Goal: Task Accomplishment & Management: Use online tool/utility

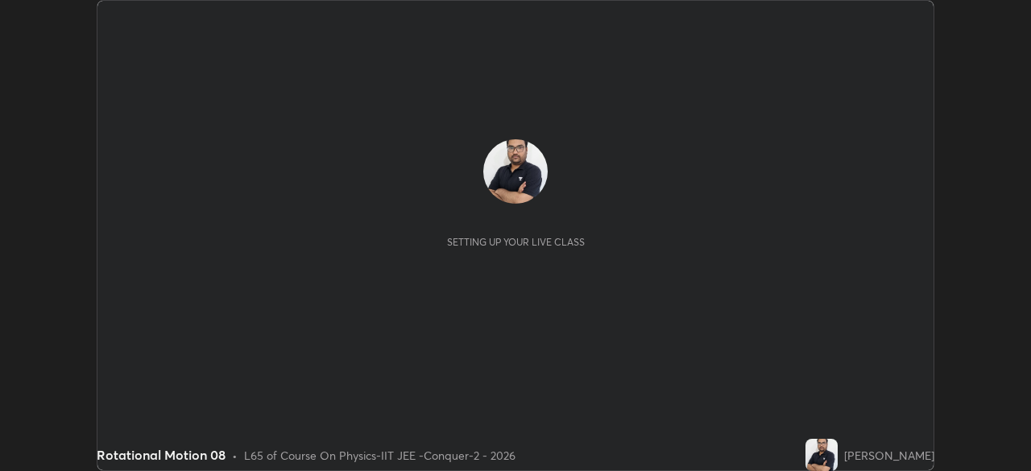
scroll to position [471, 1030]
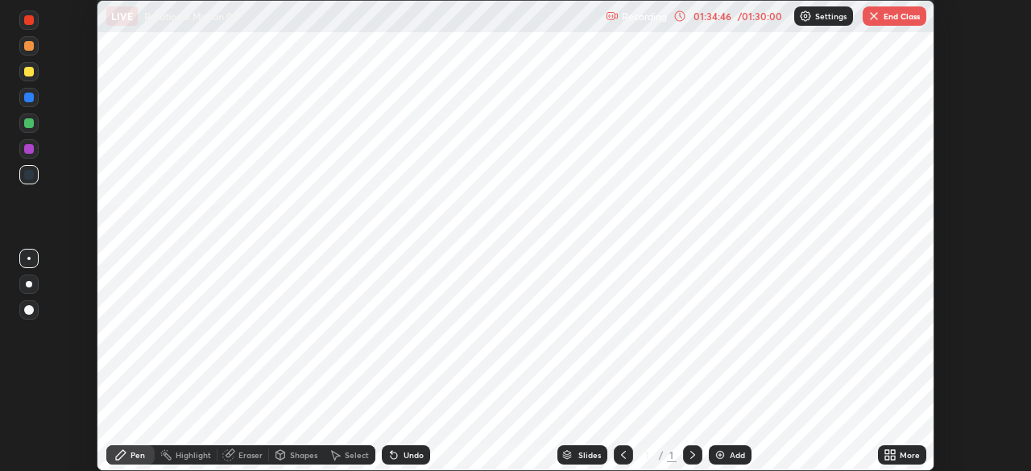
click at [871, 20] on img "button" at bounding box center [874, 16] width 13 height 13
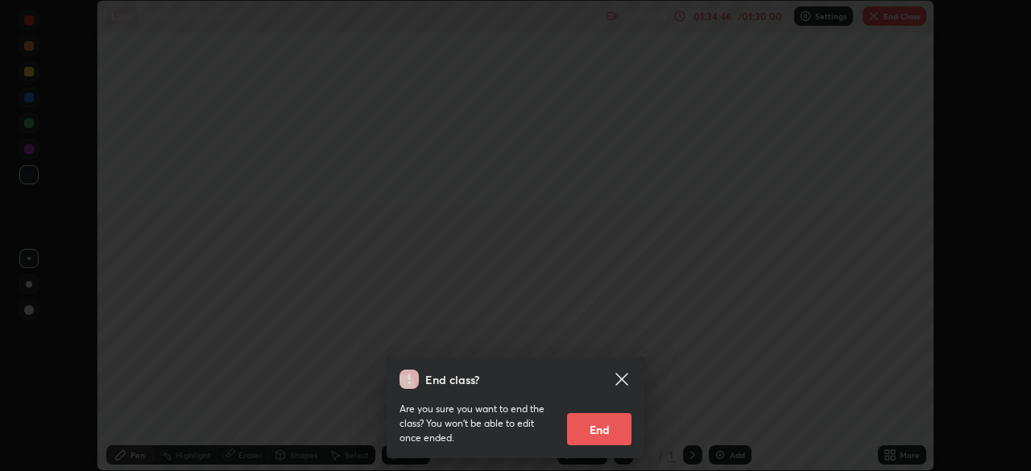
click at [603, 436] on button "End" at bounding box center [599, 429] width 64 height 32
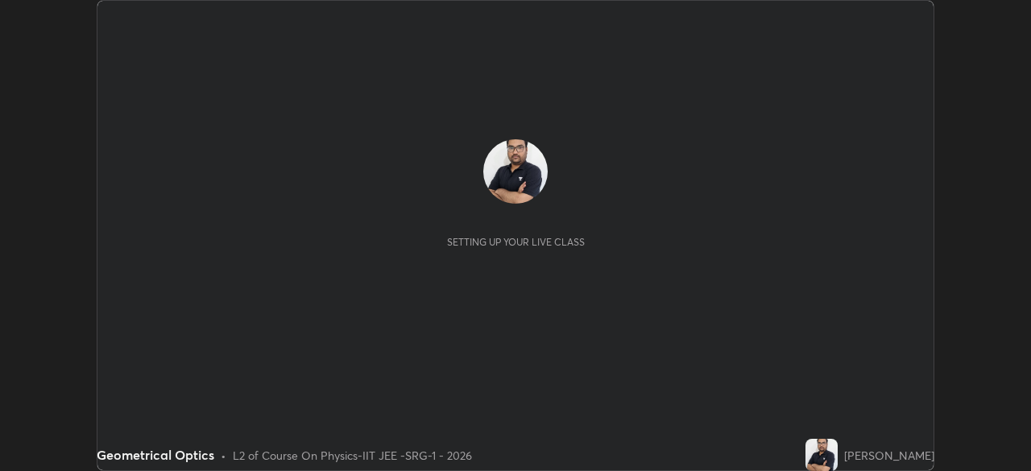
scroll to position [471, 1030]
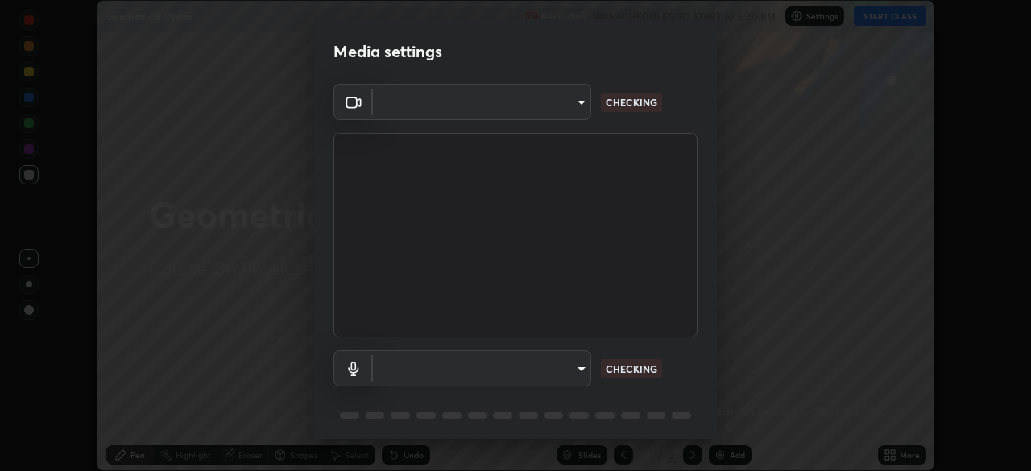
type input "8af73e8d16ef8e3bb7c62716022b9fe157133e9521606ce818031bd72dda2f9e"
type input "default"
click at [211, 421] on div "Media settings USB Video (534d:2109) 8af73e8d16ef8e3bb7c62716022b9fe157133e9521…" at bounding box center [515, 235] width 1031 height 471
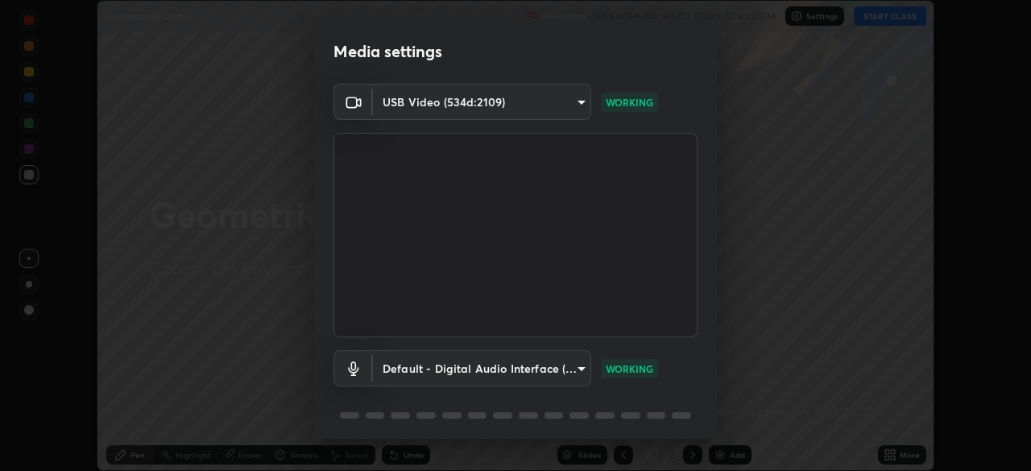
scroll to position [57, 0]
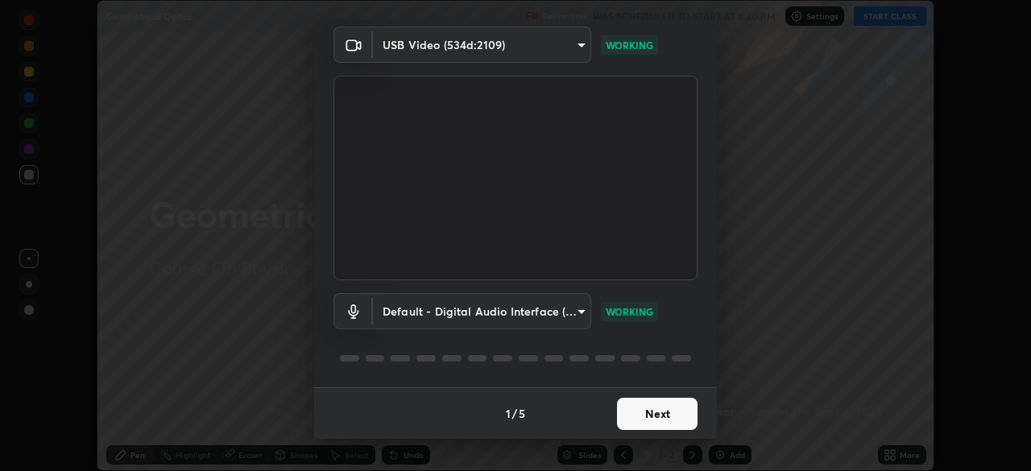
click at [659, 415] on button "Next" at bounding box center [657, 414] width 81 height 32
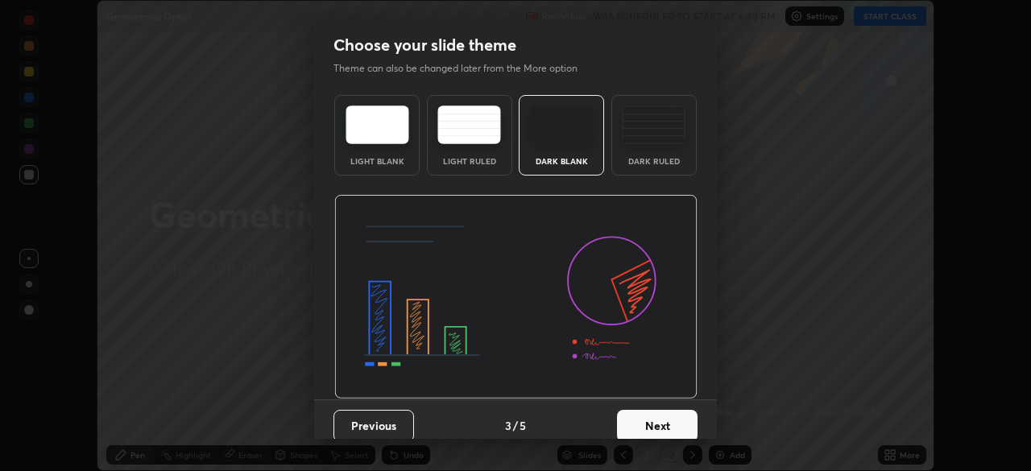
click at [673, 417] on button "Next" at bounding box center [657, 426] width 81 height 32
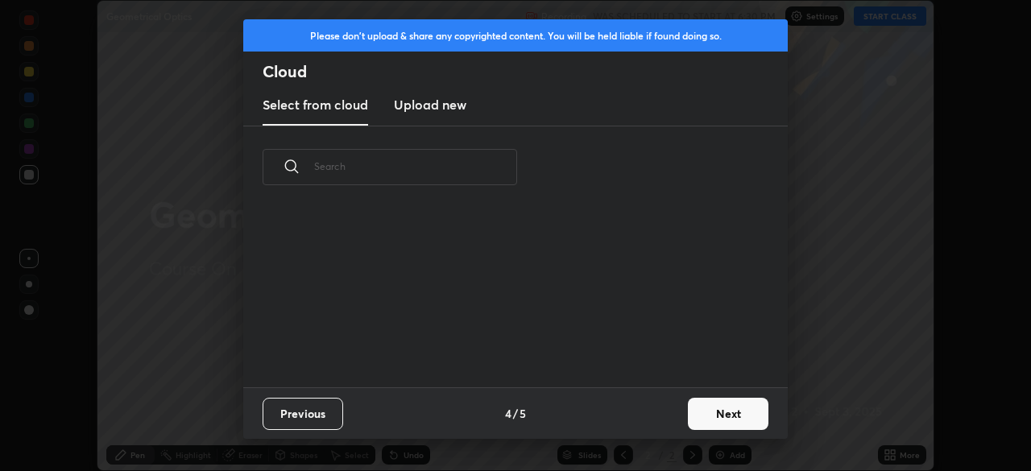
click at [690, 421] on button "Next" at bounding box center [728, 414] width 81 height 32
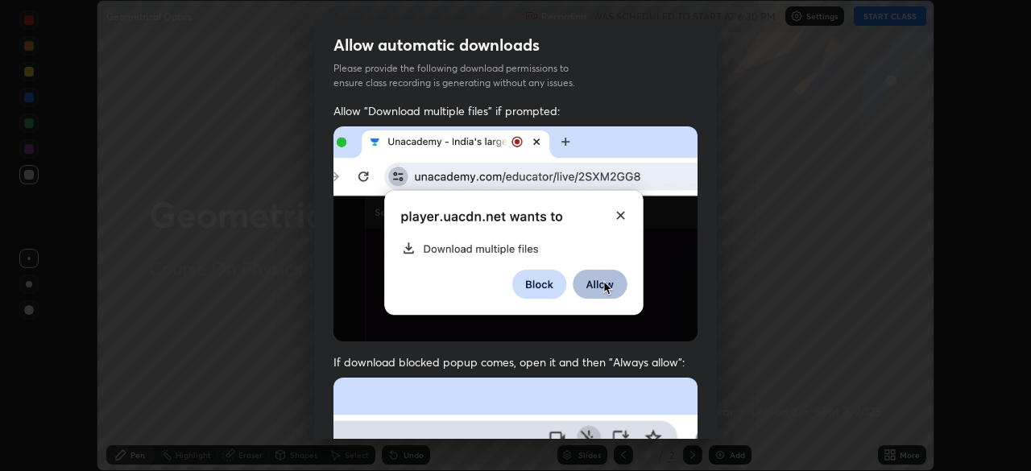
click at [700, 418] on div "Allow "Download multiple files" if prompted: If download blocked popup comes, o…" at bounding box center [515, 442] width 403 height 678
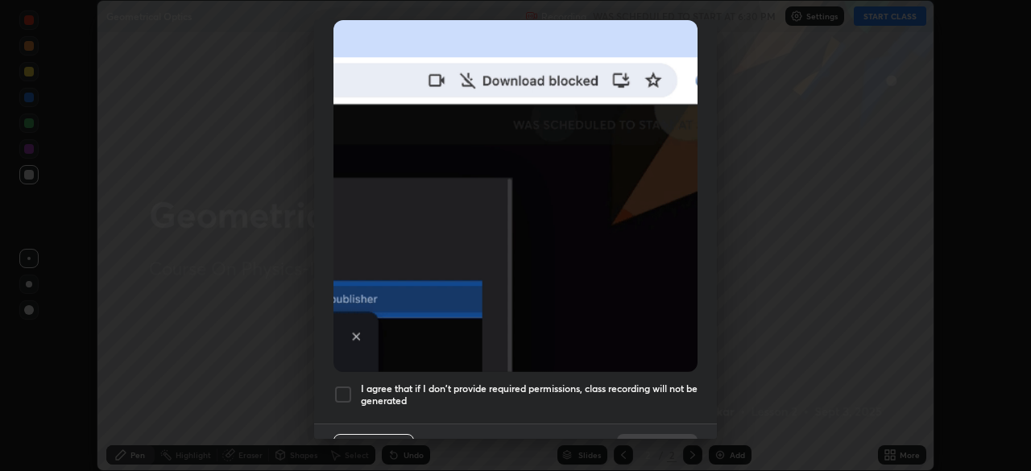
scroll to position [386, 0]
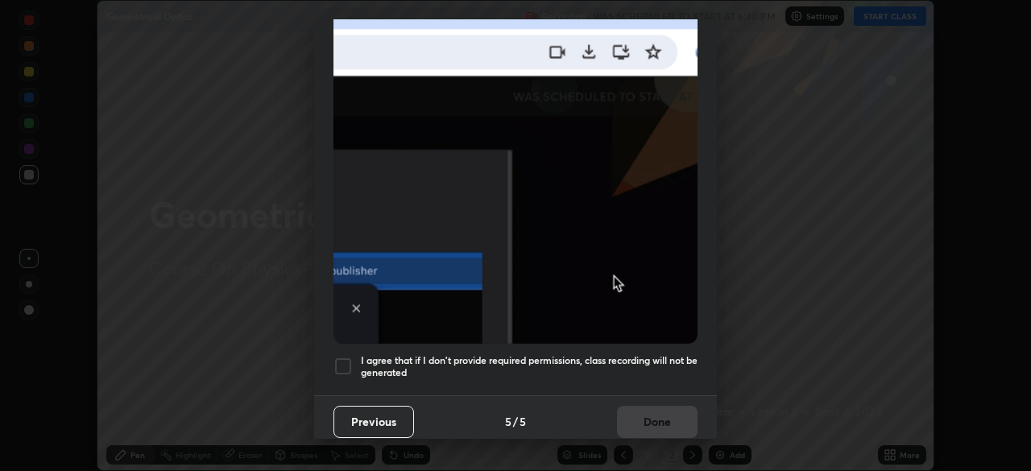
click at [344, 358] on div at bounding box center [343, 366] width 19 height 19
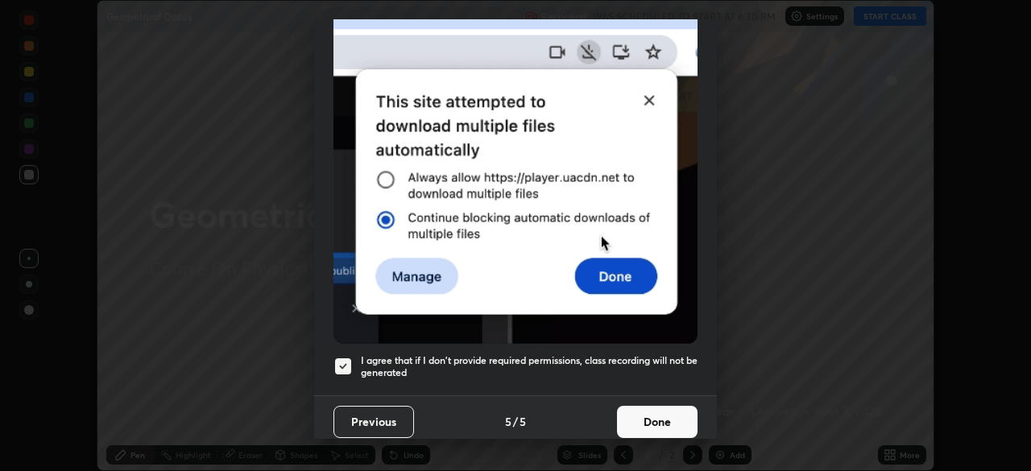
click at [651, 416] on button "Done" at bounding box center [657, 422] width 81 height 32
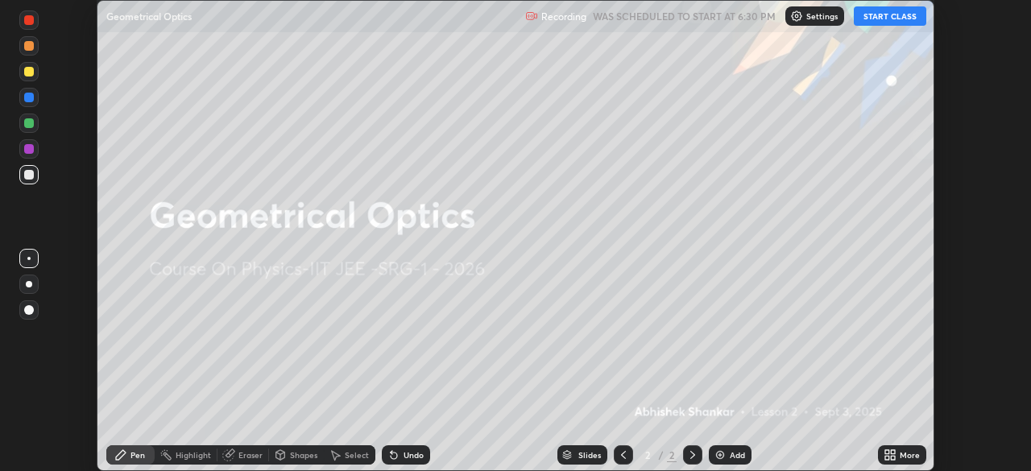
click at [885, 458] on icon at bounding box center [887, 458] width 4 height 4
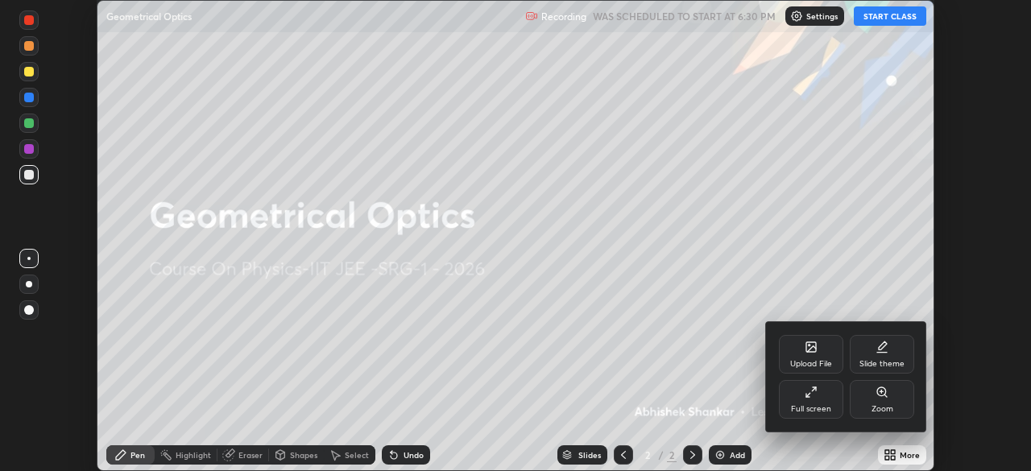
click at [814, 349] on icon at bounding box center [811, 347] width 10 height 10
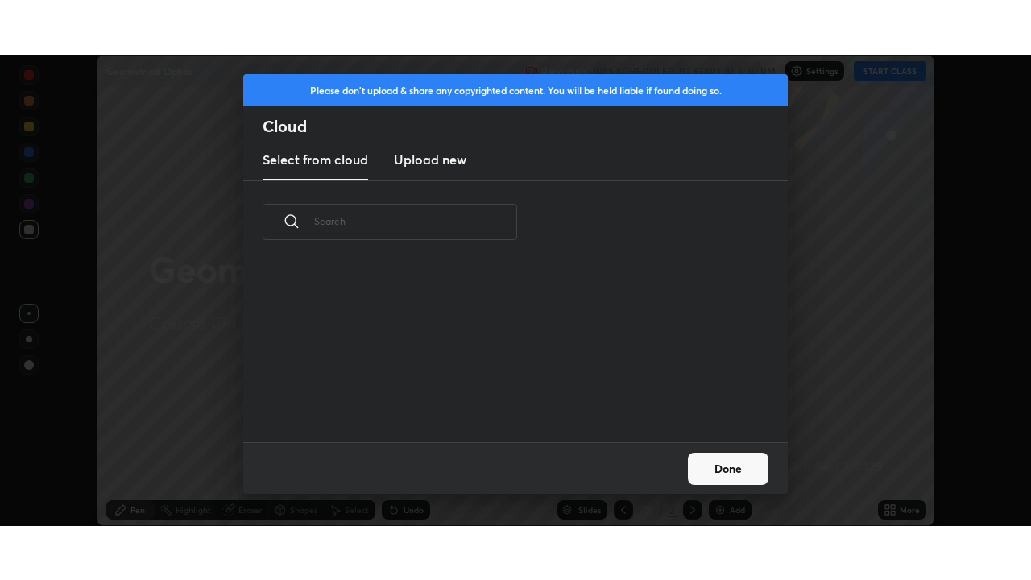
scroll to position [6, 9]
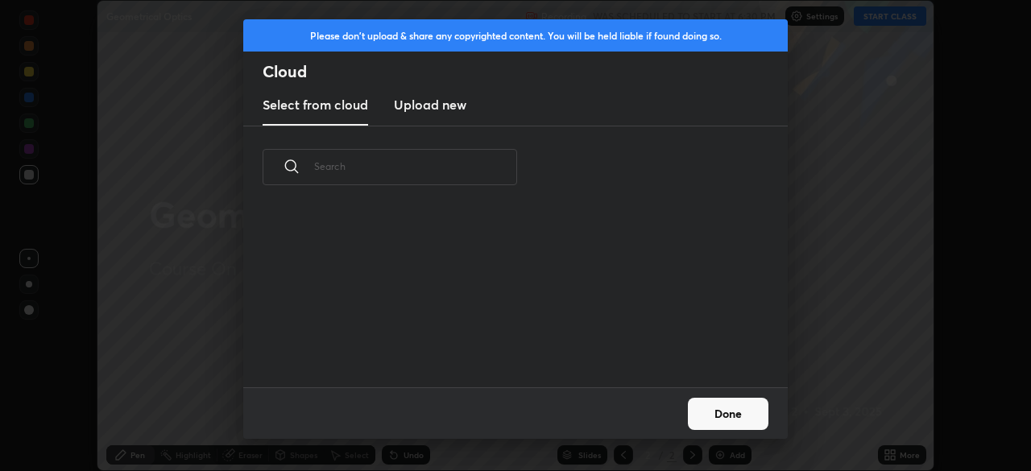
click at [453, 106] on h3 "Upload new" at bounding box center [430, 104] width 73 height 19
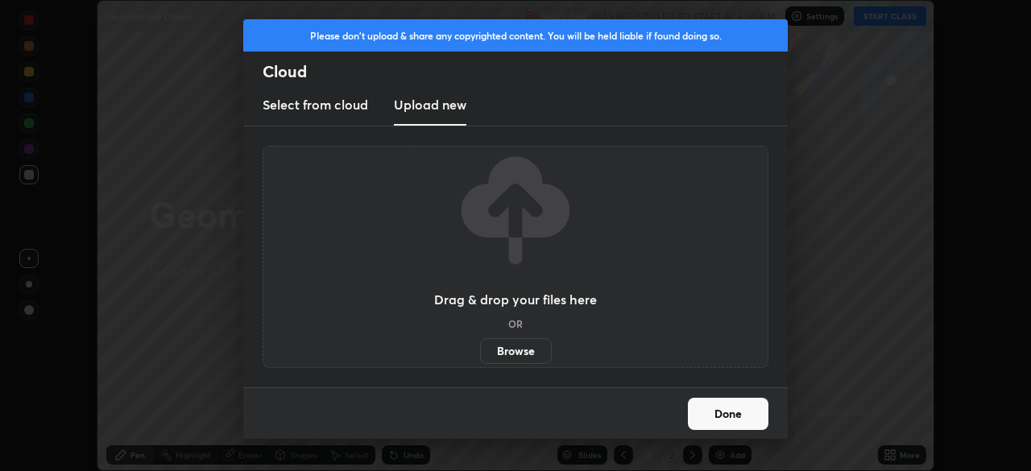
click at [519, 351] on label "Browse" at bounding box center [516, 351] width 72 height 26
click at [480, 351] on input "Browse" at bounding box center [480, 351] width 0 height 26
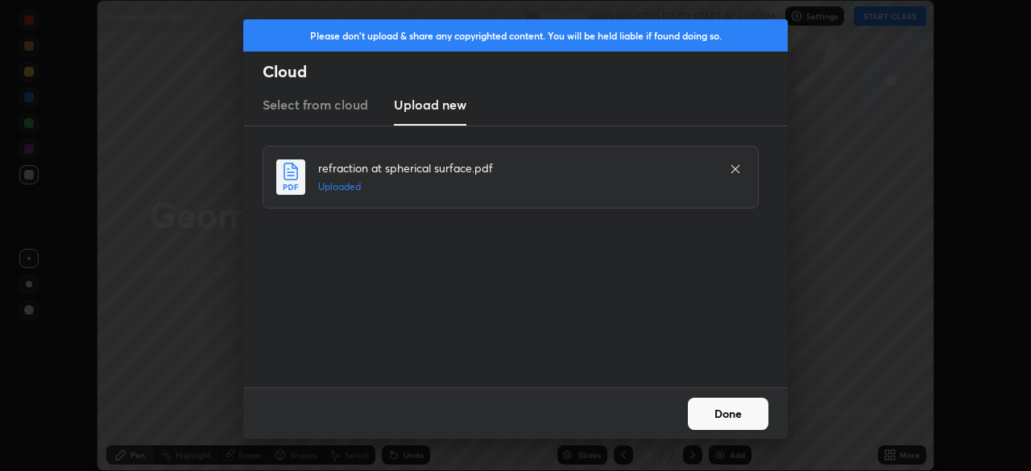
click at [726, 414] on button "Done" at bounding box center [728, 414] width 81 height 32
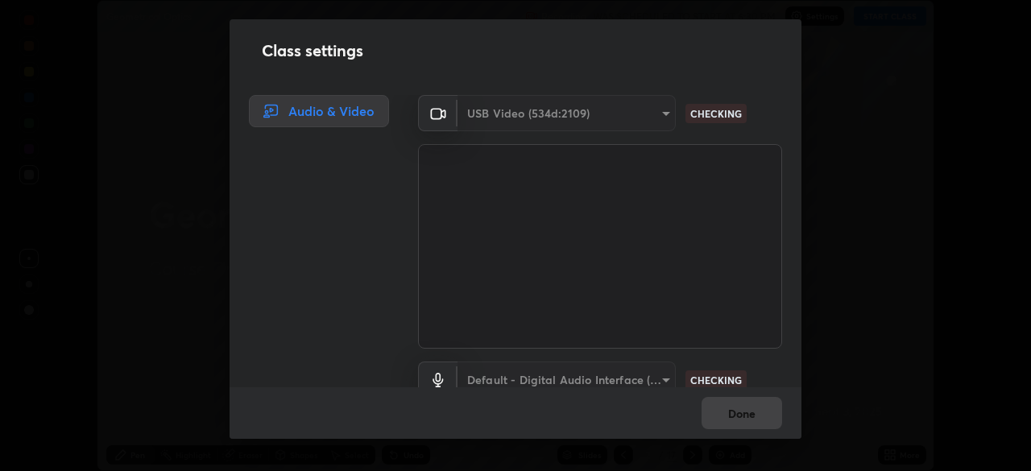
click at [887, 456] on div "Class settings Audio & Video USB Video (534d:2109) 8af73e8d16ef8e3bb7c62716022b…" at bounding box center [515, 235] width 1031 height 471
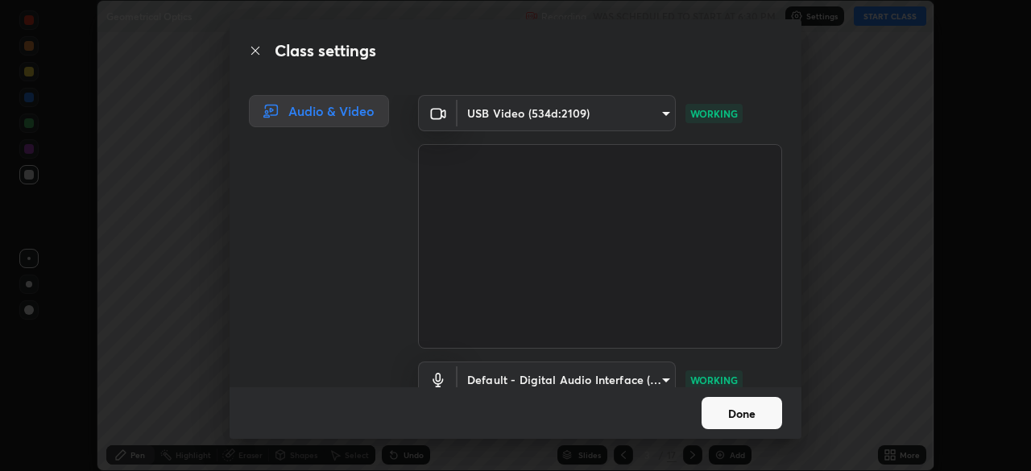
click at [744, 412] on button "Done" at bounding box center [742, 413] width 81 height 32
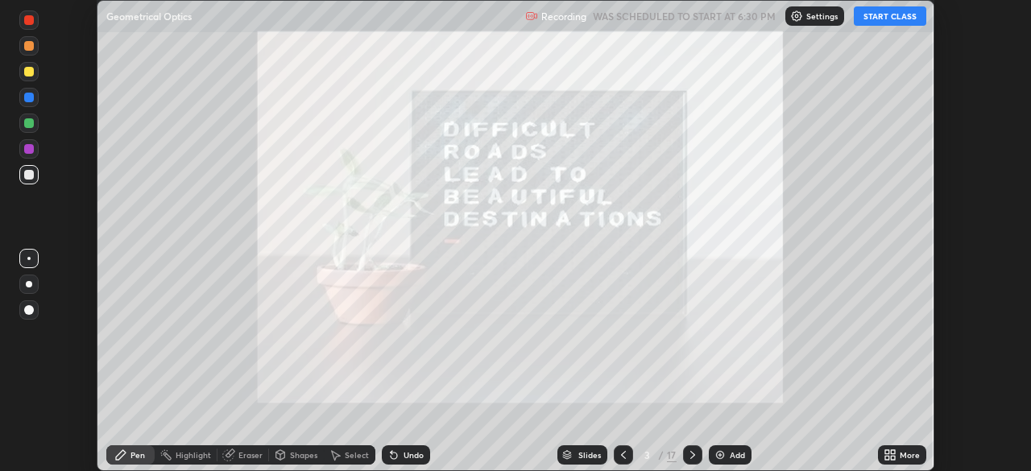
click at [890, 457] on icon at bounding box center [890, 455] width 13 height 13
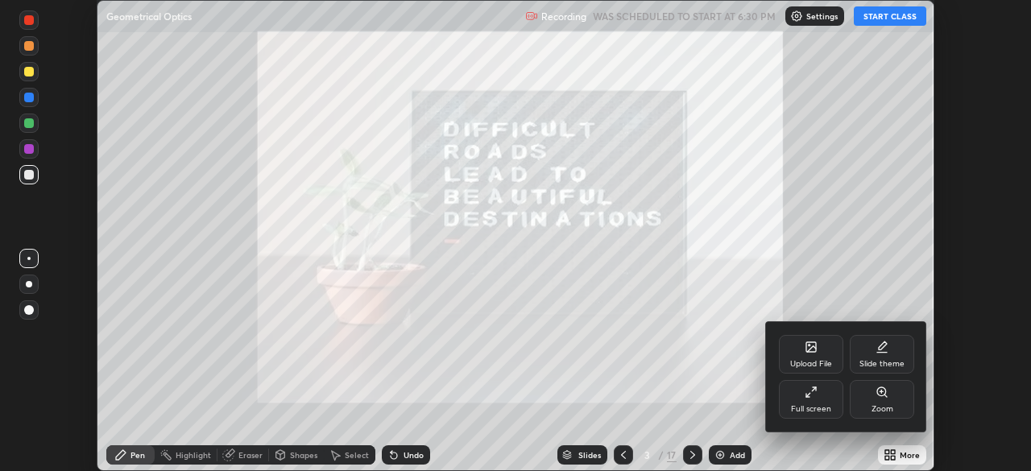
click at [798, 405] on div "Full screen" at bounding box center [811, 409] width 40 height 8
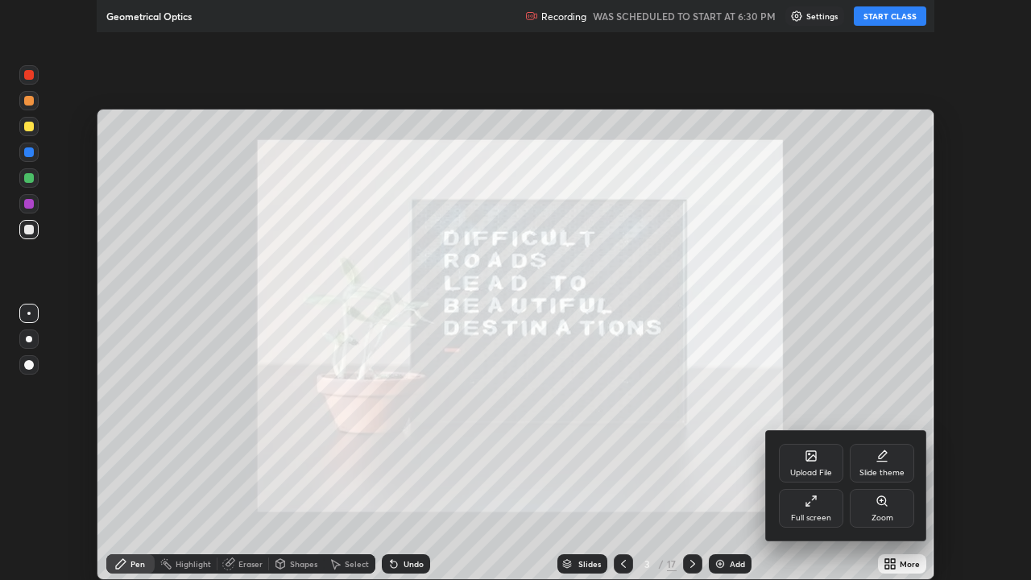
scroll to position [580, 1031]
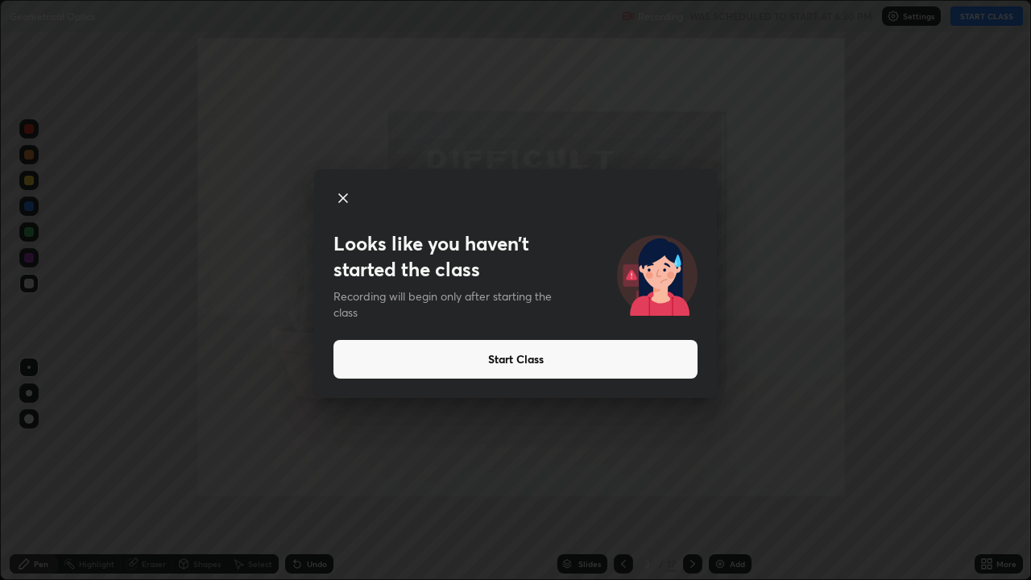
click at [531, 365] on button "Start Class" at bounding box center [516, 359] width 364 height 39
click at [528, 363] on button "Start Class" at bounding box center [516, 359] width 364 height 39
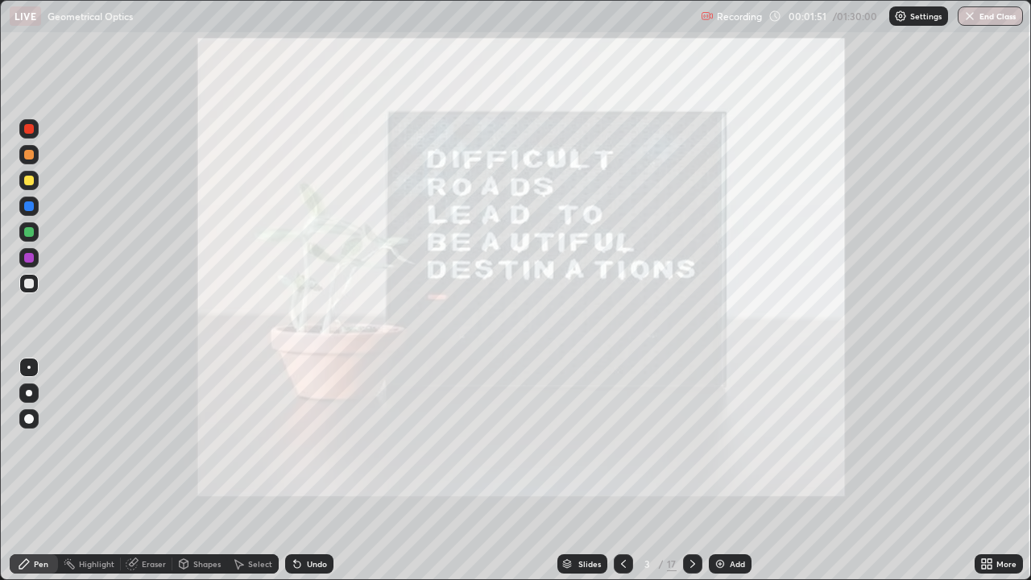
click at [690, 470] on icon at bounding box center [692, 564] width 5 height 8
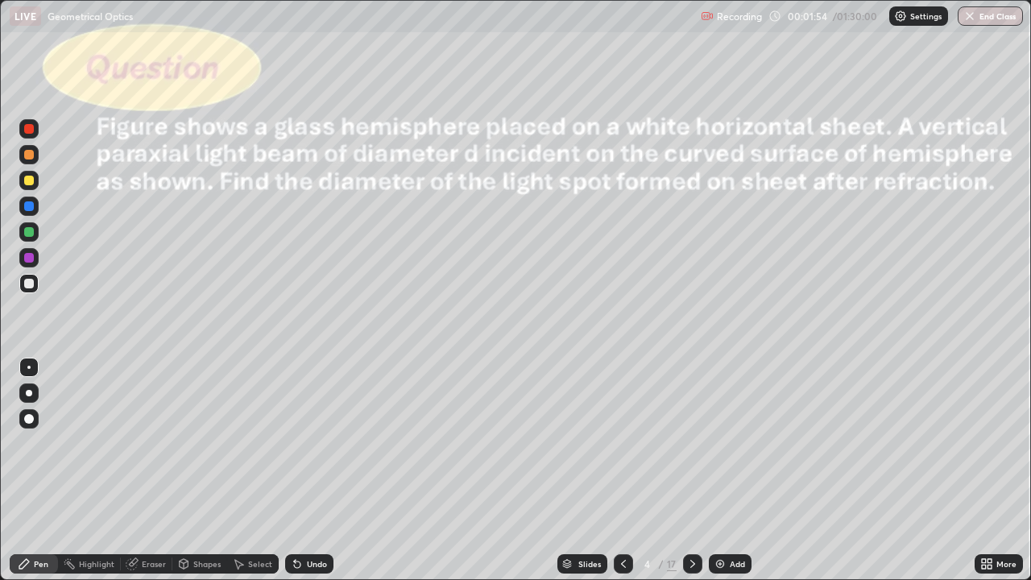
click at [691, 470] on icon at bounding box center [692, 563] width 13 height 13
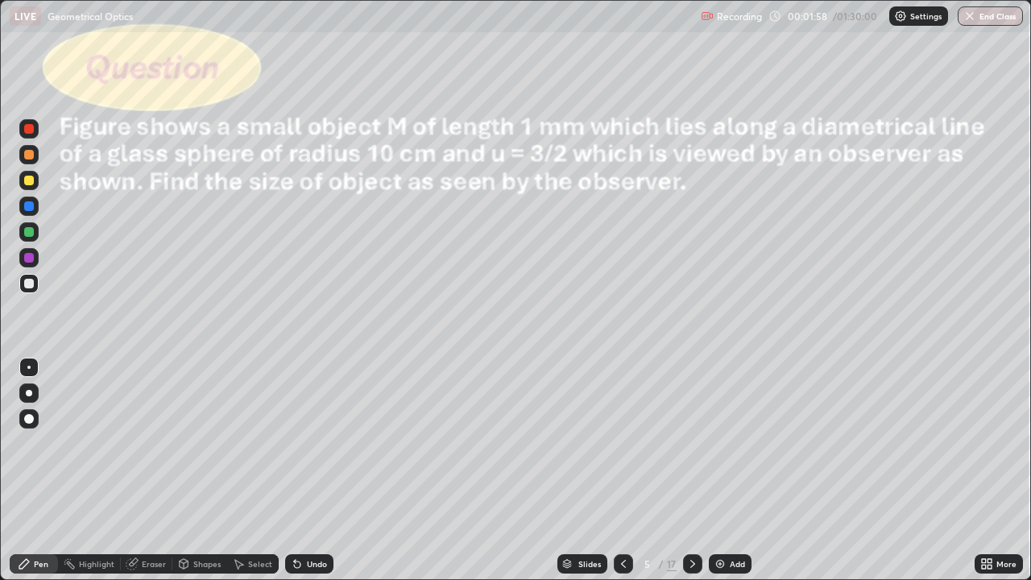
click at [201, 470] on div "Shapes" at bounding box center [206, 564] width 27 height 8
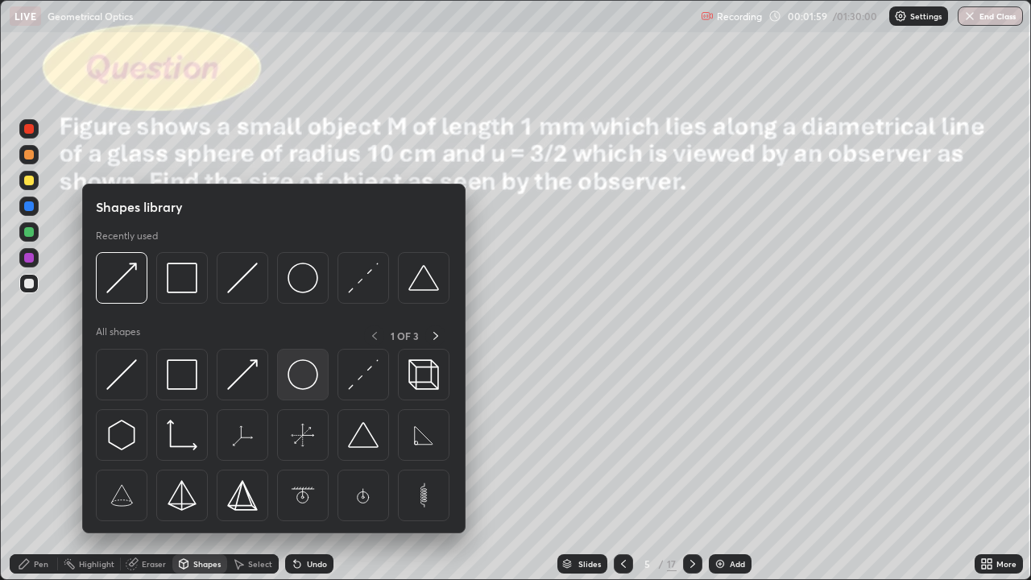
click at [306, 381] on img at bounding box center [303, 374] width 31 height 31
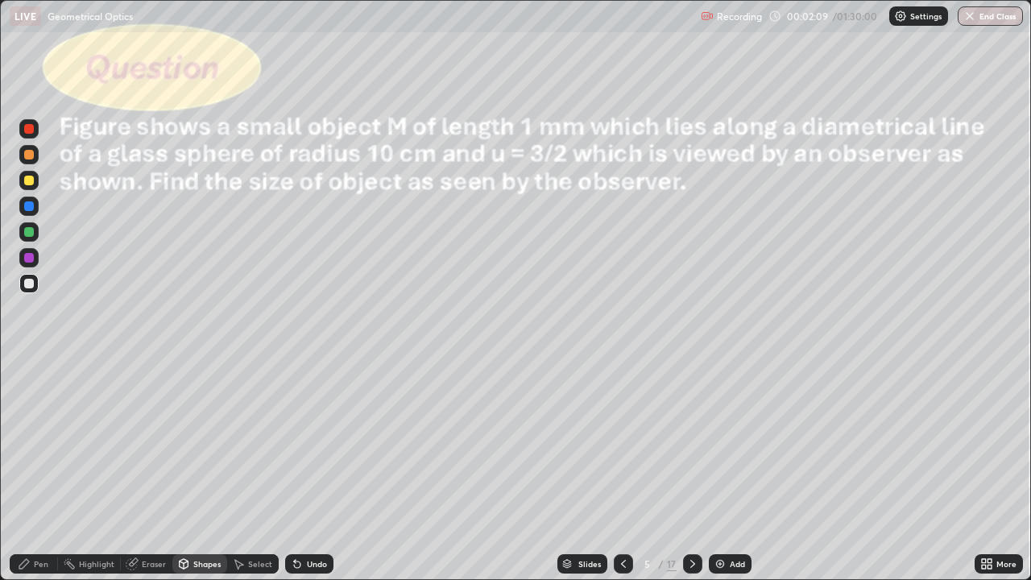
click at [201, 470] on div "Shapes" at bounding box center [206, 564] width 27 height 8
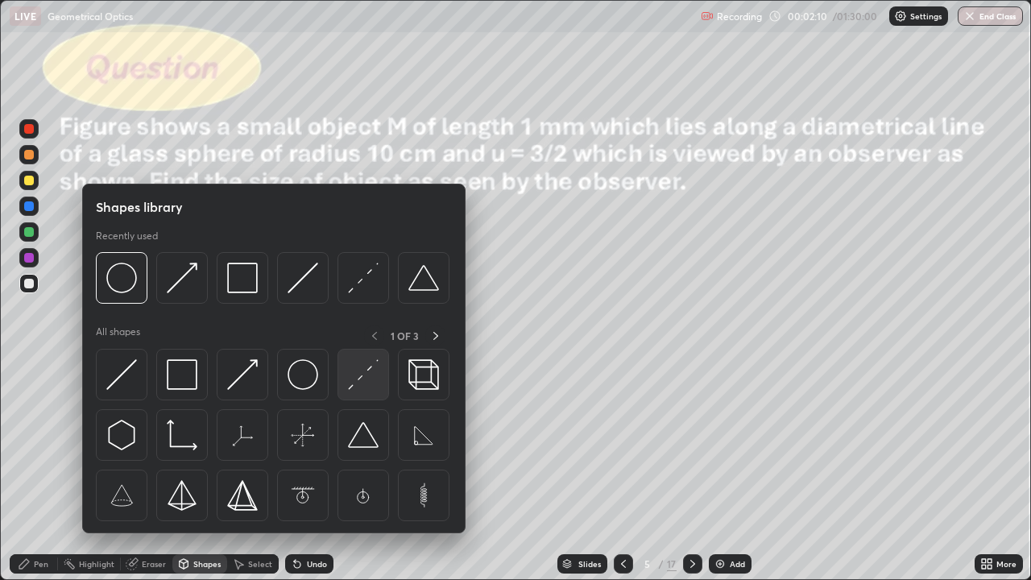
click at [360, 380] on img at bounding box center [363, 374] width 31 height 31
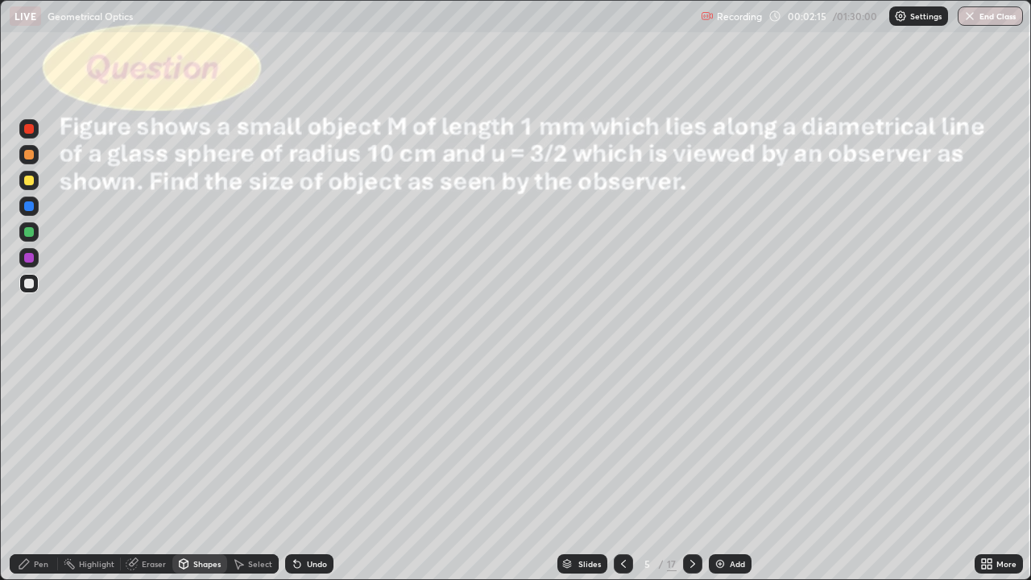
click at [210, 470] on div "Shapes" at bounding box center [206, 564] width 27 height 8
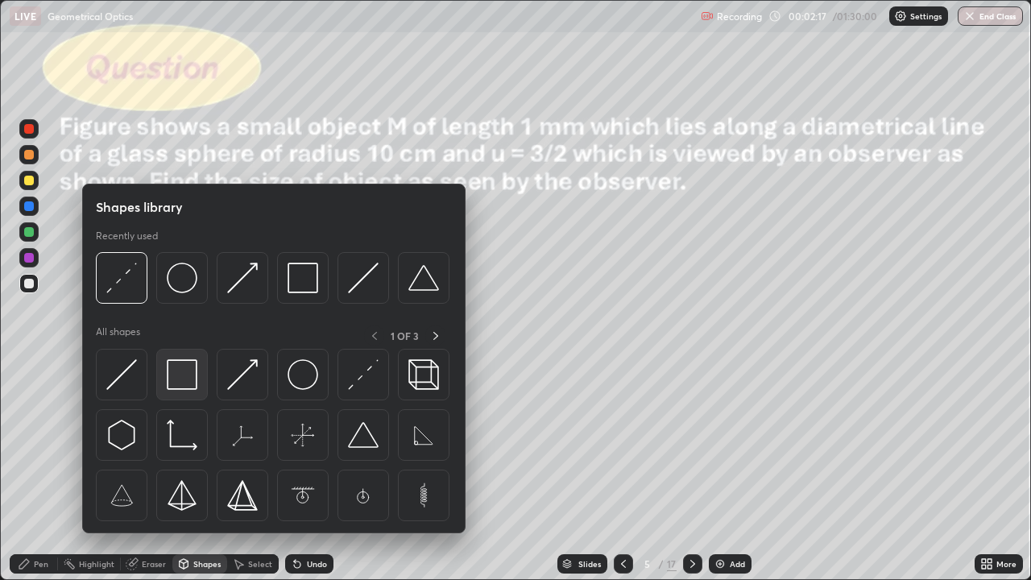
click at [187, 379] on img at bounding box center [182, 374] width 31 height 31
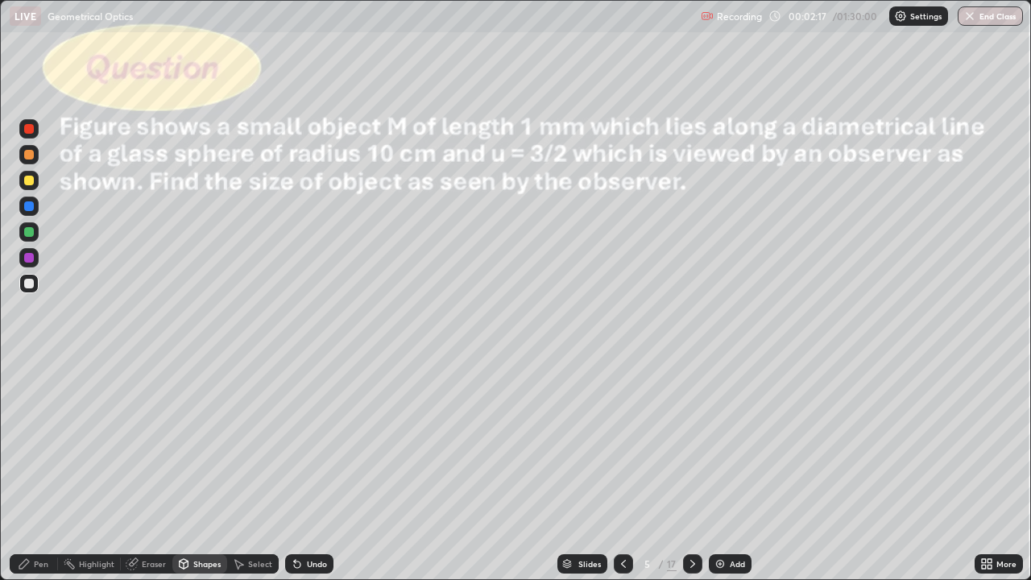
click at [27, 232] on div at bounding box center [29, 232] width 10 height 10
click at [200, 470] on div "Shapes" at bounding box center [206, 564] width 27 height 8
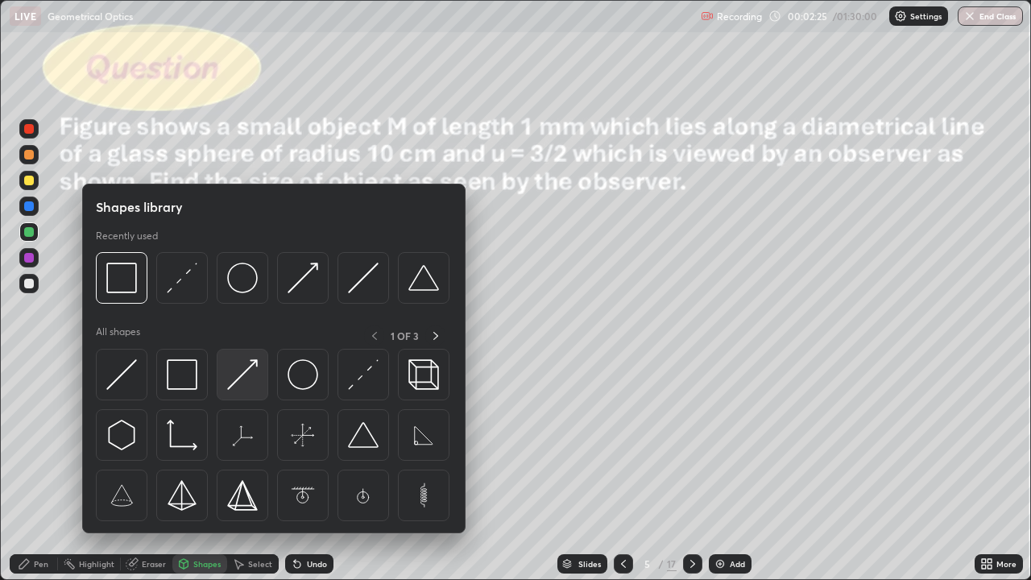
click at [260, 383] on div at bounding box center [243, 375] width 52 height 52
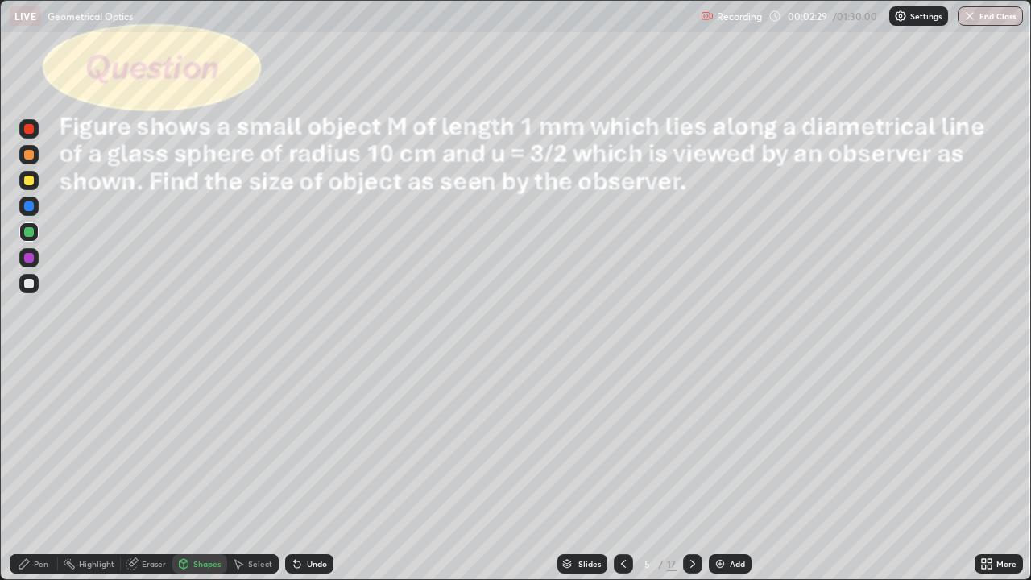
click at [46, 470] on div "Pen" at bounding box center [41, 564] width 15 height 8
click at [31, 179] on div at bounding box center [29, 181] width 10 height 10
click at [31, 282] on div at bounding box center [29, 284] width 10 height 10
click at [32, 180] on div at bounding box center [29, 181] width 10 height 10
click at [197, 470] on div "Shapes" at bounding box center [199, 563] width 55 height 19
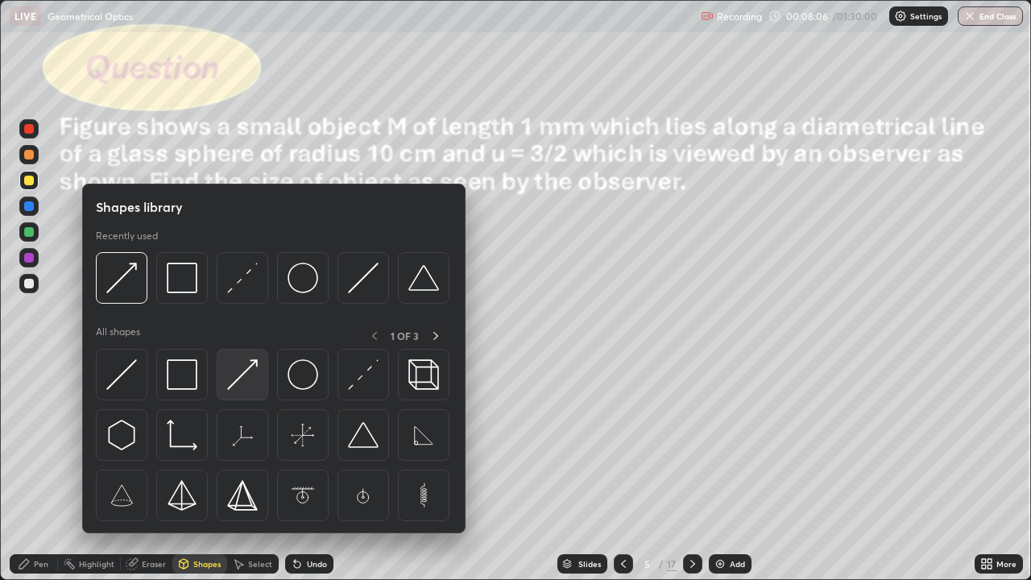
click at [236, 391] on div at bounding box center [243, 375] width 52 height 52
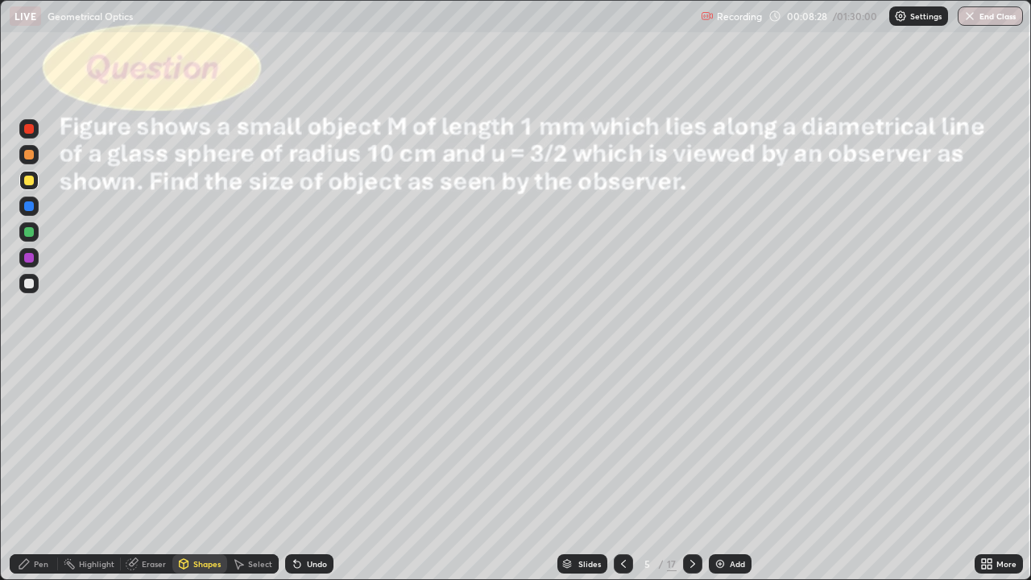
click at [36, 470] on div "Pen" at bounding box center [34, 563] width 48 height 19
click at [31, 230] on div at bounding box center [29, 232] width 10 height 10
click at [31, 283] on div at bounding box center [29, 284] width 10 height 10
click at [312, 470] on div "Undo" at bounding box center [317, 564] width 20 height 8
click at [305, 470] on div "Undo" at bounding box center [309, 563] width 48 height 19
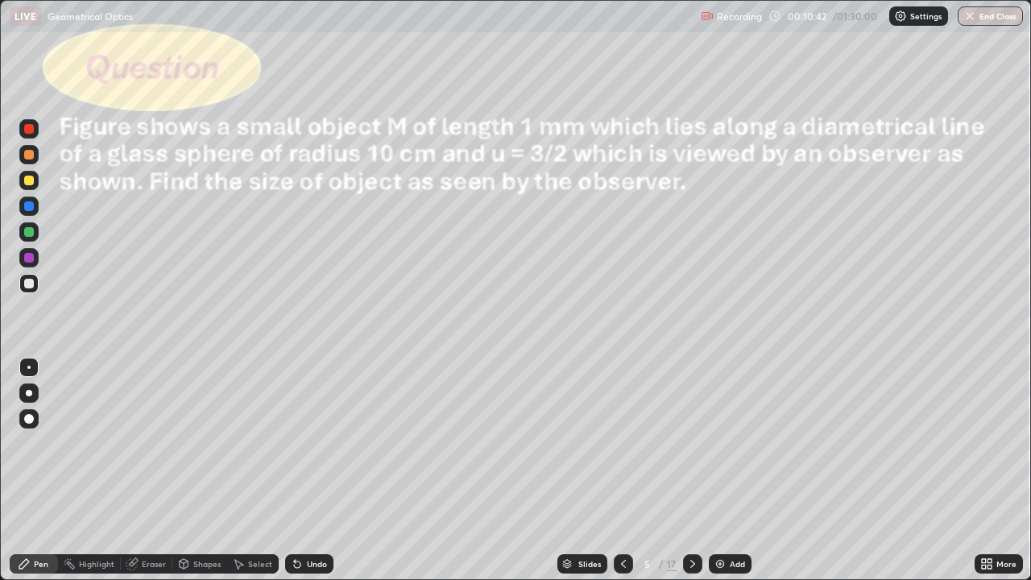
click at [27, 184] on div at bounding box center [29, 181] width 10 height 10
click at [690, 470] on icon at bounding box center [692, 564] width 5 height 8
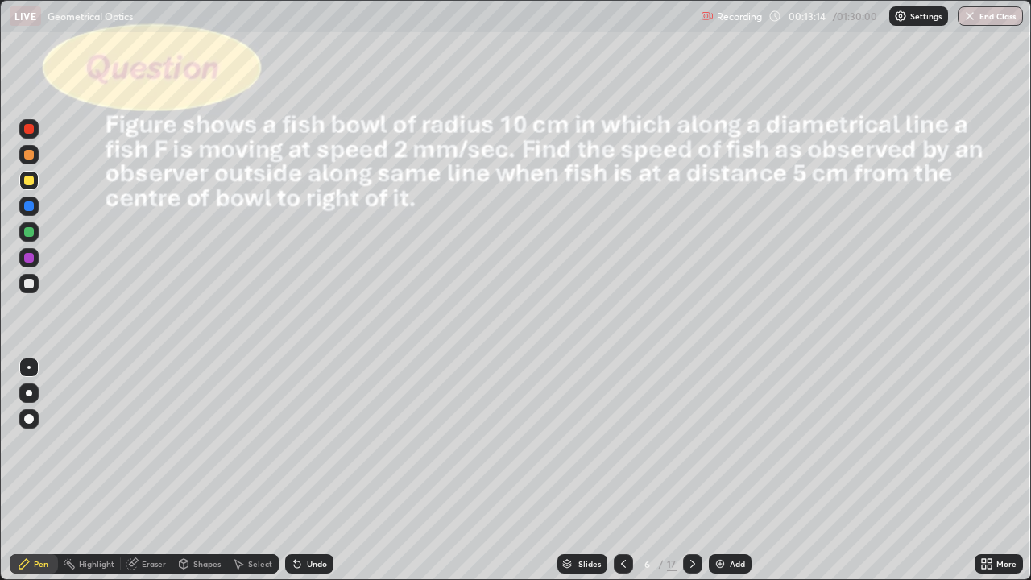
click at [195, 470] on div "Shapes" at bounding box center [199, 563] width 55 height 19
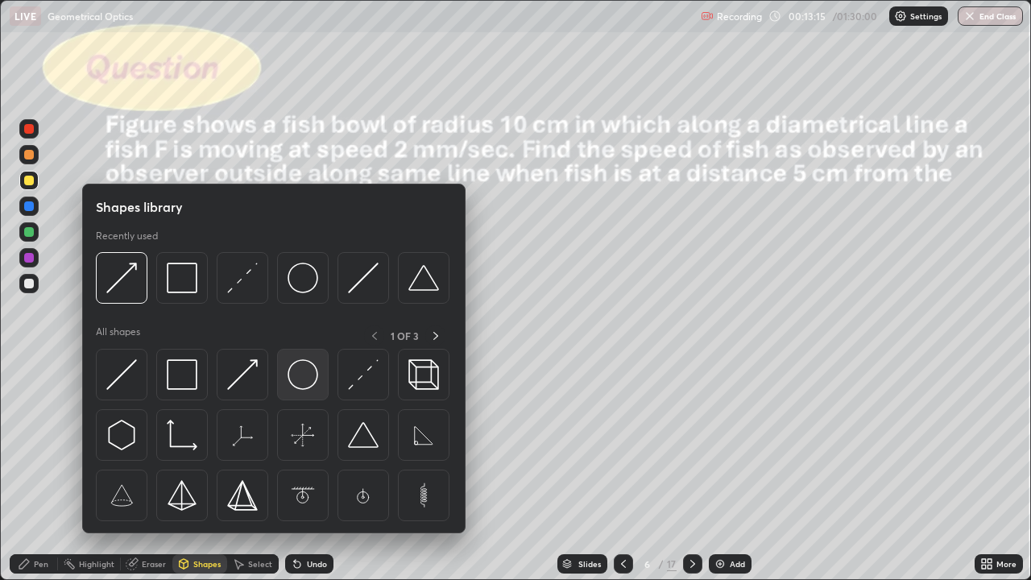
click at [305, 379] on img at bounding box center [303, 374] width 31 height 31
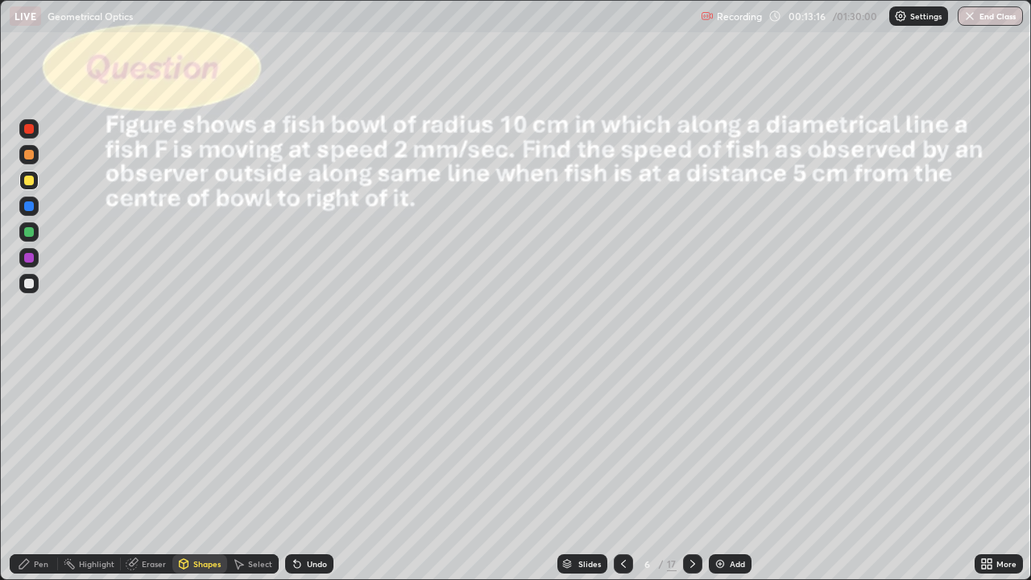
click at [30, 236] on div at bounding box center [29, 232] width 10 height 10
click at [31, 179] on div at bounding box center [29, 181] width 10 height 10
click at [152, 470] on div "Eraser" at bounding box center [147, 563] width 52 height 19
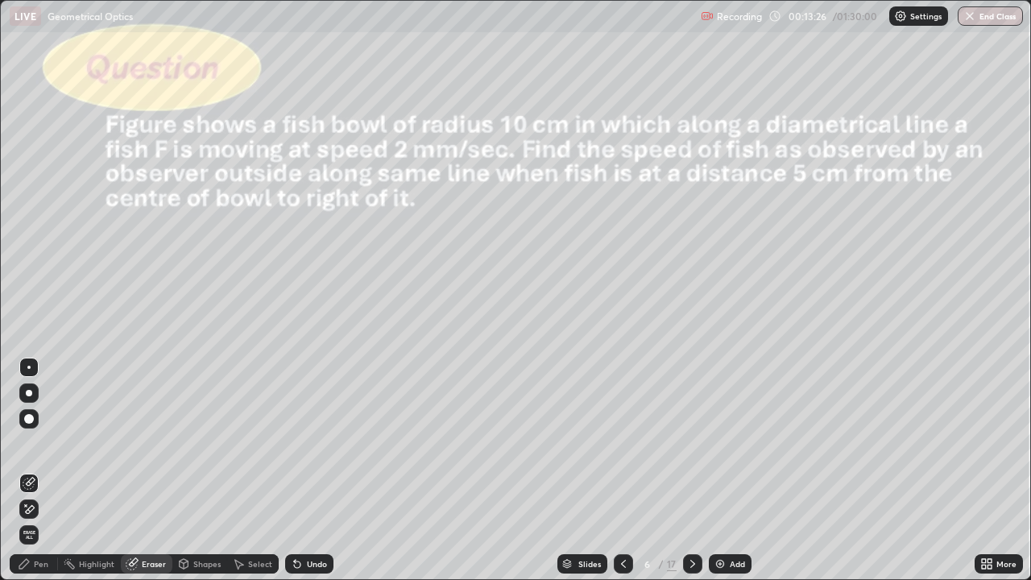
click at [195, 470] on div "Shapes" at bounding box center [199, 563] width 55 height 19
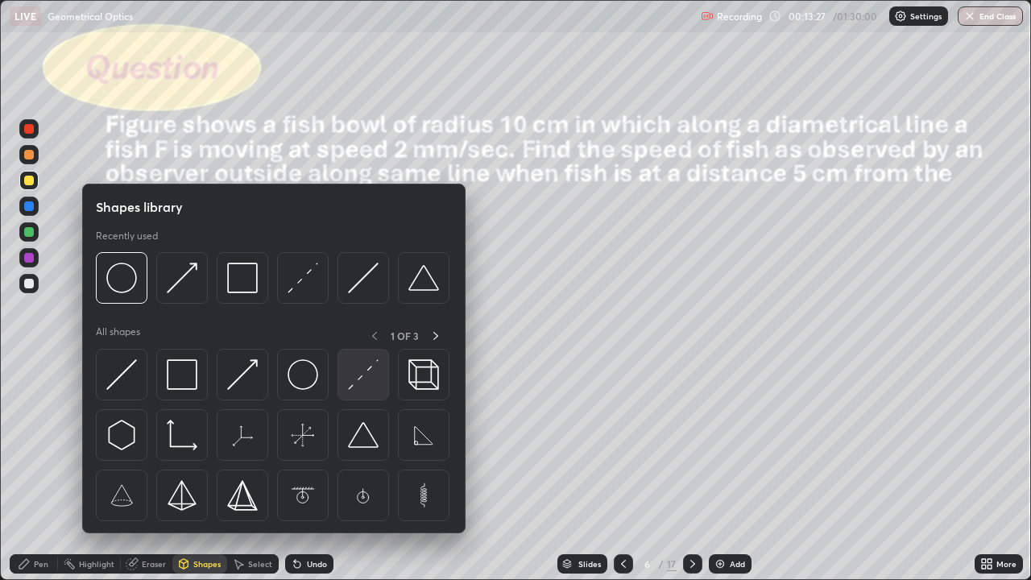
click at [362, 371] on img at bounding box center [363, 374] width 31 height 31
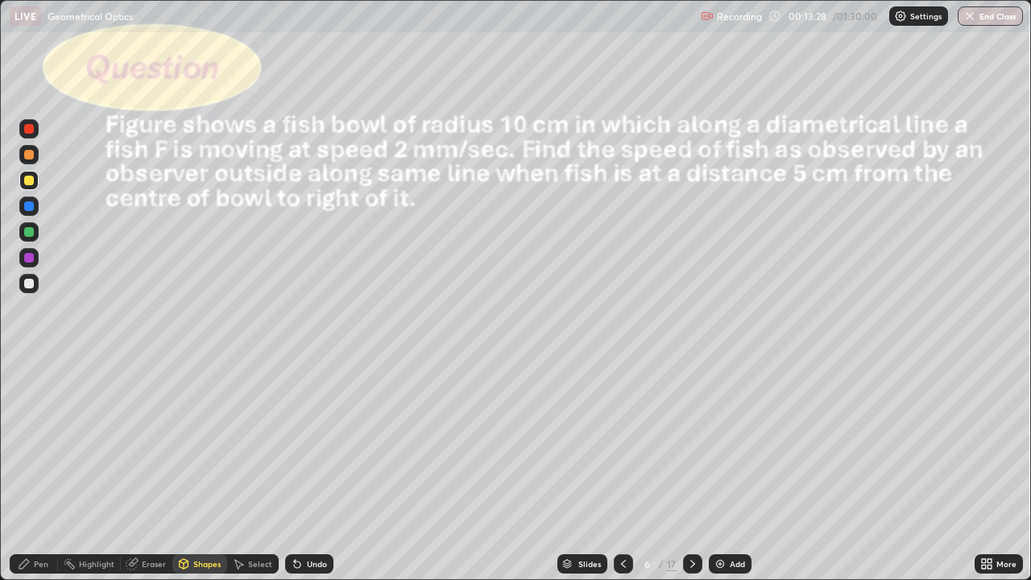
click at [32, 156] on div at bounding box center [29, 155] width 10 height 10
click at [35, 206] on div at bounding box center [28, 206] width 19 height 19
click at [209, 470] on div "Shapes" at bounding box center [206, 564] width 27 height 8
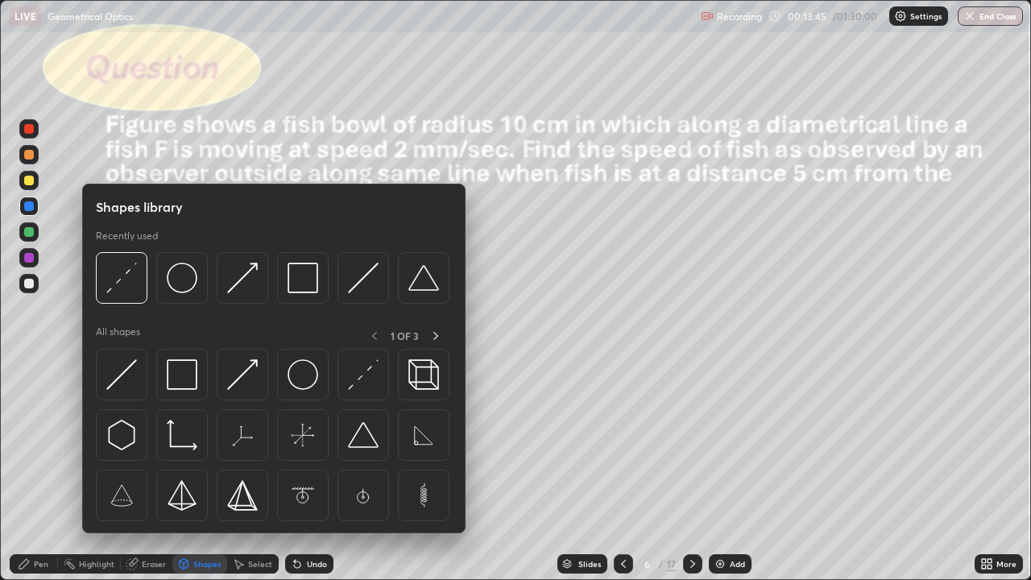
click at [372, 386] on img at bounding box center [363, 374] width 31 height 31
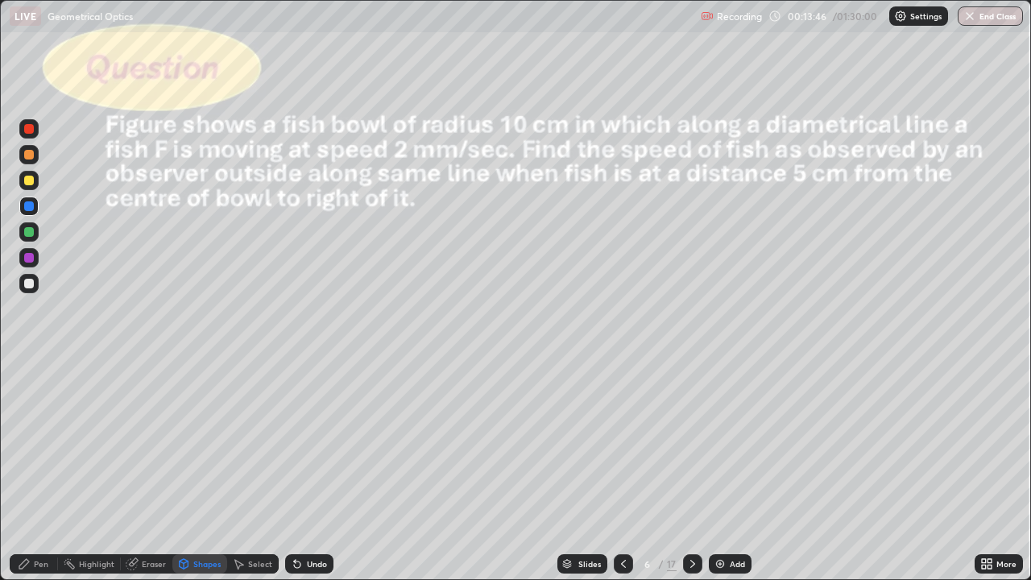
click at [31, 285] on div at bounding box center [29, 284] width 10 height 10
click at [44, 470] on div "Pen" at bounding box center [41, 564] width 15 height 8
click at [31, 284] on div at bounding box center [29, 284] width 10 height 10
click at [201, 470] on div "Shapes" at bounding box center [199, 563] width 55 height 19
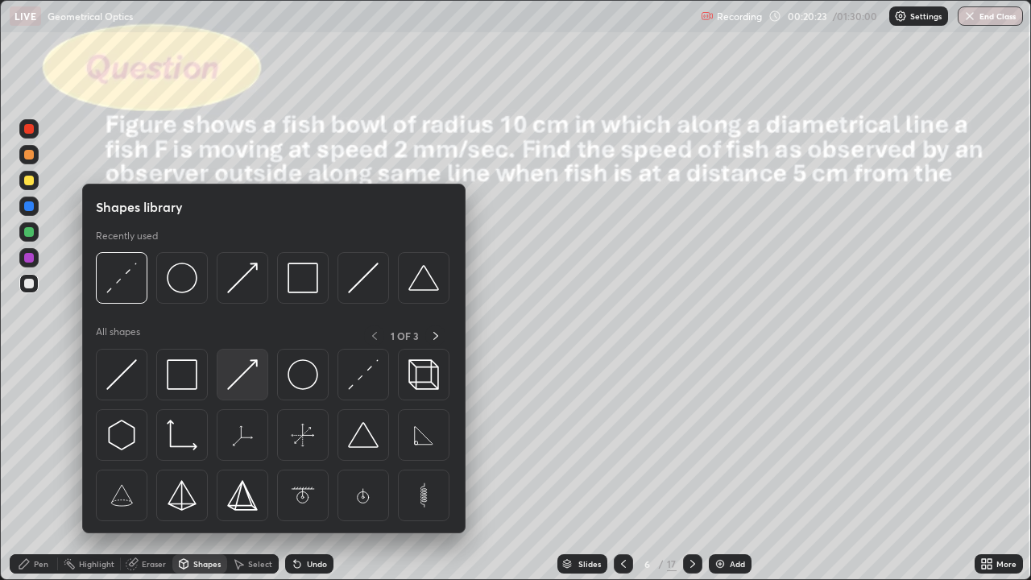
click at [243, 376] on img at bounding box center [242, 374] width 31 height 31
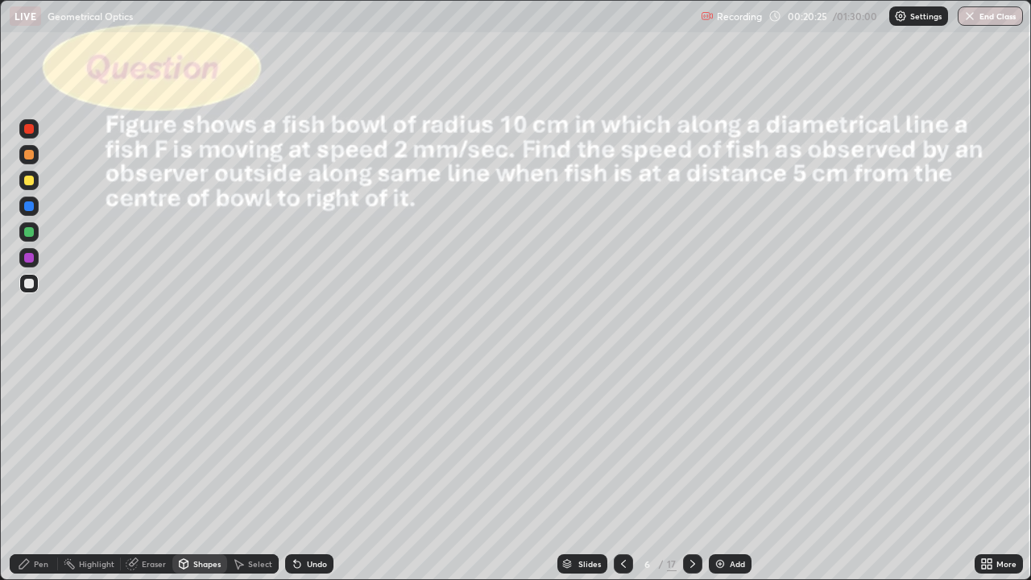
click at [35, 176] on div at bounding box center [28, 180] width 19 height 19
click at [43, 470] on div "Pen" at bounding box center [41, 564] width 15 height 8
click at [32, 283] on div at bounding box center [29, 284] width 10 height 10
click at [35, 178] on div at bounding box center [28, 180] width 19 height 19
click at [31, 284] on div at bounding box center [29, 284] width 10 height 10
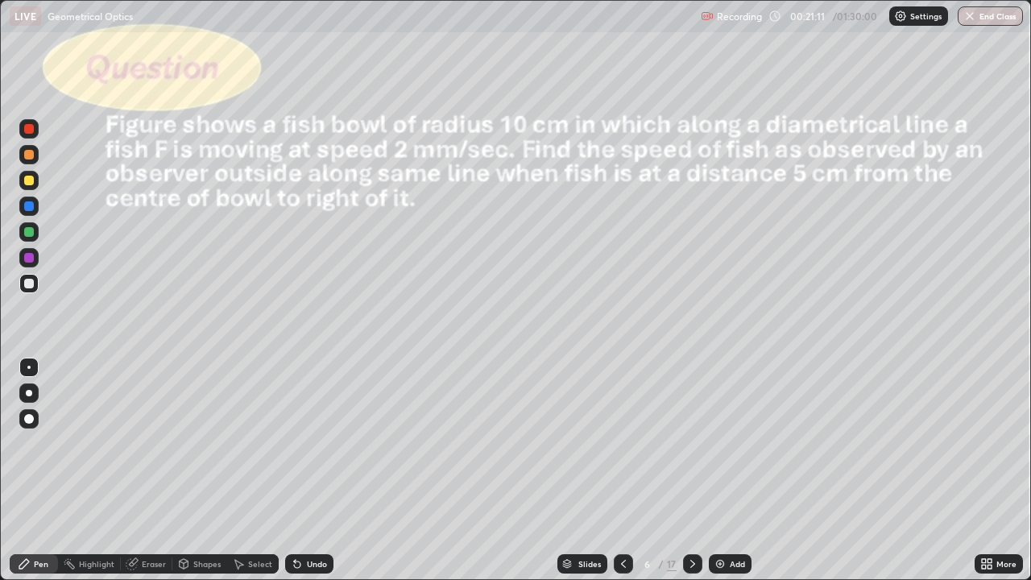
click at [314, 470] on div "Undo" at bounding box center [317, 564] width 20 height 8
click at [309, 470] on div "Undo" at bounding box center [317, 564] width 20 height 8
click at [139, 470] on div "Eraser" at bounding box center [147, 563] width 52 height 19
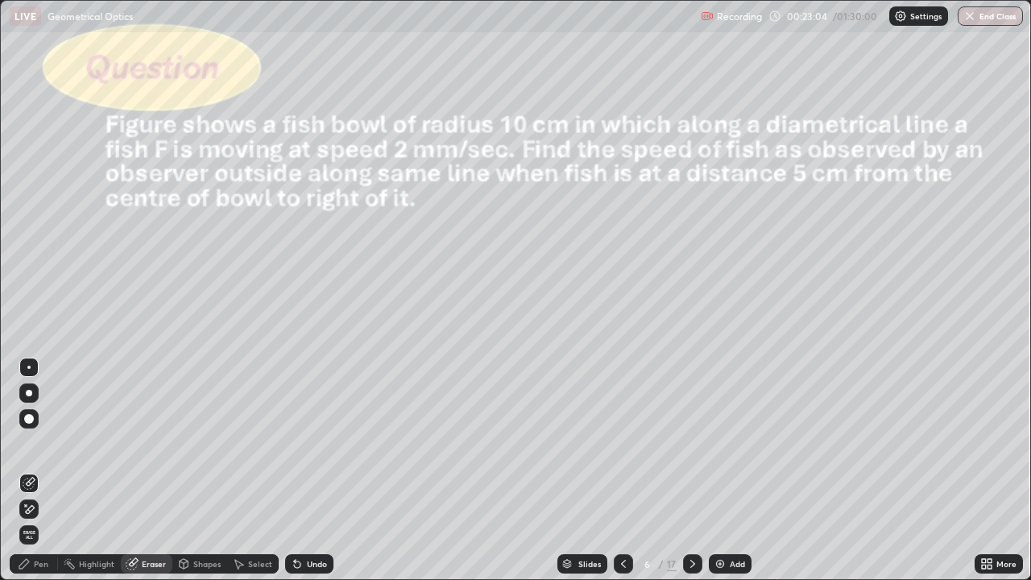
click at [39, 470] on div "Pen" at bounding box center [41, 564] width 15 height 8
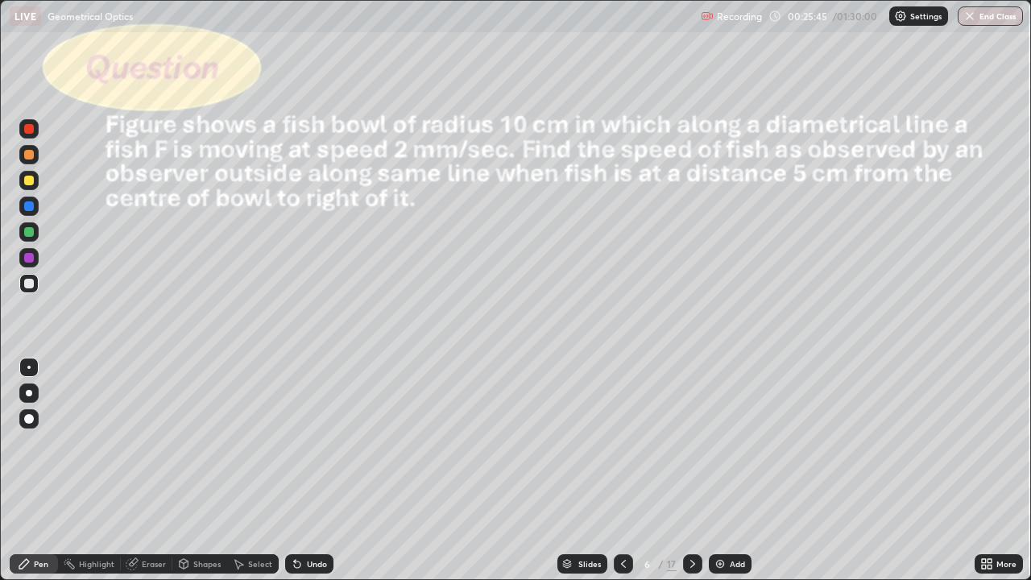
click at [691, 470] on icon at bounding box center [692, 563] width 13 height 13
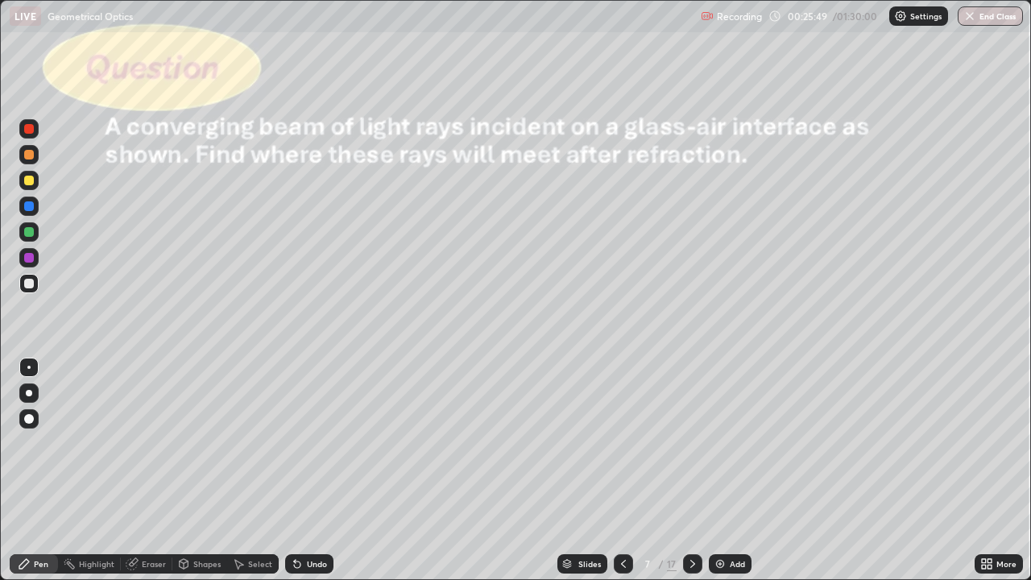
click at [689, 470] on icon at bounding box center [692, 563] width 13 height 13
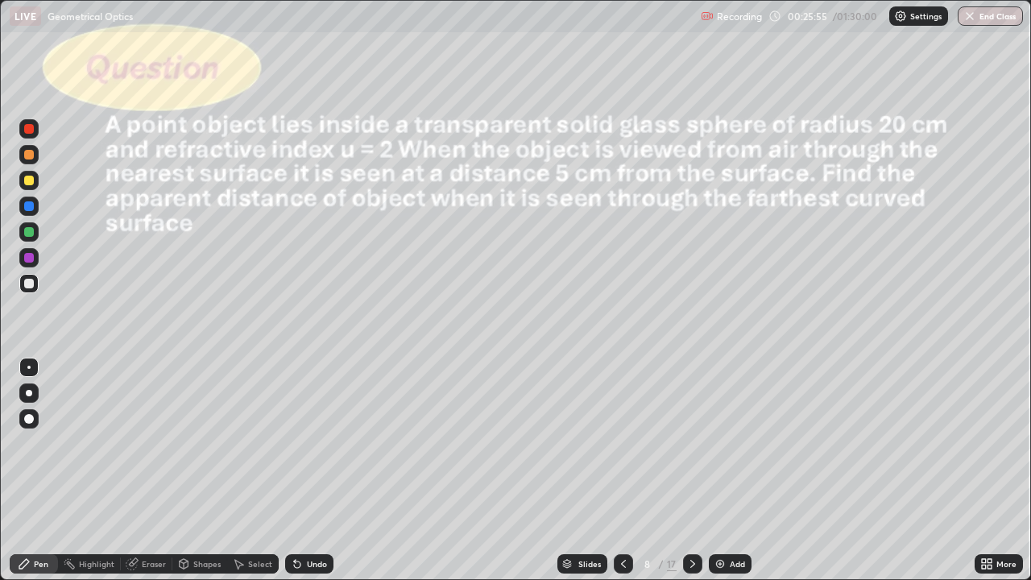
click at [691, 470] on icon at bounding box center [692, 563] width 13 height 13
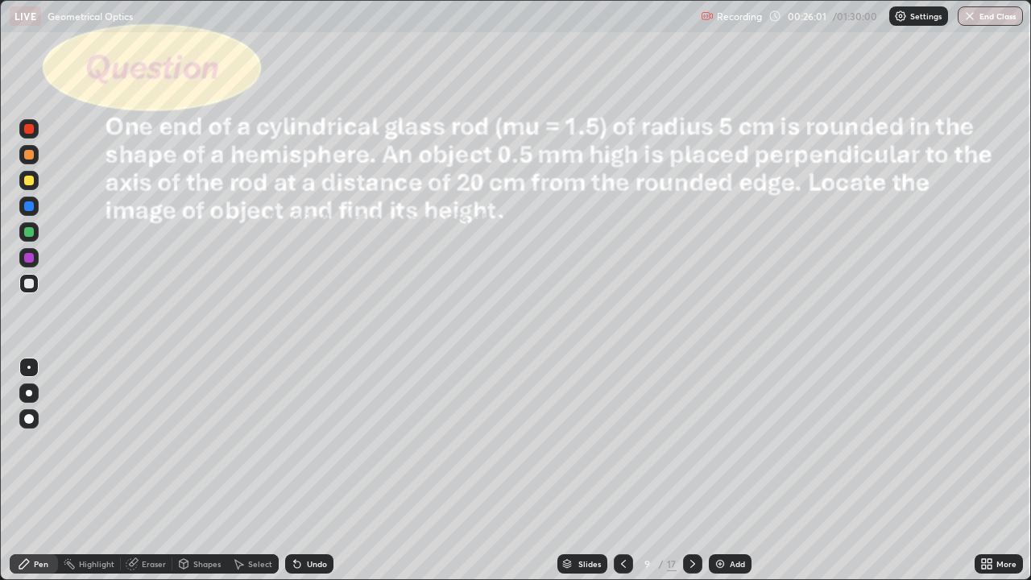
click at [202, 470] on div "Shapes" at bounding box center [206, 564] width 27 height 8
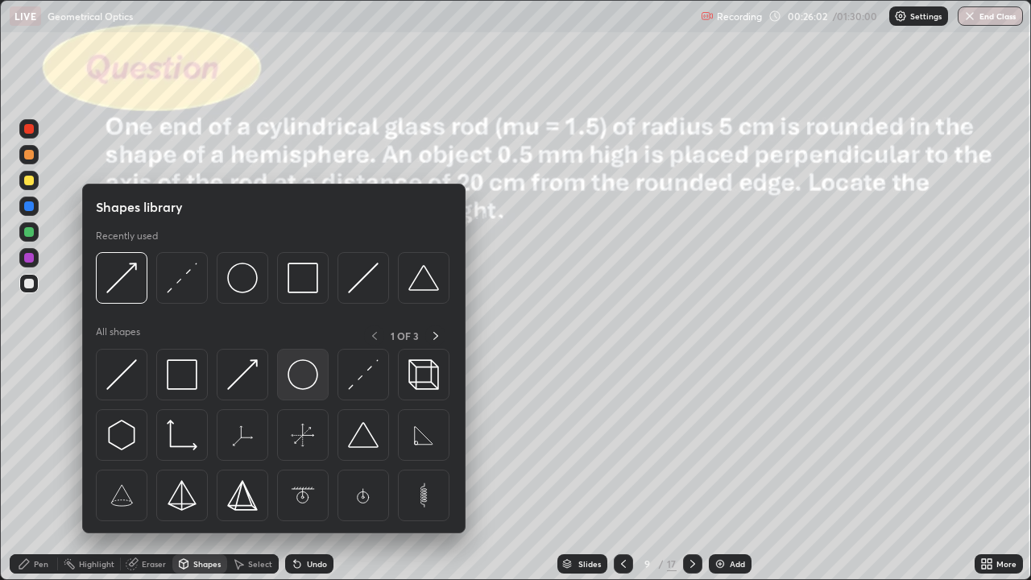
click at [304, 379] on img at bounding box center [303, 374] width 31 height 31
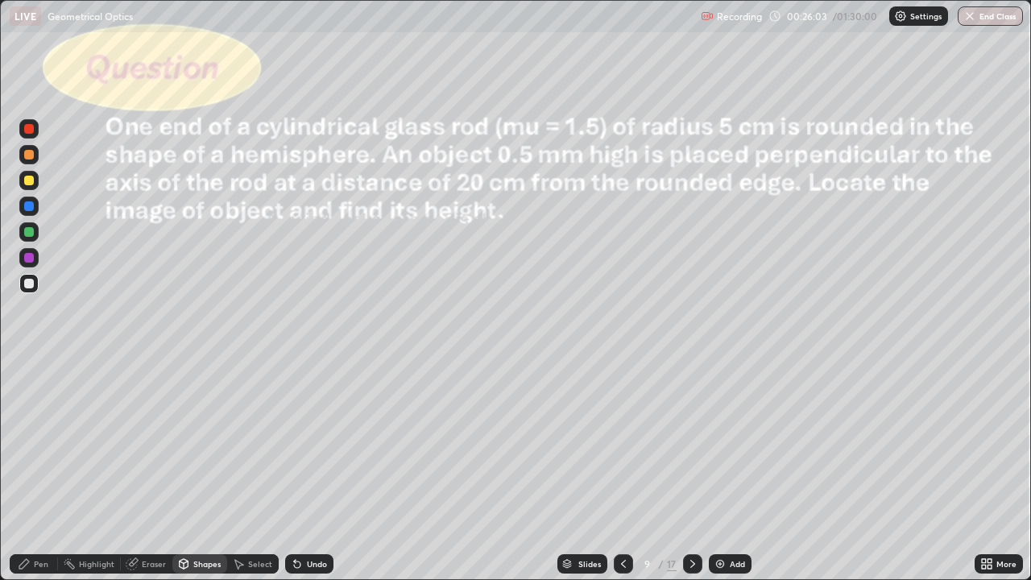
click at [29, 184] on div at bounding box center [29, 181] width 10 height 10
click at [155, 470] on div "Eraser" at bounding box center [154, 564] width 24 height 8
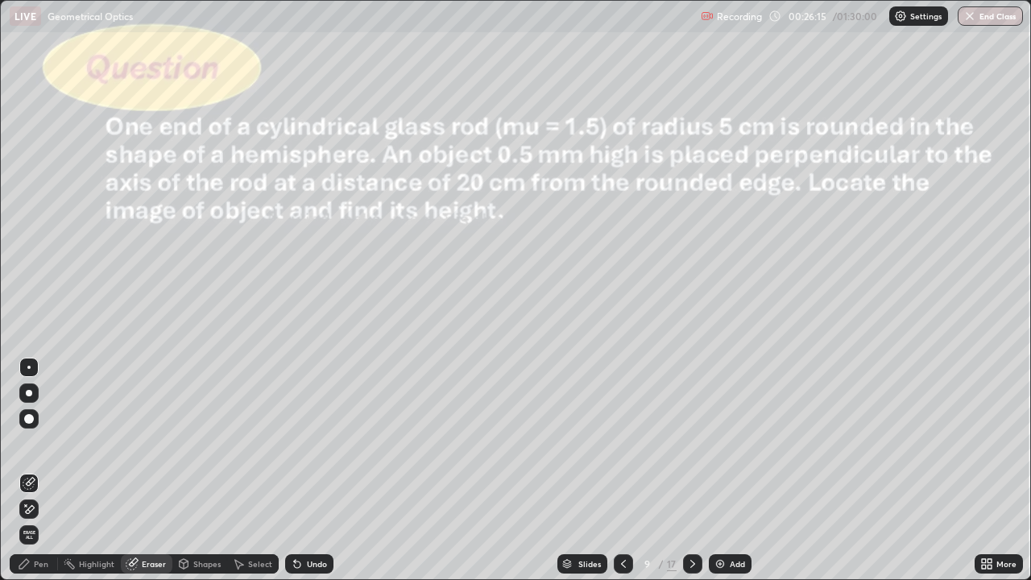
click at [184, 470] on icon at bounding box center [184, 566] width 0 height 6
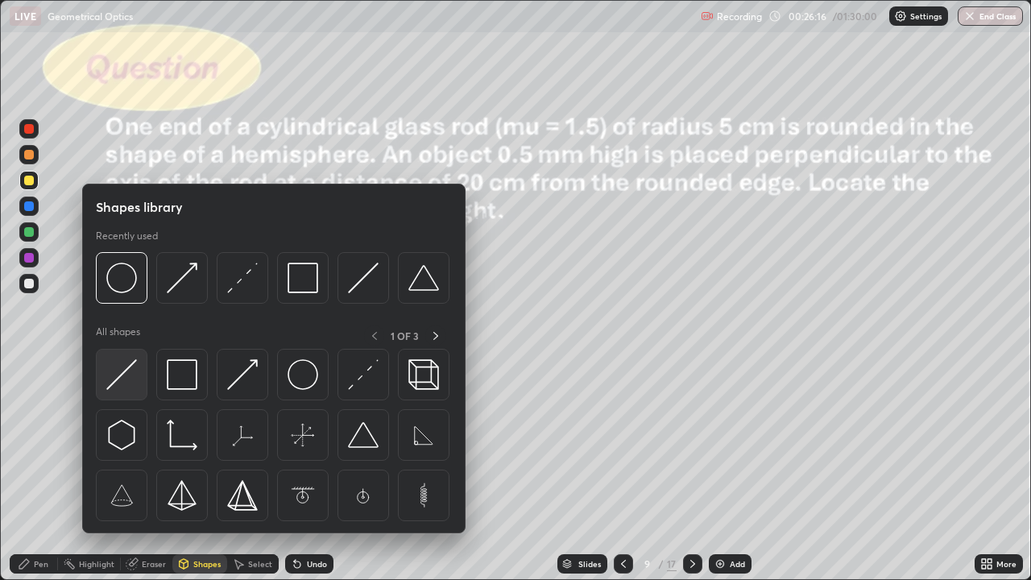
click at [128, 377] on img at bounding box center [121, 374] width 31 height 31
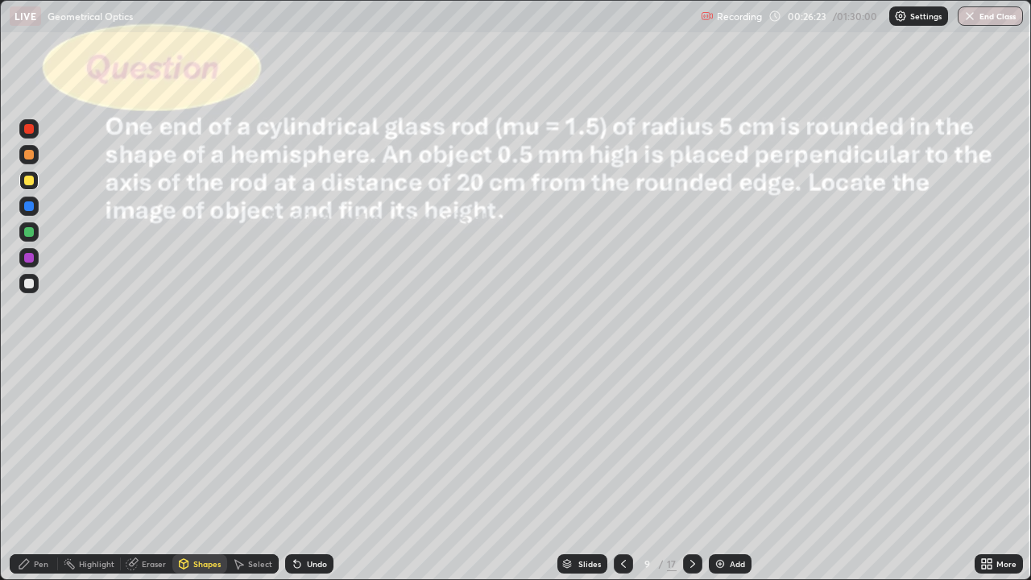
click at [203, 470] on div "Shapes" at bounding box center [206, 564] width 27 height 8
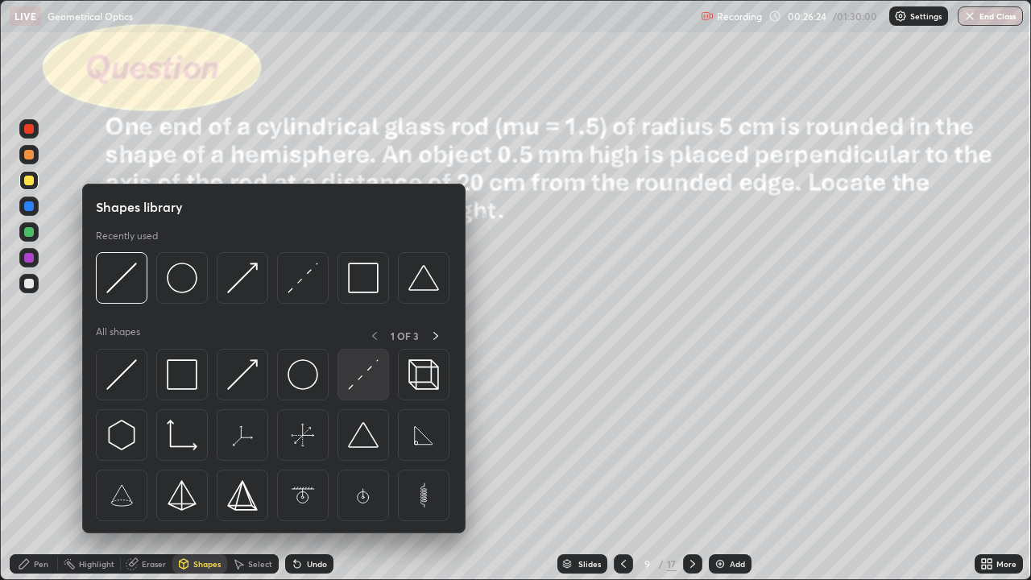
click at [359, 379] on img at bounding box center [363, 374] width 31 height 31
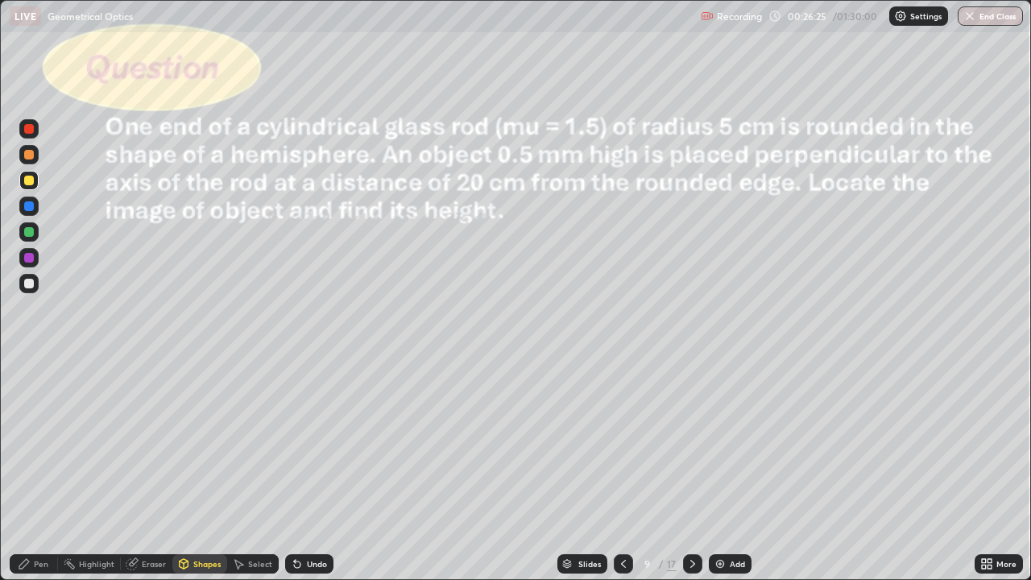
click at [31, 281] on div at bounding box center [29, 284] width 10 height 10
click at [41, 470] on div "Pen" at bounding box center [41, 564] width 15 height 8
click at [198, 470] on div "Shapes" at bounding box center [206, 564] width 27 height 8
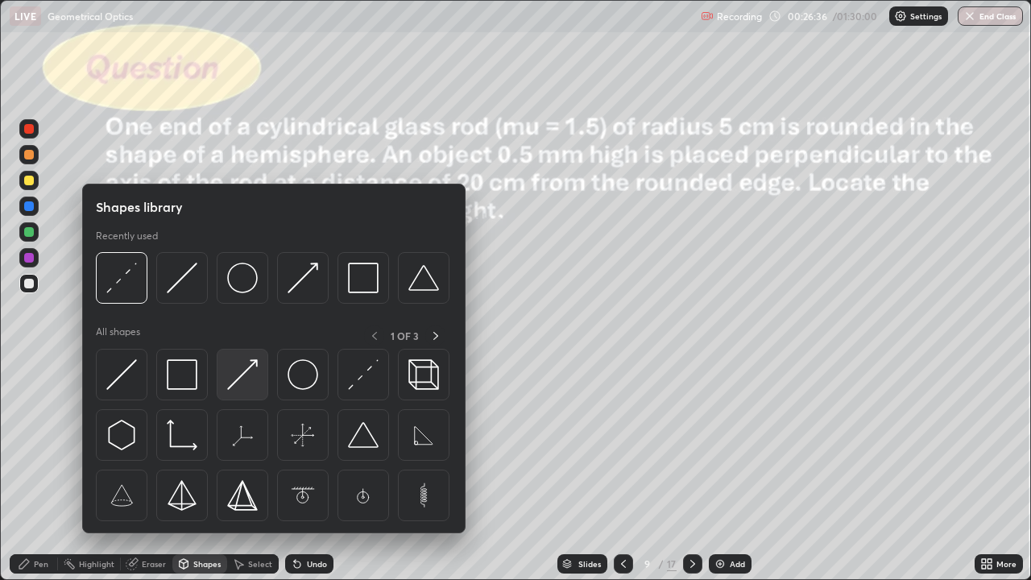
click at [242, 383] on img at bounding box center [242, 374] width 31 height 31
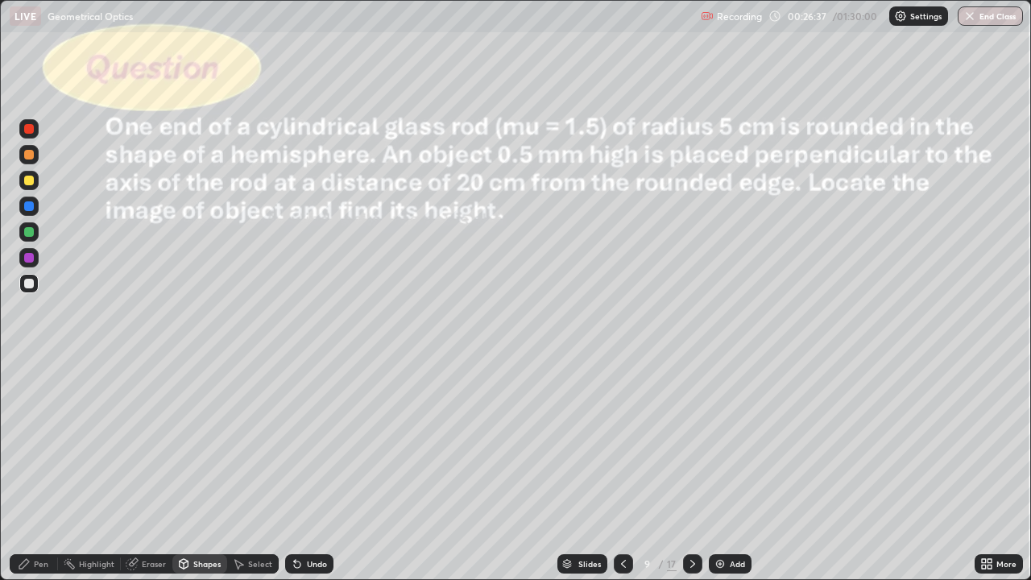
click at [35, 179] on div at bounding box center [28, 180] width 19 height 19
click at [35, 470] on div "Pen" at bounding box center [41, 564] width 15 height 8
click at [30, 284] on div at bounding box center [29, 284] width 10 height 10
click at [256, 470] on div "Select" at bounding box center [260, 564] width 24 height 8
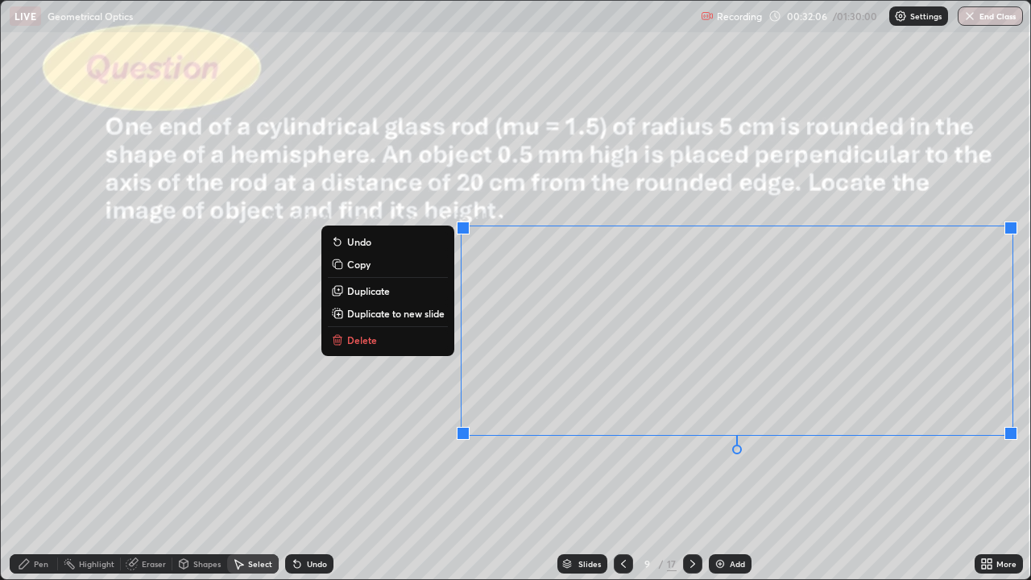
click at [243, 379] on div "0 ° Undo Copy Duplicate Duplicate to new slide Delete" at bounding box center [516, 290] width 1030 height 578
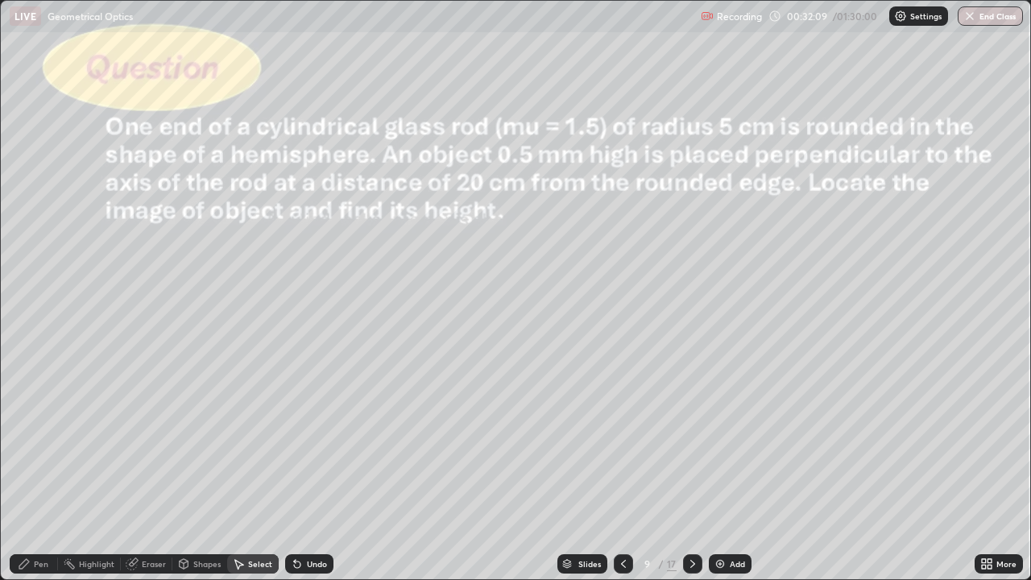
click at [28, 470] on icon at bounding box center [24, 563] width 13 height 13
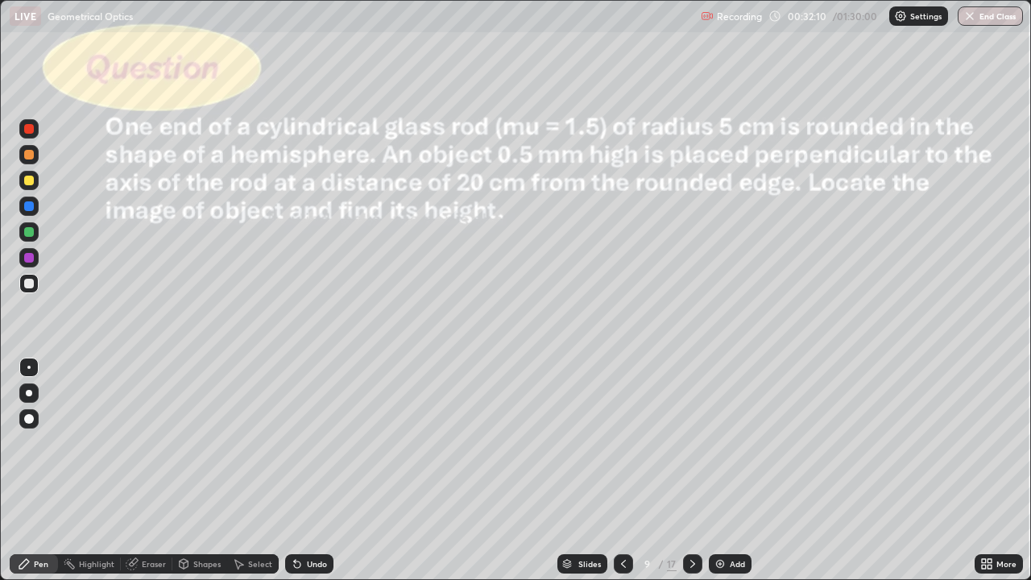
click at [31, 184] on div at bounding box center [29, 181] width 10 height 10
click at [31, 235] on div at bounding box center [29, 232] width 10 height 10
click at [33, 281] on div at bounding box center [29, 284] width 10 height 10
click at [31, 215] on div at bounding box center [28, 206] width 19 height 19
click at [321, 470] on div "Undo" at bounding box center [317, 564] width 20 height 8
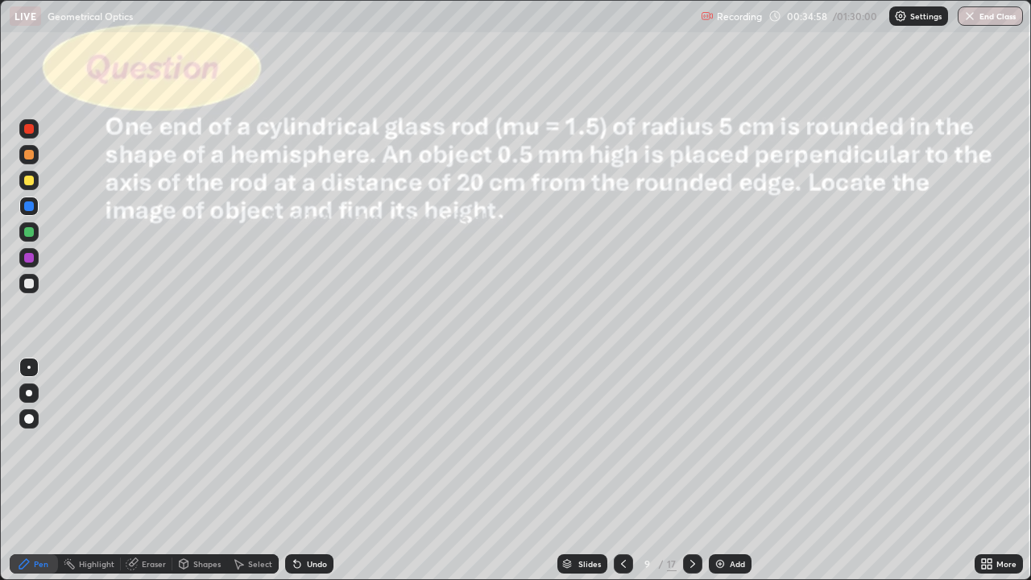
click at [620, 470] on icon at bounding box center [623, 563] width 13 height 13
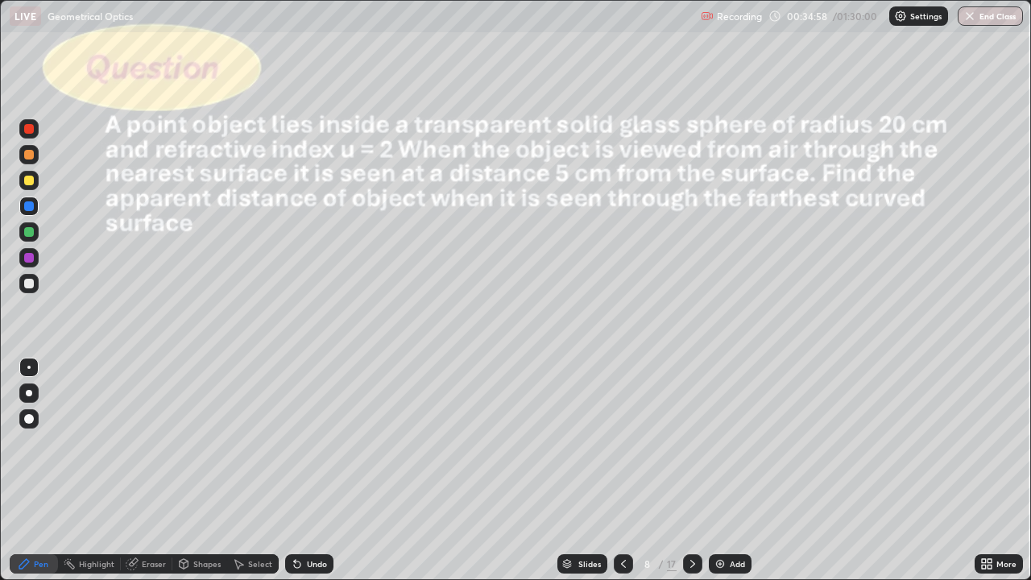
click at [620, 470] on icon at bounding box center [623, 563] width 13 height 13
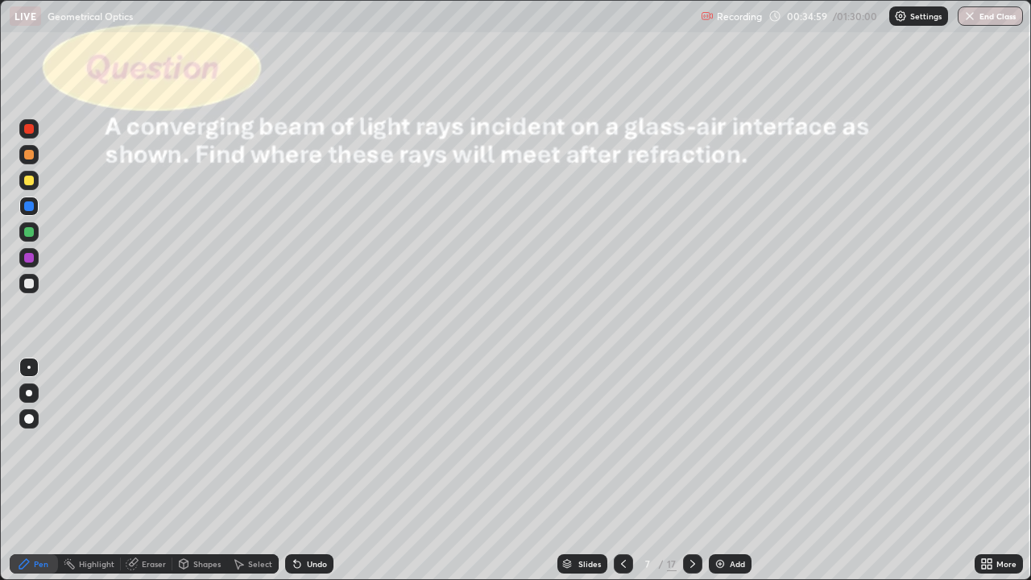
click at [623, 470] on icon at bounding box center [623, 563] width 13 height 13
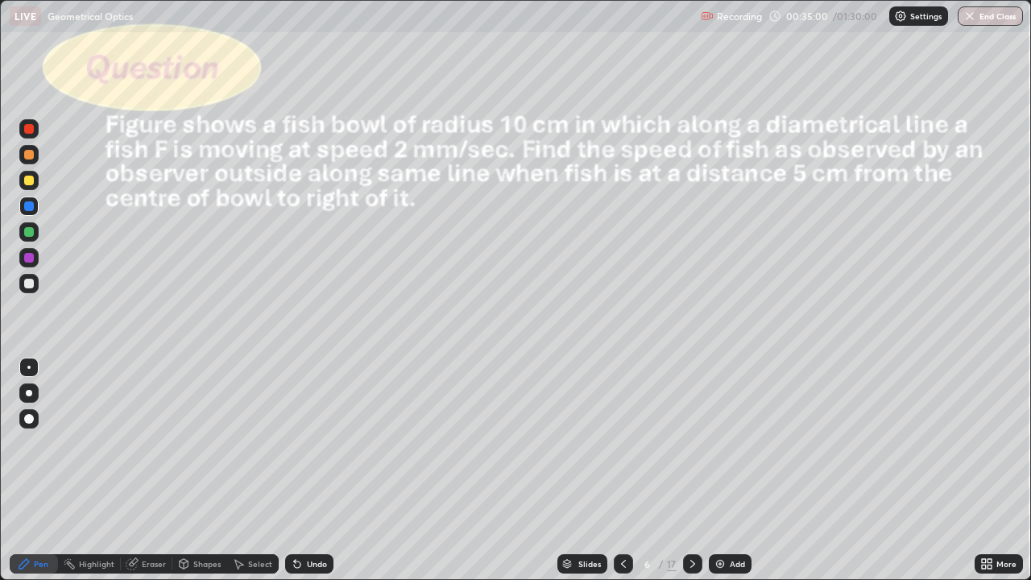
click at [692, 470] on icon at bounding box center [692, 563] width 13 height 13
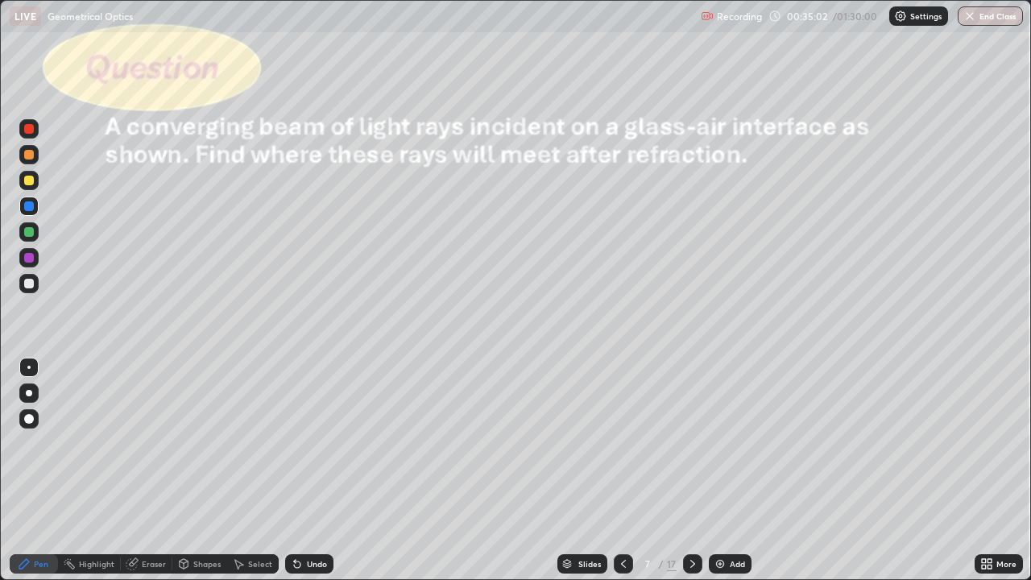
click at [198, 470] on div "Shapes" at bounding box center [199, 563] width 55 height 19
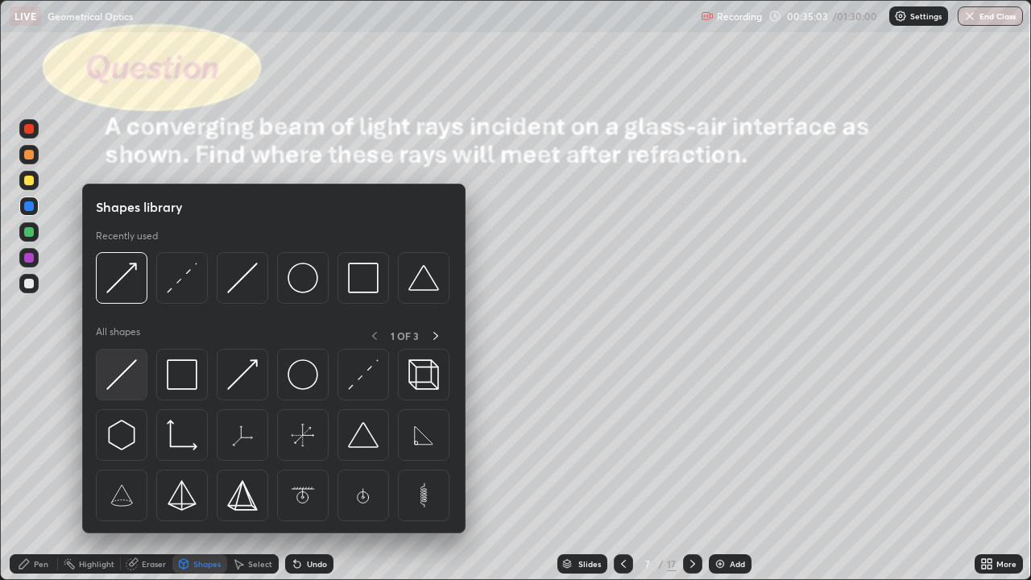
click at [138, 377] on div at bounding box center [122, 375] width 52 height 52
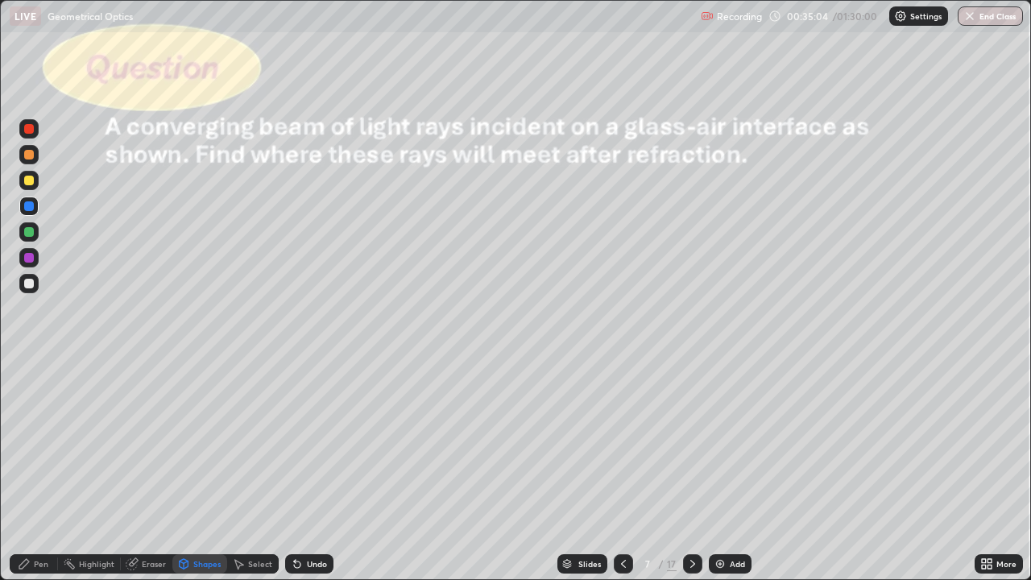
click at [28, 279] on div at bounding box center [29, 284] width 10 height 10
click at [201, 470] on div "Shapes" at bounding box center [206, 564] width 27 height 8
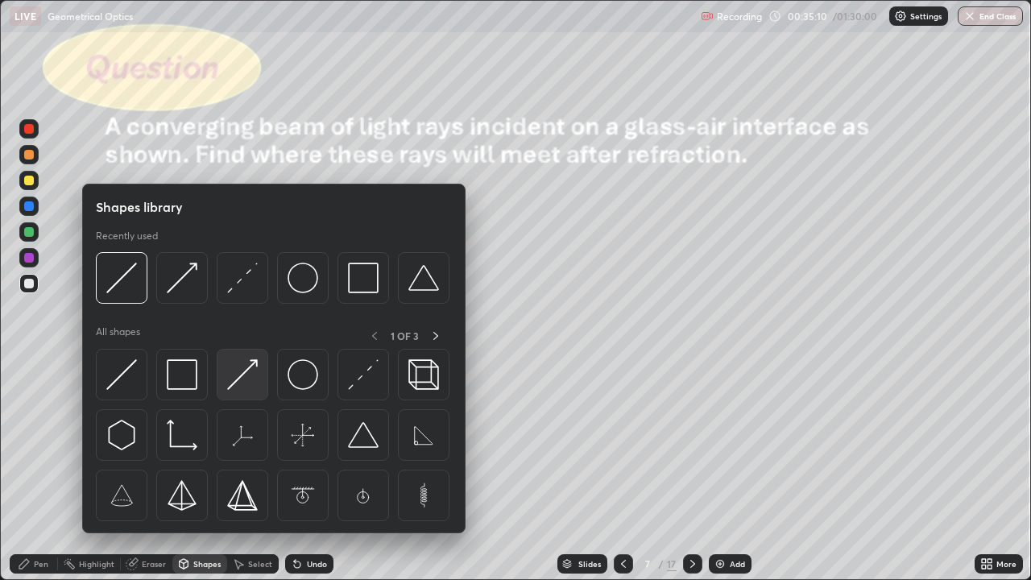
click at [253, 384] on img at bounding box center [242, 374] width 31 height 31
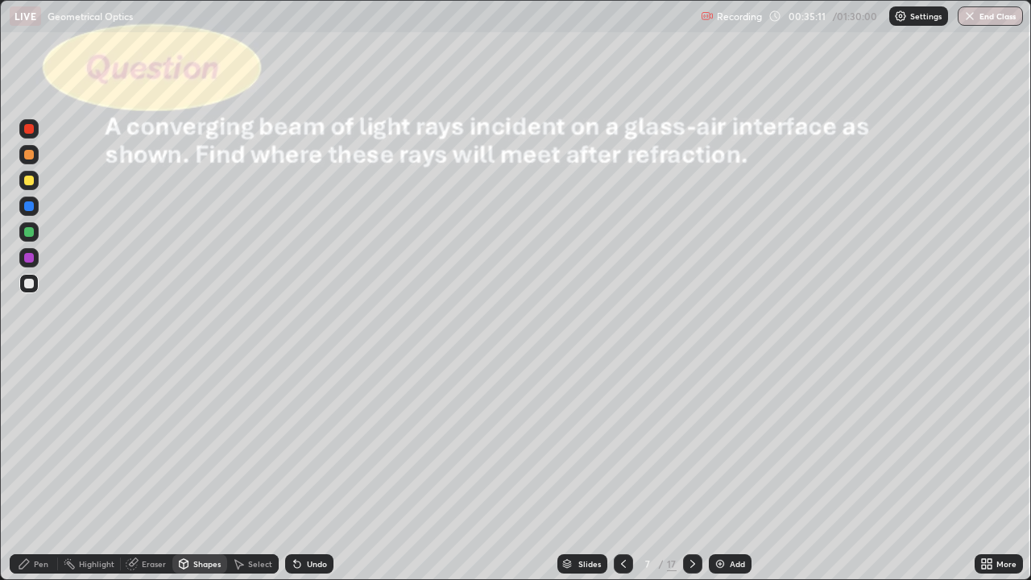
click at [29, 181] on div at bounding box center [29, 181] width 10 height 10
click at [258, 470] on div "Select" at bounding box center [260, 564] width 24 height 8
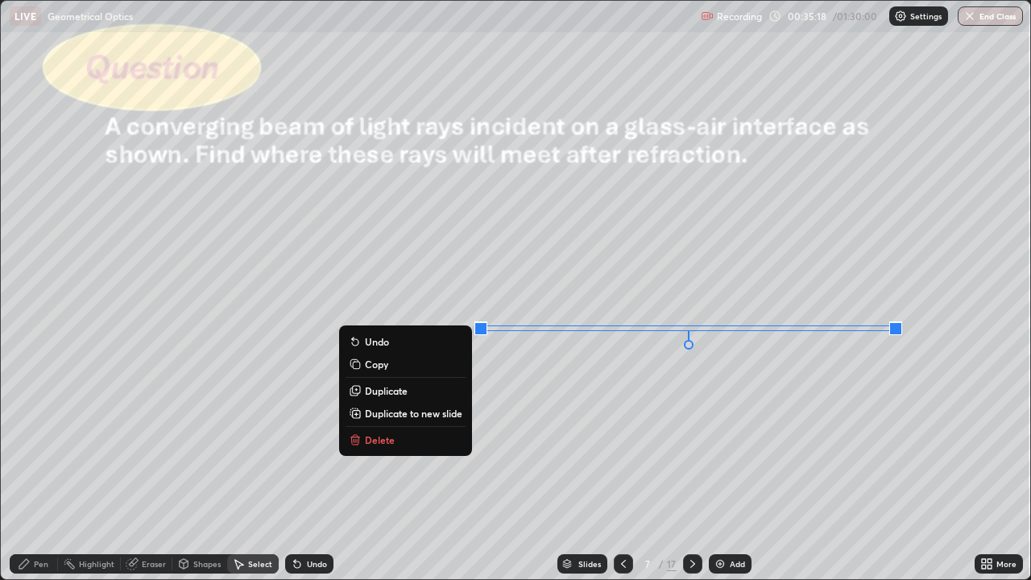
click at [196, 470] on div "Shapes" at bounding box center [199, 563] width 55 height 19
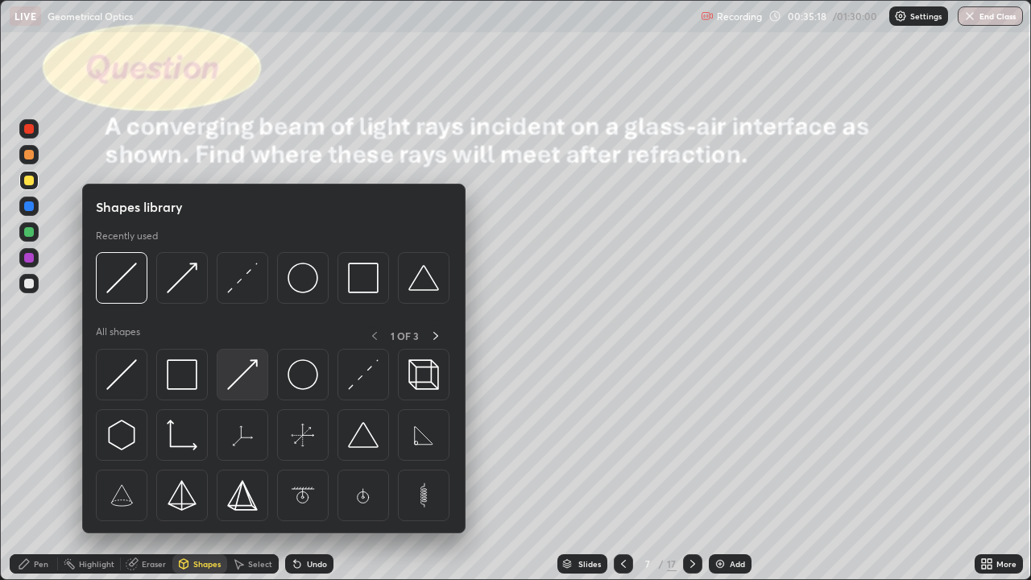
click at [255, 378] on img at bounding box center [242, 374] width 31 height 31
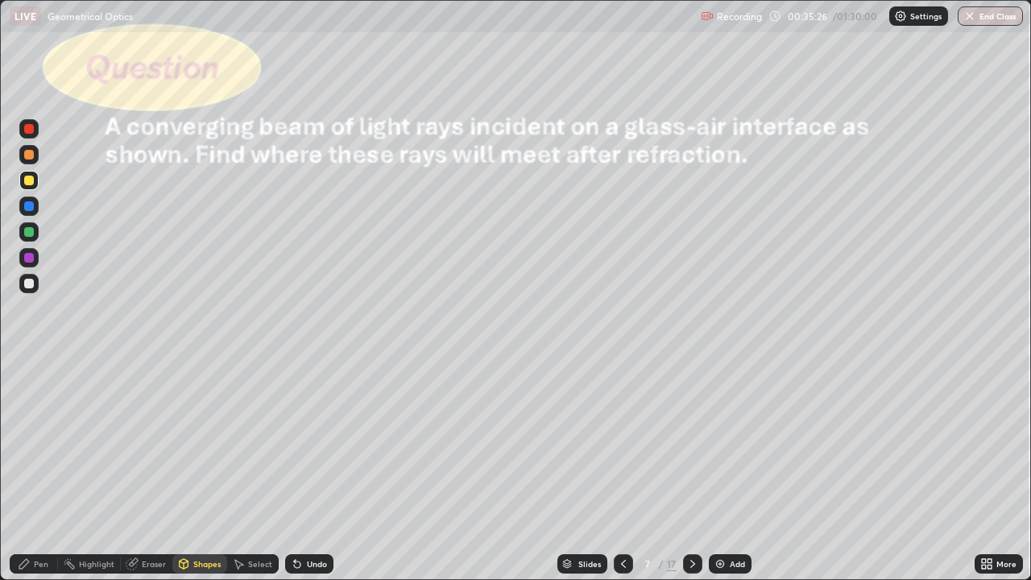
click at [197, 470] on div "Shapes" at bounding box center [206, 564] width 27 height 8
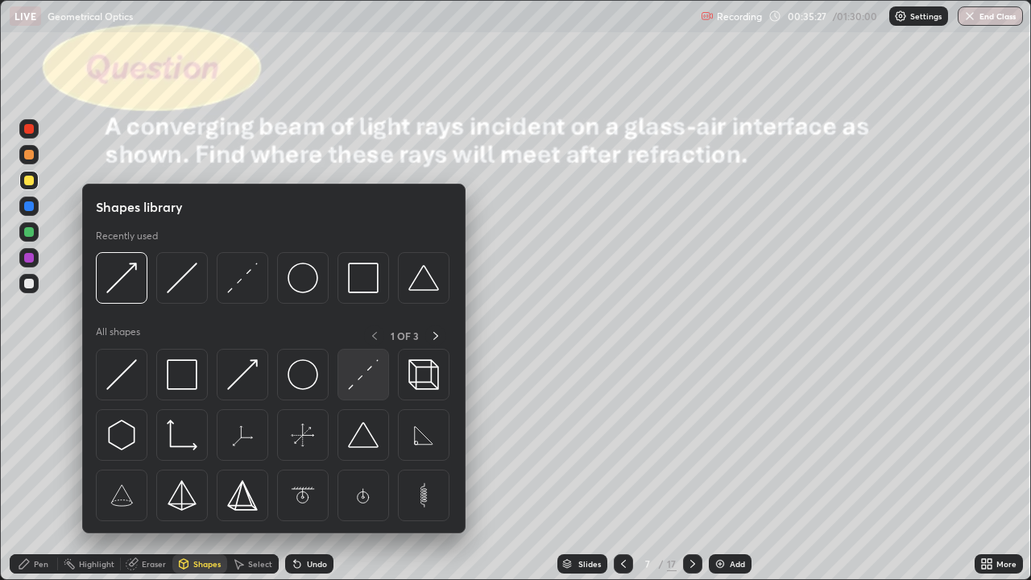
click at [363, 381] on img at bounding box center [363, 374] width 31 height 31
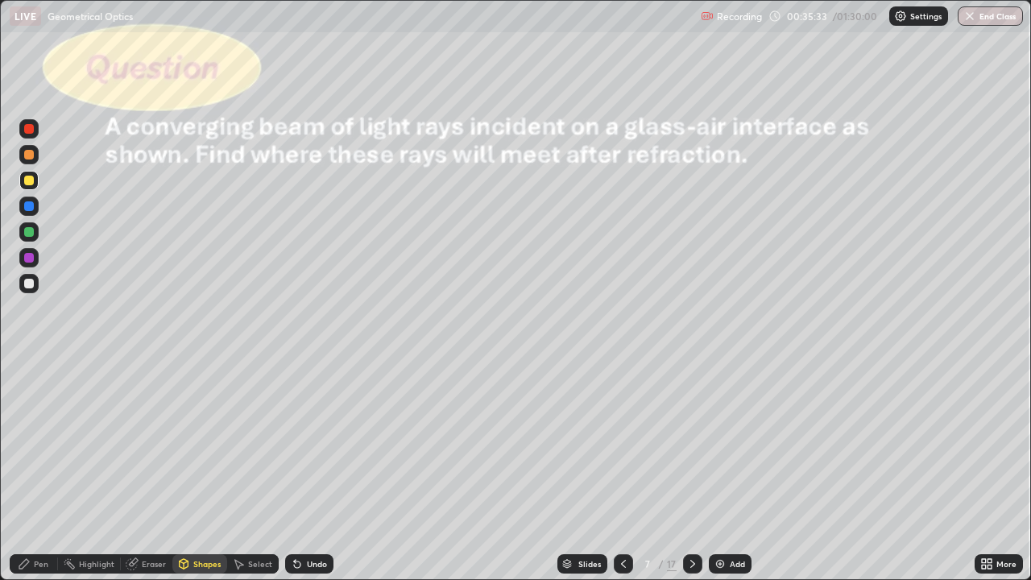
click at [30, 470] on icon at bounding box center [24, 563] width 13 height 13
click at [30, 284] on div at bounding box center [29, 284] width 10 height 10
click at [305, 470] on div "Undo" at bounding box center [309, 563] width 48 height 19
click at [311, 470] on div "Undo" at bounding box center [317, 564] width 20 height 8
click at [309, 470] on div "Undo" at bounding box center [317, 564] width 20 height 8
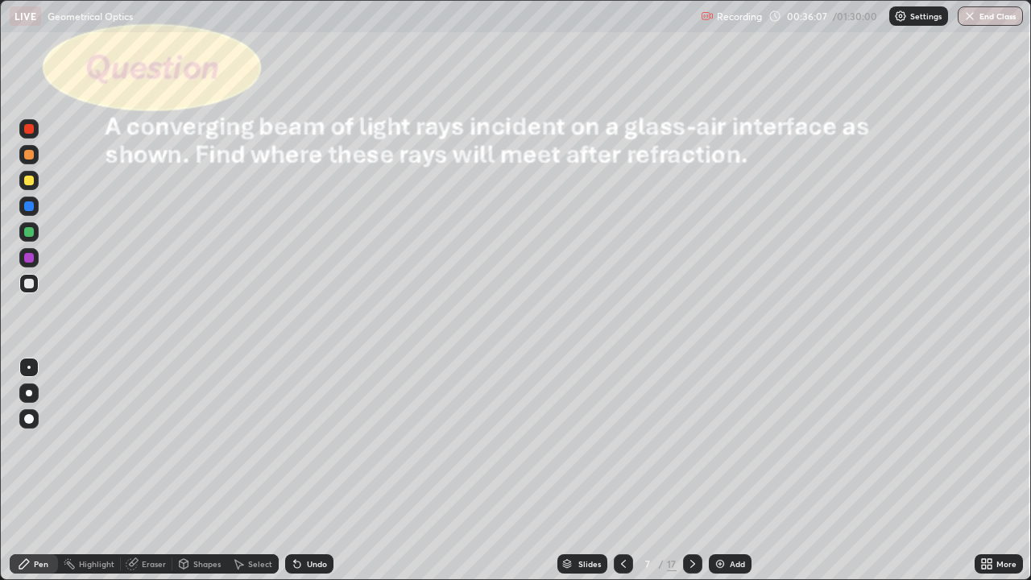
click at [309, 470] on div "Undo" at bounding box center [317, 564] width 20 height 8
click at [302, 470] on div "Undo" at bounding box center [309, 563] width 48 height 19
click at [297, 470] on div "Undo" at bounding box center [309, 563] width 48 height 19
click at [294, 470] on div "Undo" at bounding box center [309, 563] width 48 height 19
click at [292, 470] on div "Undo" at bounding box center [309, 563] width 48 height 19
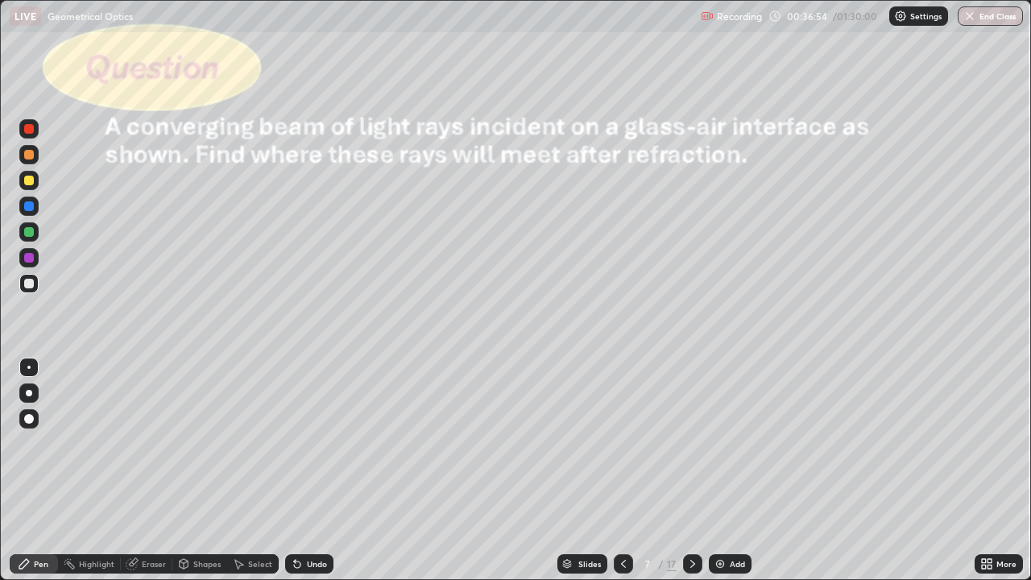
click at [295, 470] on div "Undo" at bounding box center [309, 563] width 48 height 19
click at [299, 470] on div "Undo" at bounding box center [309, 563] width 48 height 19
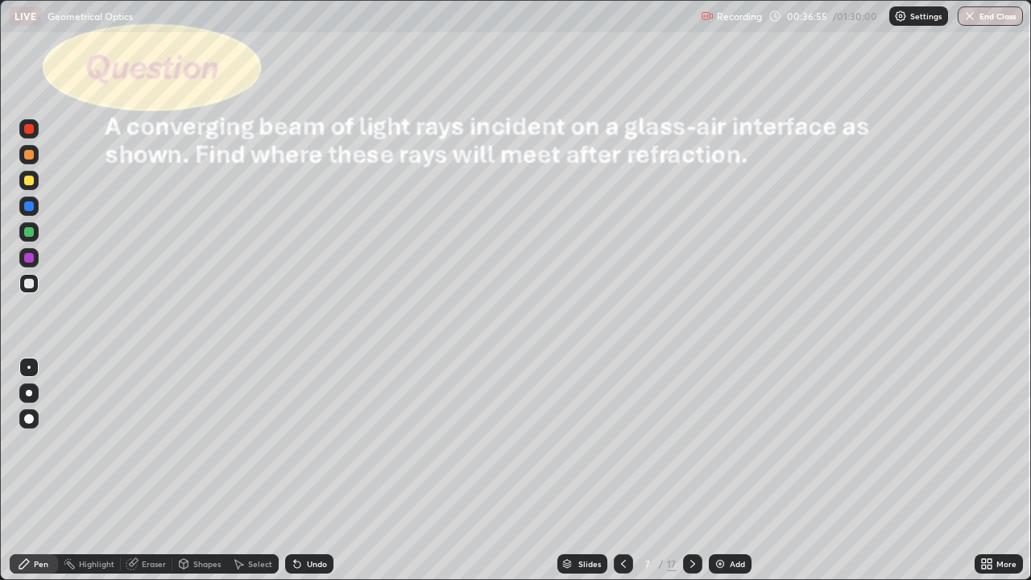
click at [299, 470] on div "Undo" at bounding box center [309, 563] width 48 height 19
click at [300, 470] on div "Undo" at bounding box center [309, 563] width 48 height 19
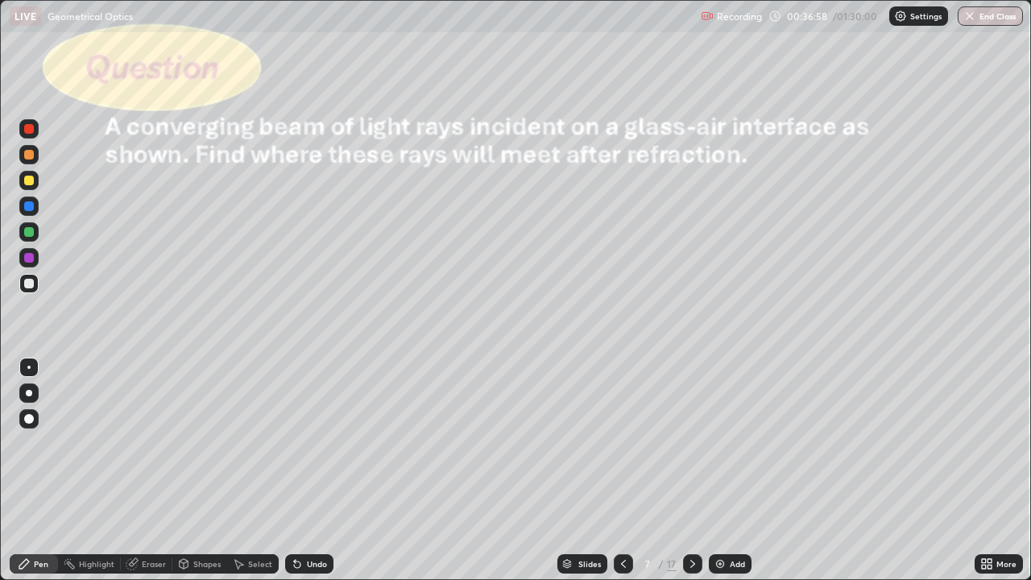
click at [37, 470] on div "Pen" at bounding box center [34, 563] width 48 height 19
click at [32, 180] on div at bounding box center [29, 181] width 10 height 10
click at [0, 425] on div "Setting up your live class" at bounding box center [515, 290] width 1031 height 580
click at [30, 284] on div at bounding box center [29, 284] width 10 height 10
click at [30, 180] on div at bounding box center [29, 181] width 10 height 10
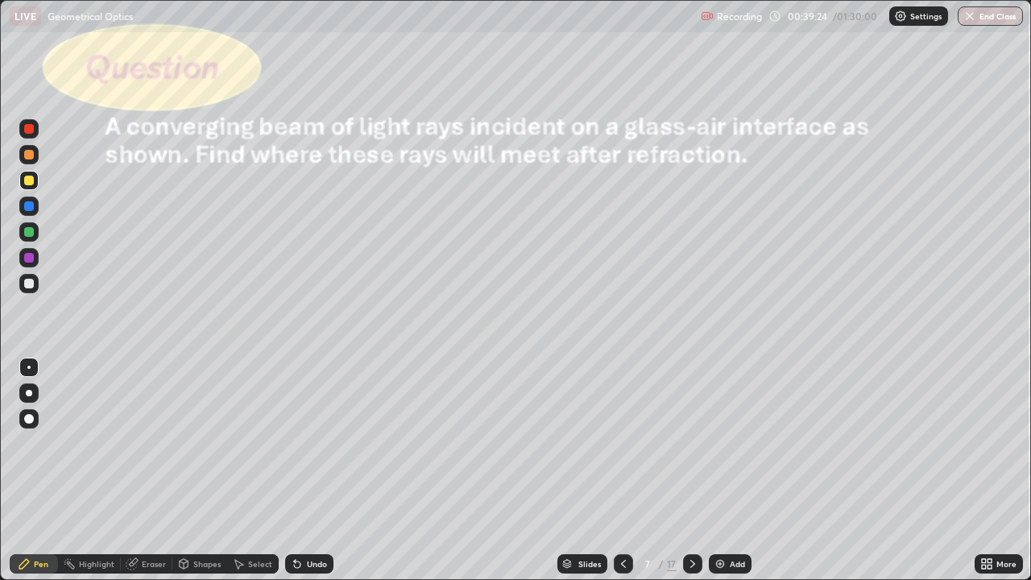
click at [30, 284] on div at bounding box center [29, 284] width 10 height 10
click at [192, 470] on div "Shapes" at bounding box center [199, 563] width 55 height 19
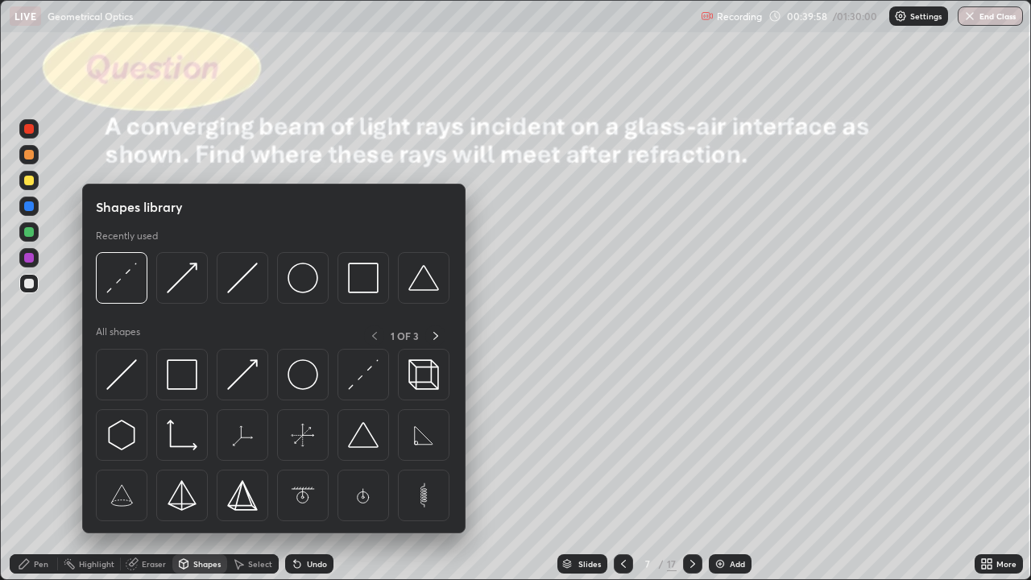
click at [245, 378] on img at bounding box center [242, 374] width 31 height 31
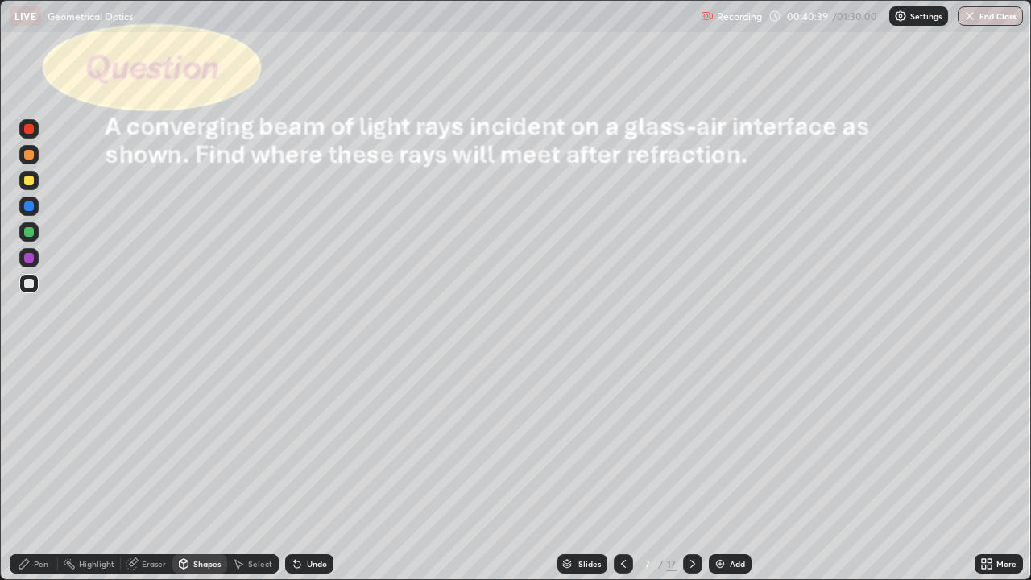
click at [694, 470] on div at bounding box center [692, 564] width 19 height 32
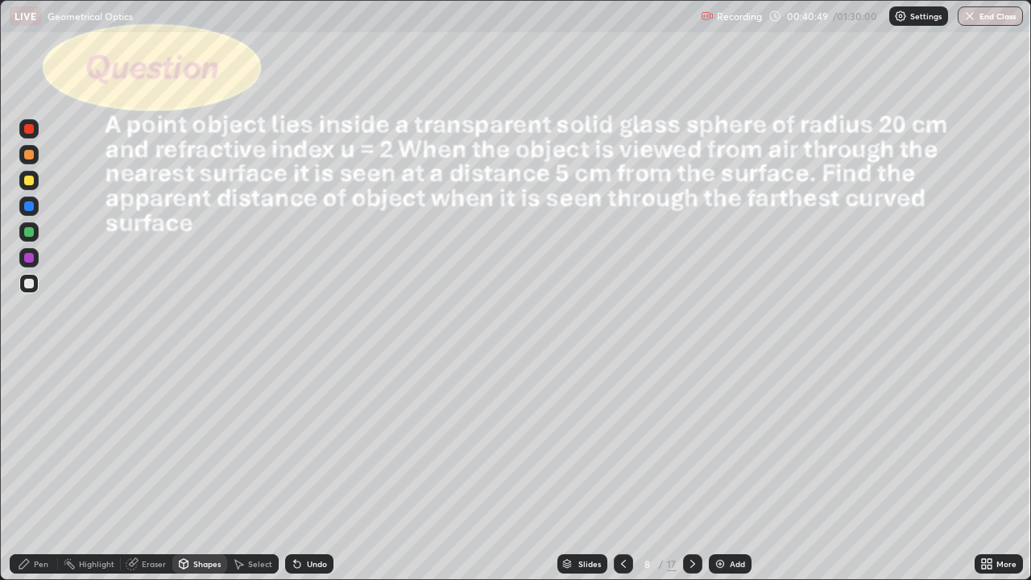
click at [204, 470] on div "Shapes" at bounding box center [206, 564] width 27 height 8
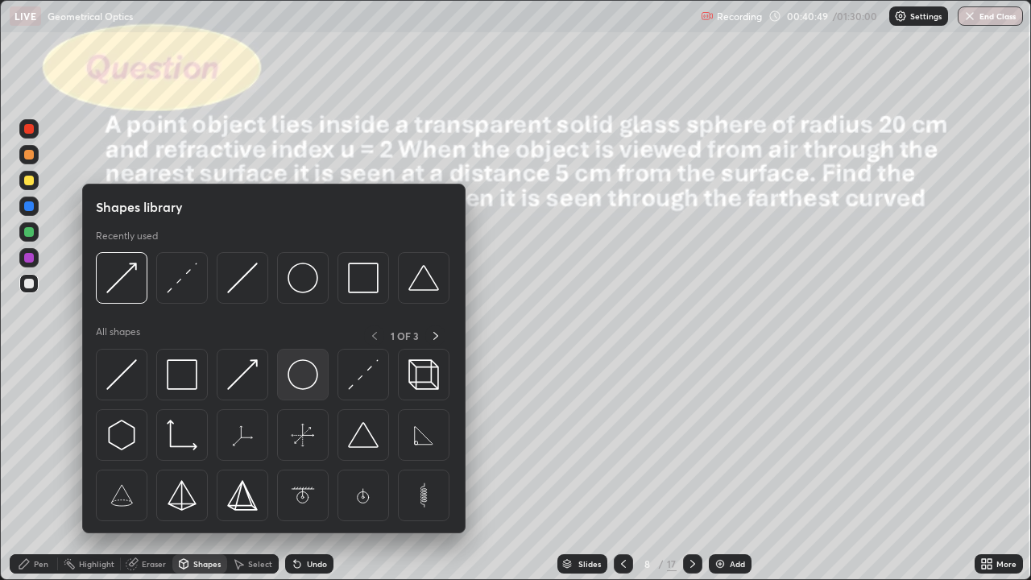
click at [309, 389] on img at bounding box center [303, 374] width 31 height 31
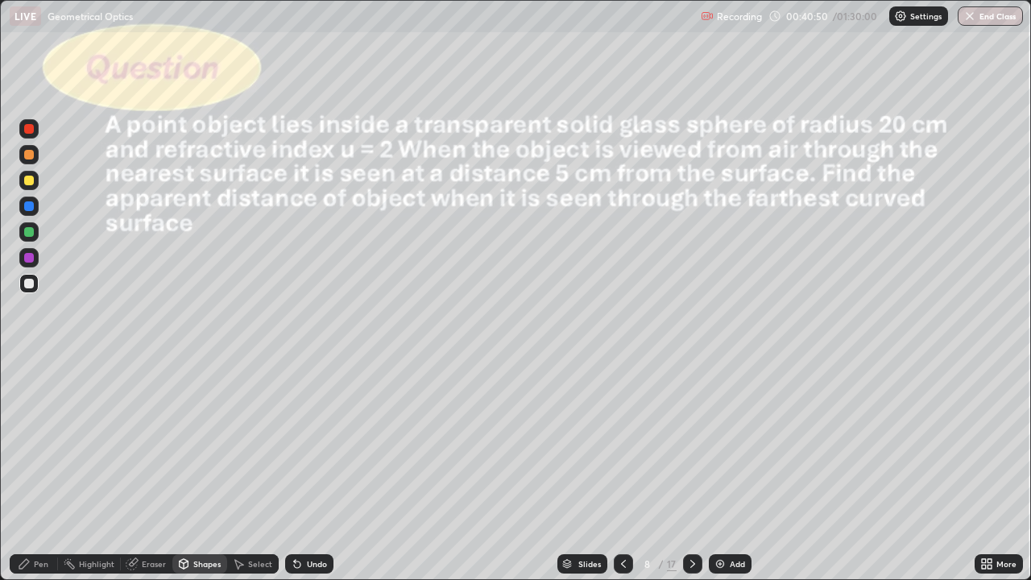
click at [36, 179] on div at bounding box center [28, 180] width 19 height 19
click at [198, 470] on div "Shapes" at bounding box center [199, 563] width 55 height 19
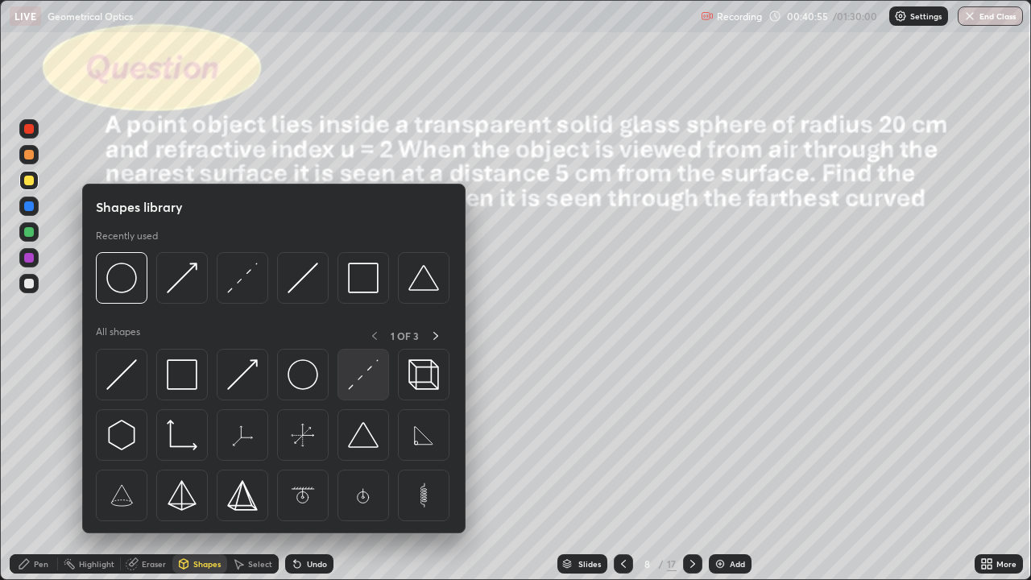
click at [351, 375] on img at bounding box center [363, 374] width 31 height 31
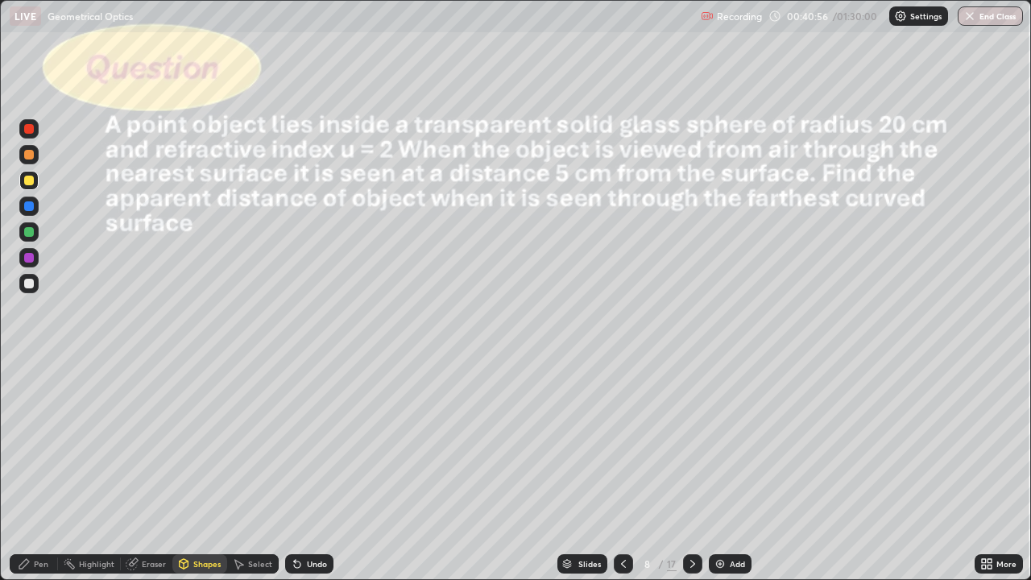
click at [32, 285] on div at bounding box center [29, 284] width 10 height 10
click at [44, 470] on div "Pen" at bounding box center [34, 563] width 48 height 19
click at [29, 181] on div at bounding box center [29, 181] width 10 height 10
click at [311, 470] on div "Undo" at bounding box center [317, 564] width 20 height 8
click at [144, 470] on div "Eraser" at bounding box center [147, 563] width 52 height 19
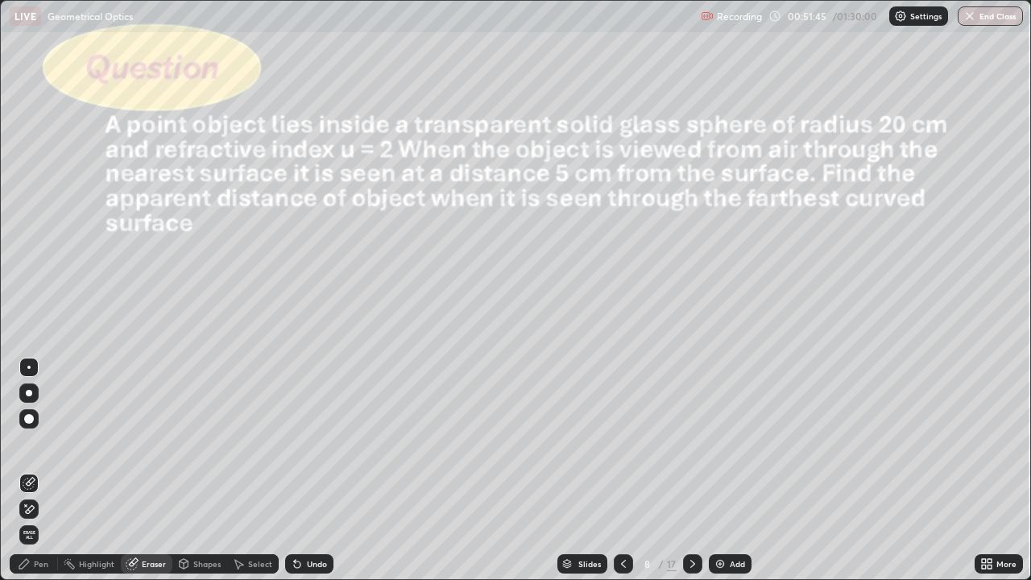
click at [34, 470] on div "Pen" at bounding box center [34, 563] width 48 height 19
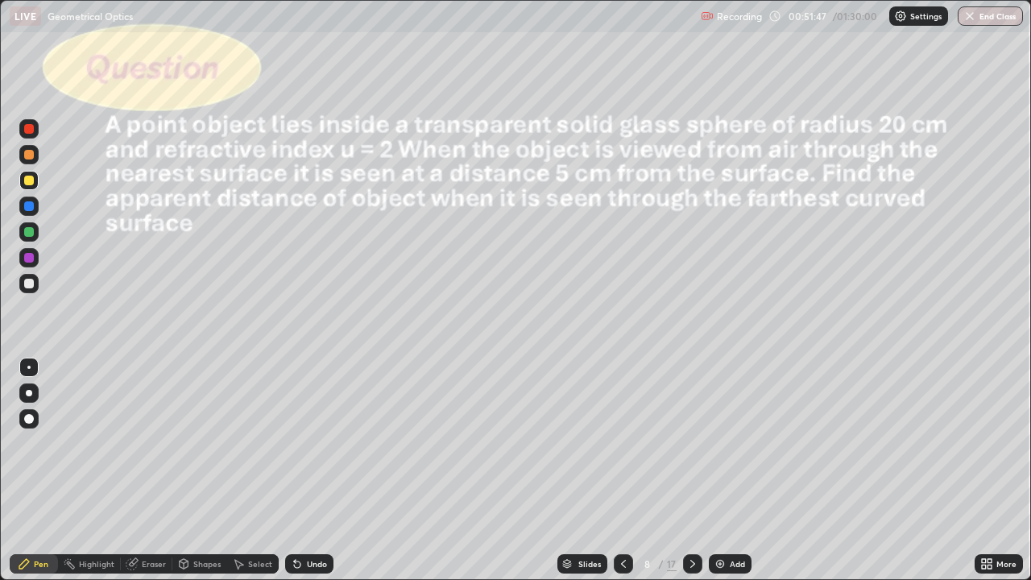
click at [36, 288] on div at bounding box center [28, 283] width 19 height 19
click at [251, 470] on div "Select" at bounding box center [253, 563] width 52 height 19
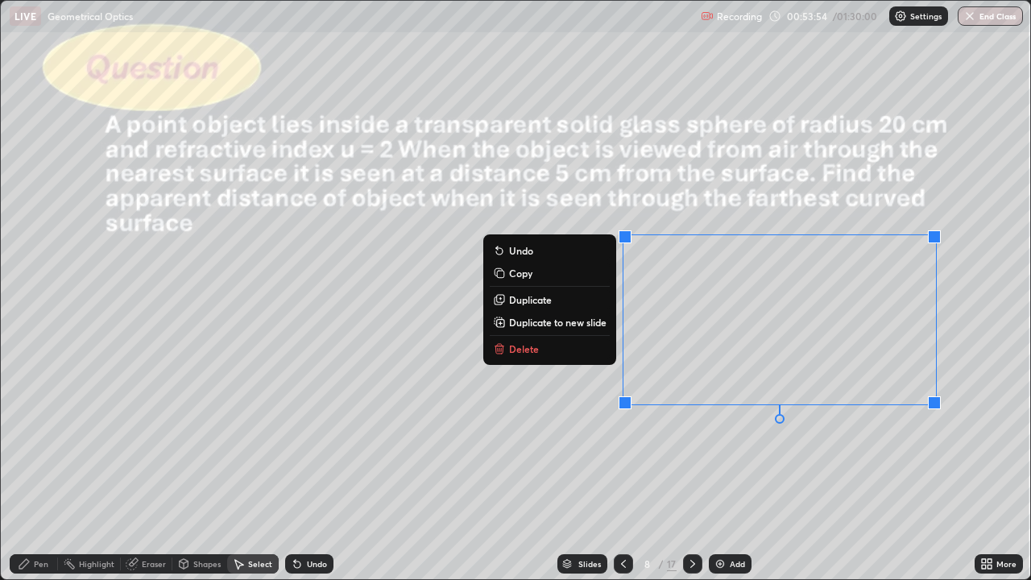
click at [528, 441] on div "0 ° Undo Copy Duplicate Duplicate to new slide Delete" at bounding box center [516, 290] width 1030 height 578
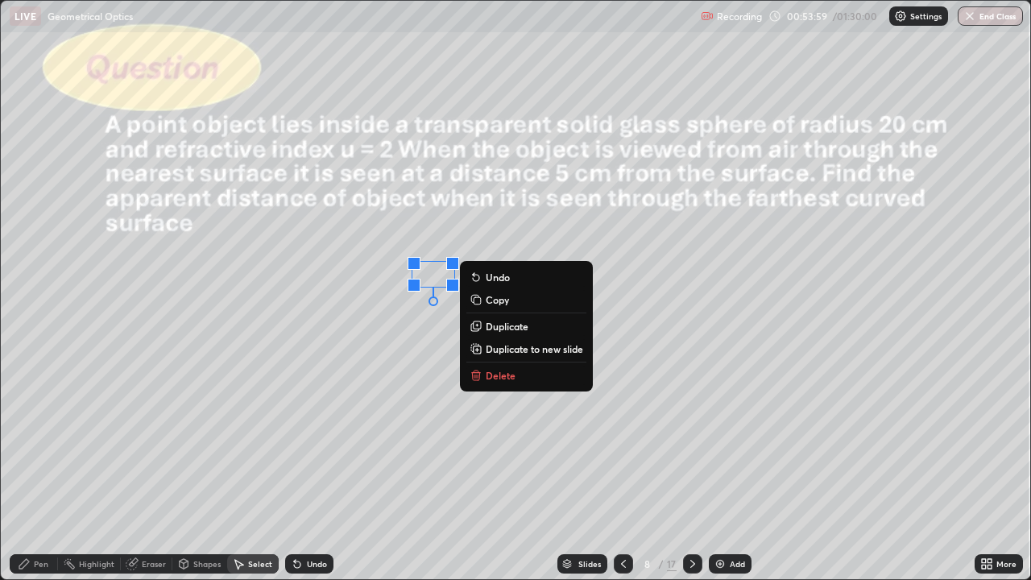
click at [446, 456] on div "0 ° Undo Copy Duplicate Duplicate to new slide Delete" at bounding box center [516, 290] width 1030 height 578
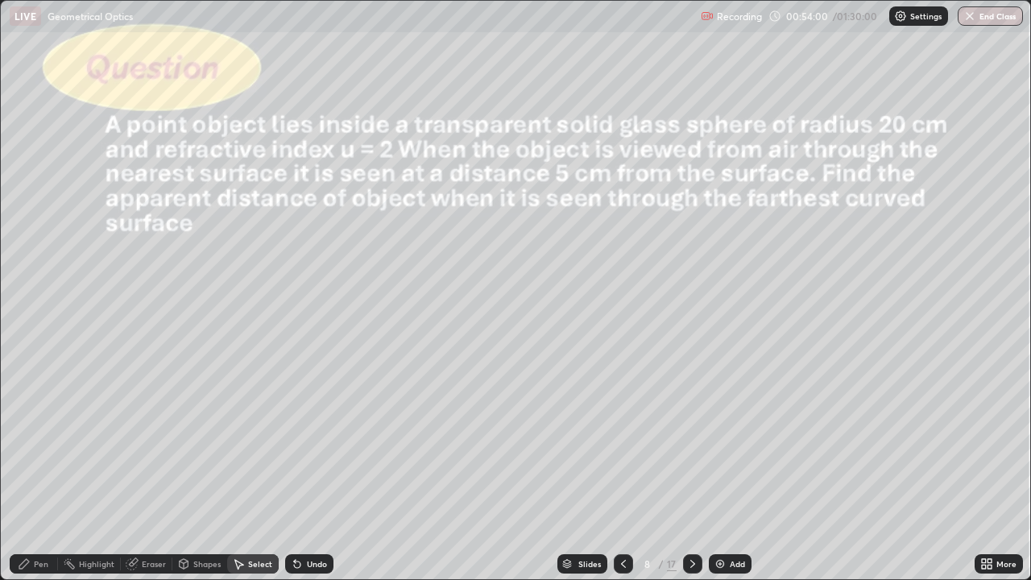
click at [32, 470] on div "Pen" at bounding box center [34, 563] width 48 height 19
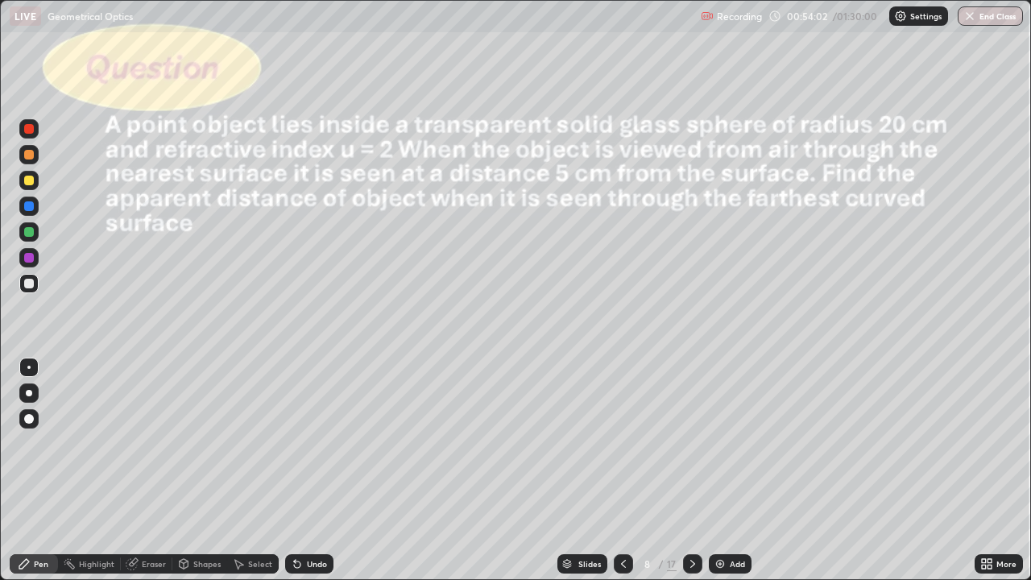
click at [31, 180] on div at bounding box center [29, 181] width 10 height 10
click at [256, 470] on div "Select" at bounding box center [260, 564] width 24 height 8
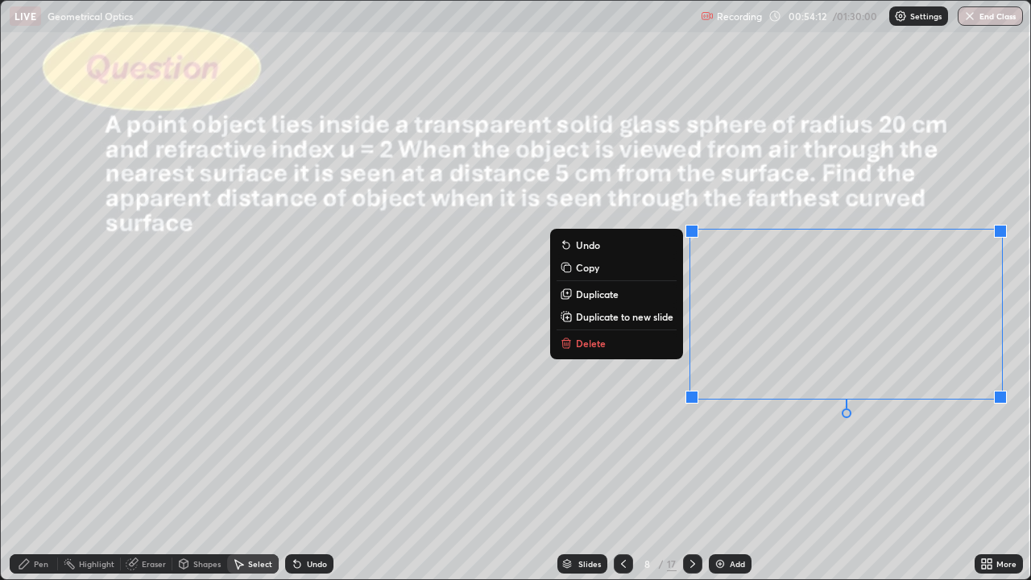
click at [891, 470] on div "0 ° Undo Copy Duplicate Duplicate to new slide Delete" at bounding box center [516, 290] width 1030 height 578
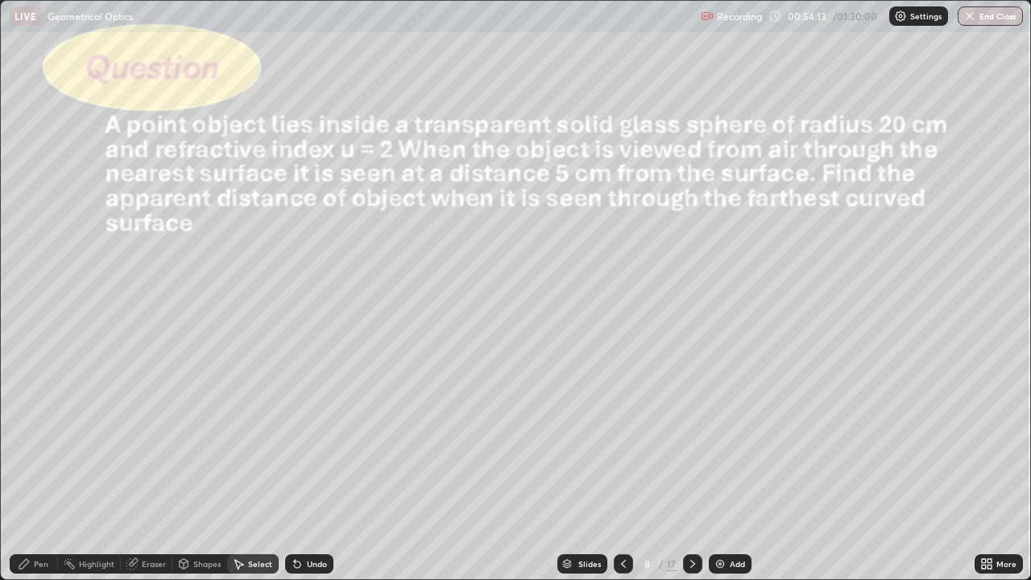
click at [37, 470] on div "Pen" at bounding box center [41, 564] width 15 height 8
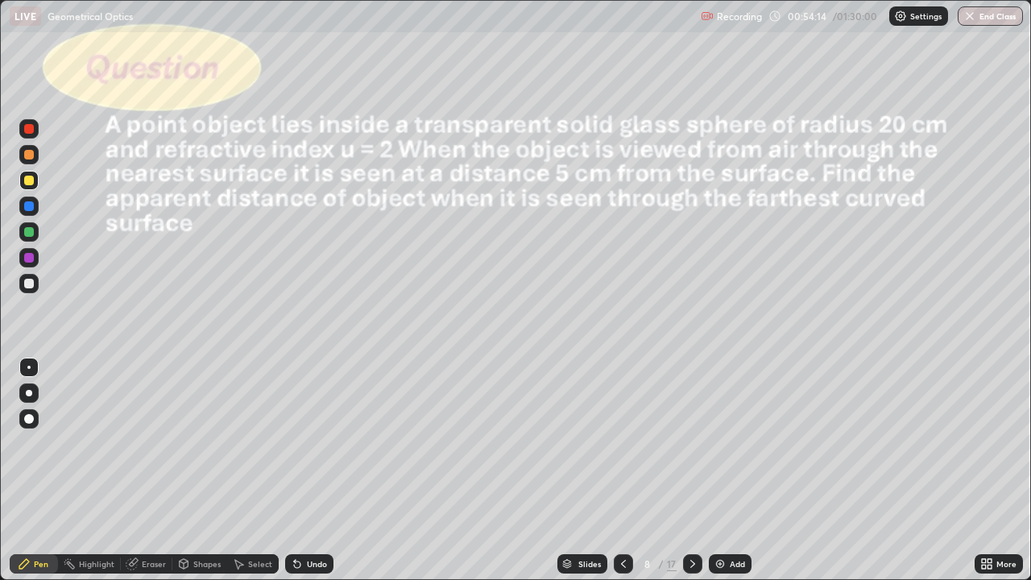
click at [38, 280] on div at bounding box center [28, 283] width 19 height 19
click at [31, 177] on div at bounding box center [29, 181] width 10 height 10
click at [31, 279] on div at bounding box center [29, 284] width 10 height 10
click at [689, 470] on icon at bounding box center [692, 563] width 13 height 13
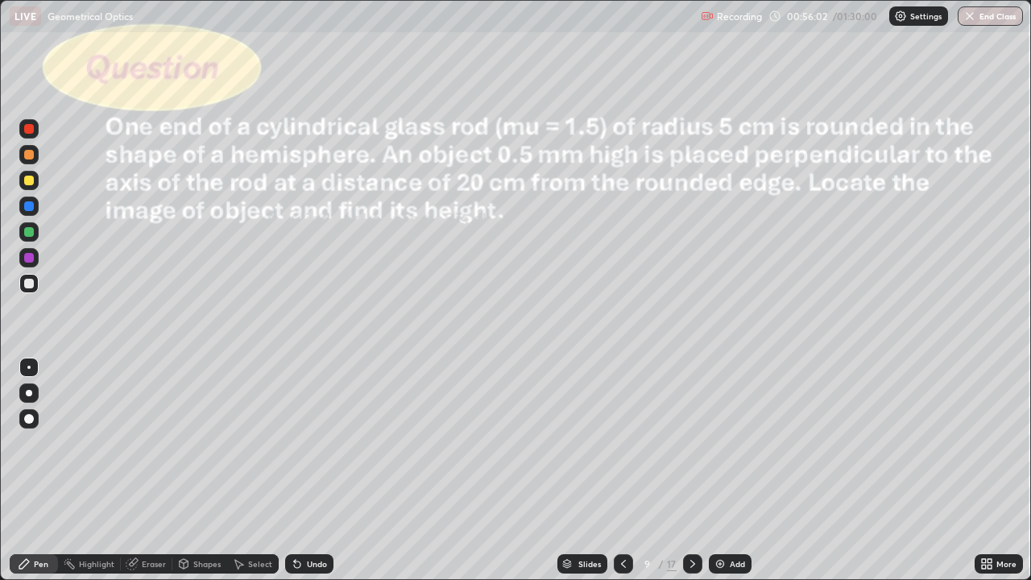
click at [621, 470] on icon at bounding box center [623, 563] width 13 height 13
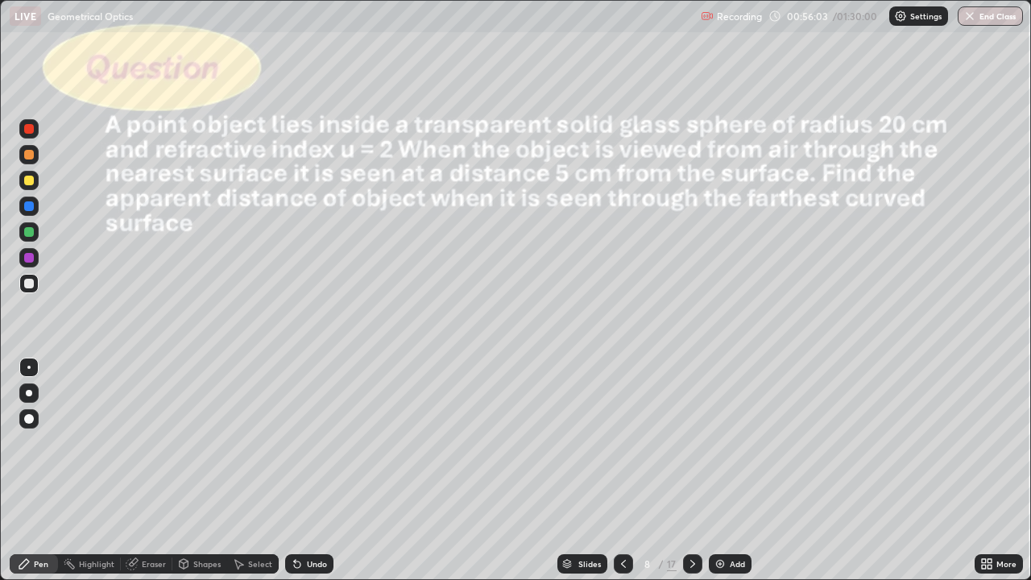
click at [621, 470] on icon at bounding box center [623, 563] width 13 height 13
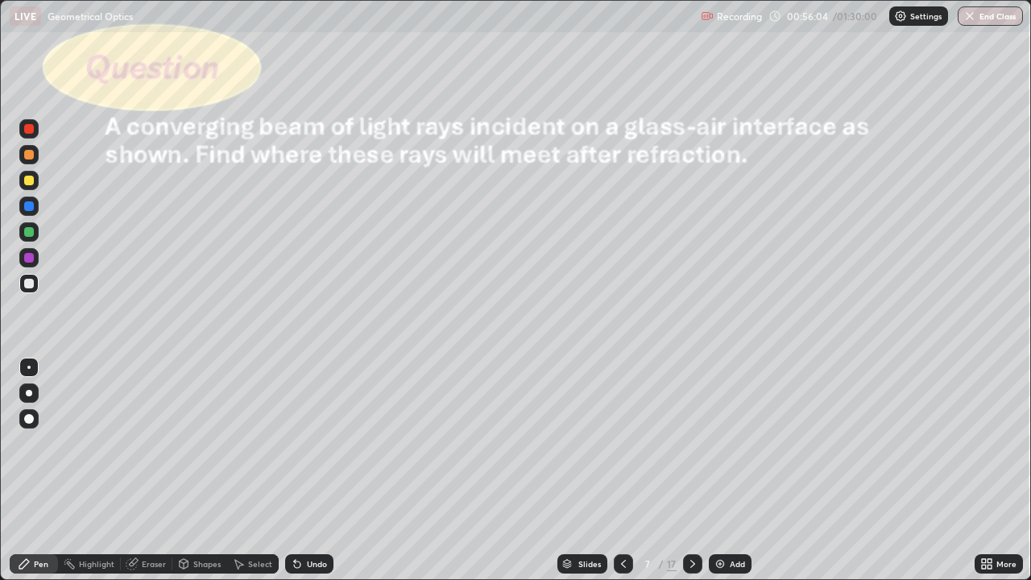
click at [628, 470] on icon at bounding box center [623, 563] width 13 height 13
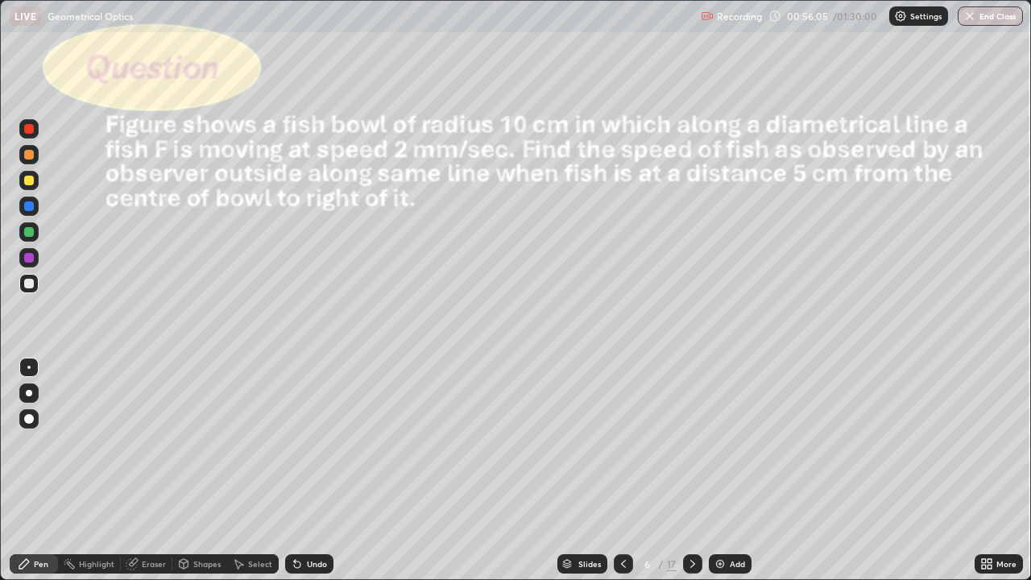
click at [694, 470] on div at bounding box center [692, 563] width 19 height 19
click at [691, 470] on div at bounding box center [692, 563] width 19 height 19
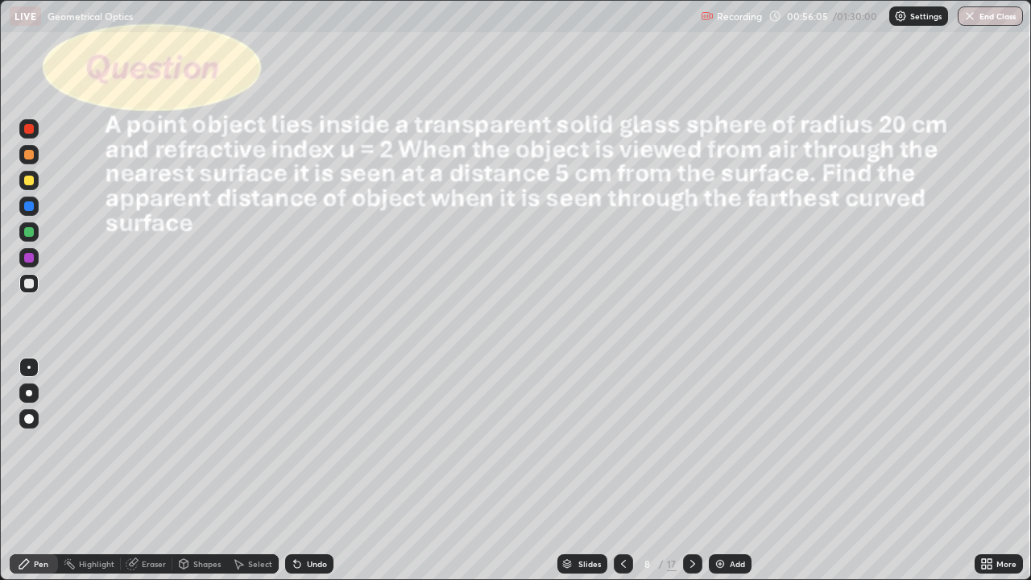
click at [691, 470] on icon at bounding box center [692, 563] width 13 height 13
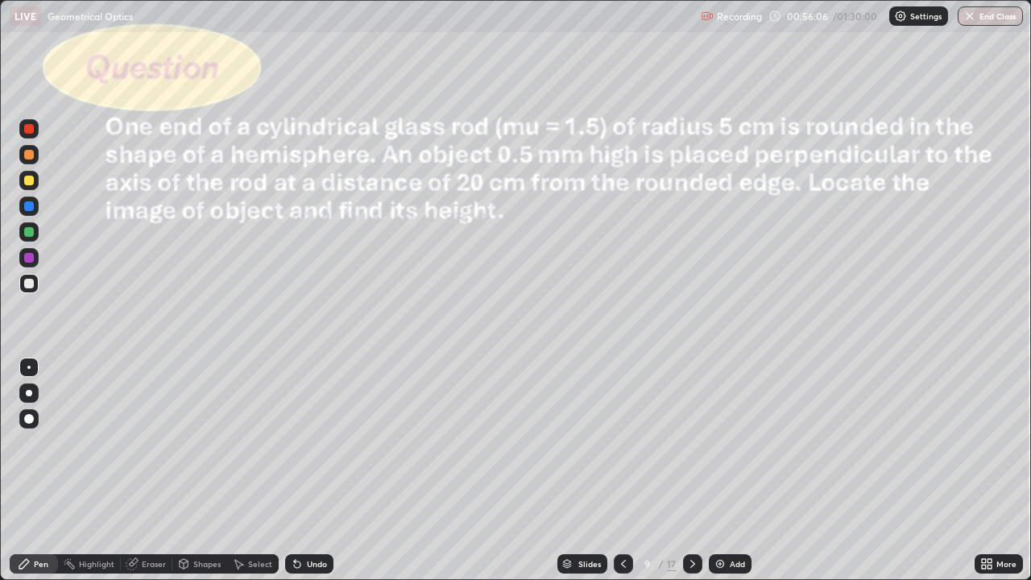
click at [691, 470] on icon at bounding box center [692, 563] width 13 height 13
click at [622, 470] on icon at bounding box center [623, 563] width 13 height 13
click at [684, 470] on div at bounding box center [692, 563] width 19 height 19
click at [689, 470] on icon at bounding box center [692, 563] width 13 height 13
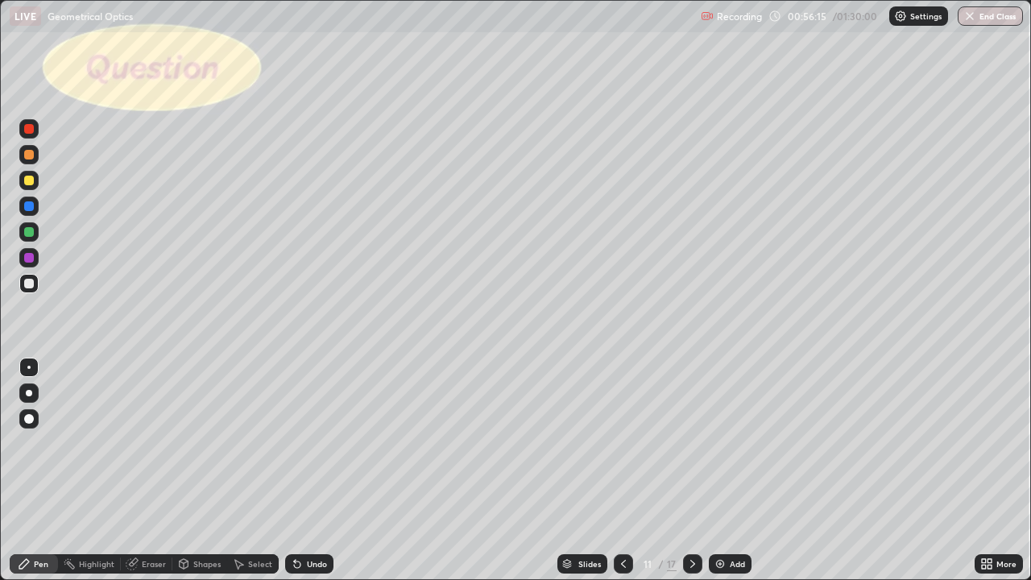
click at [694, 470] on icon at bounding box center [692, 563] width 13 height 13
click at [623, 470] on icon at bounding box center [623, 564] width 5 height 8
click at [624, 470] on icon at bounding box center [623, 563] width 13 height 13
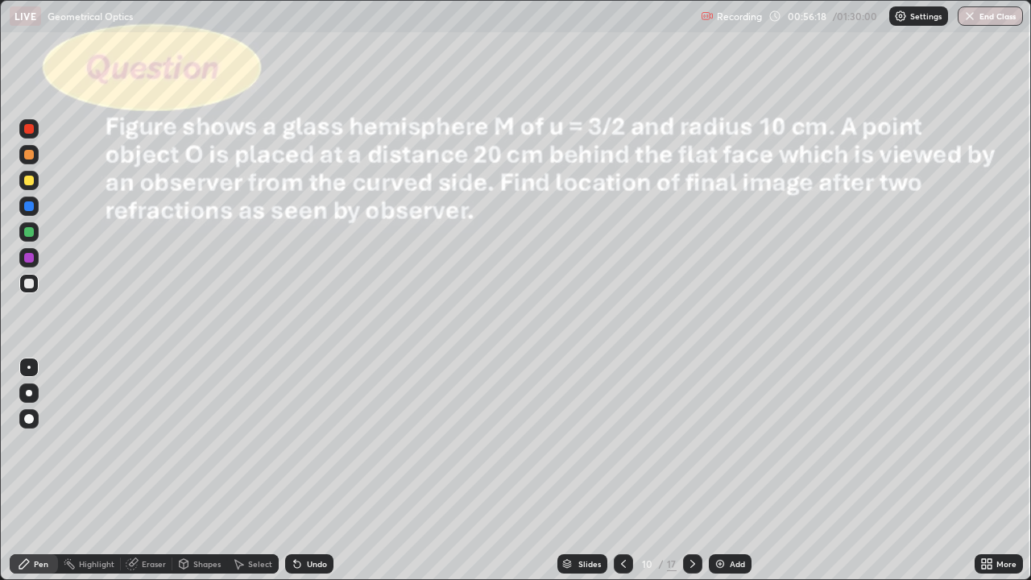
click at [200, 470] on div "Shapes" at bounding box center [206, 564] width 27 height 8
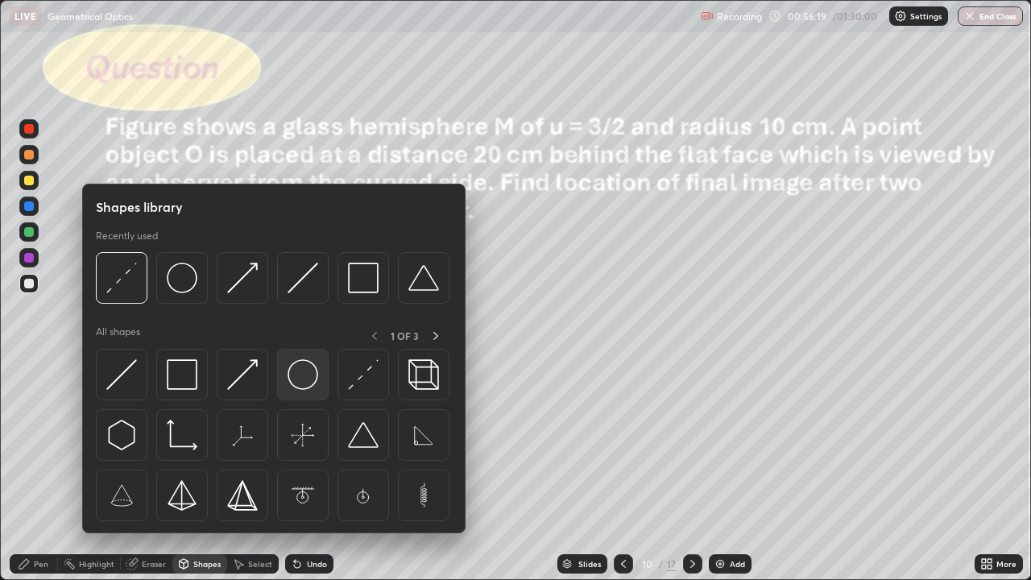
click at [305, 375] on img at bounding box center [303, 374] width 31 height 31
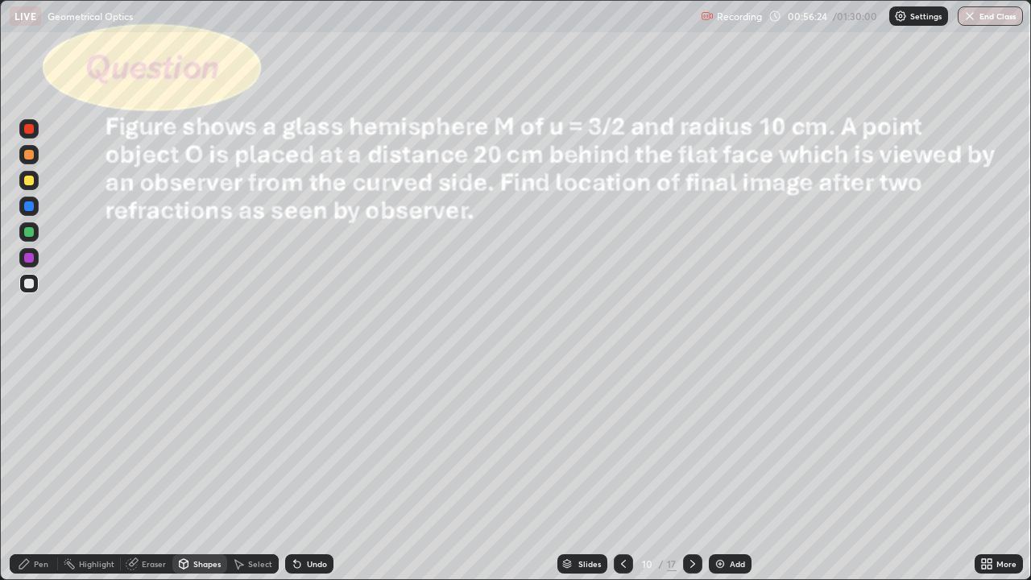
click at [295, 470] on icon at bounding box center [297, 565] width 6 height 6
click at [29, 181] on div at bounding box center [29, 181] width 10 height 10
click at [310, 470] on div "Undo" at bounding box center [309, 563] width 48 height 19
click at [204, 470] on div "Shapes" at bounding box center [206, 564] width 27 height 8
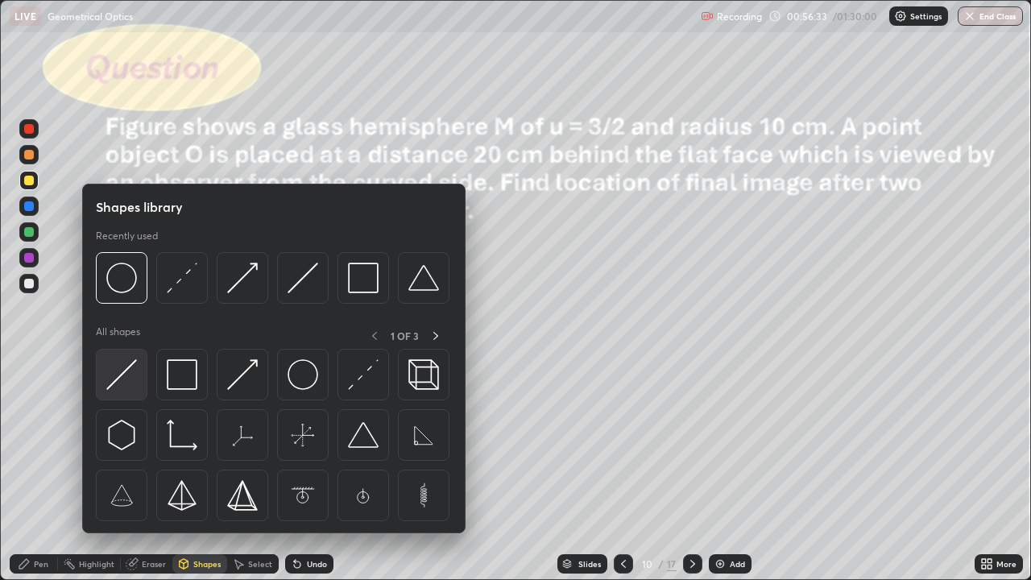
click at [134, 375] on img at bounding box center [121, 374] width 31 height 31
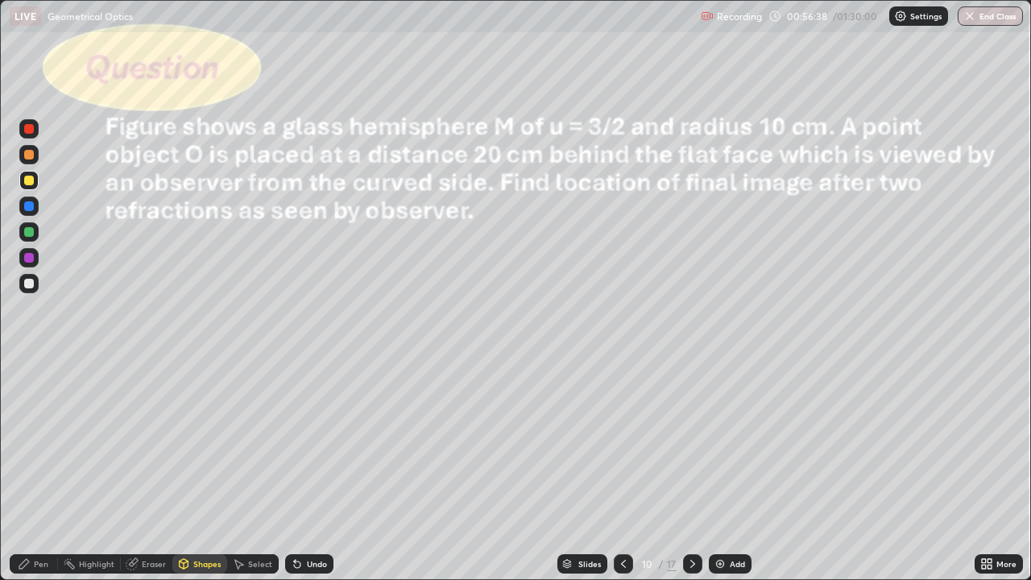
click at [147, 470] on div "Eraser" at bounding box center [154, 564] width 24 height 8
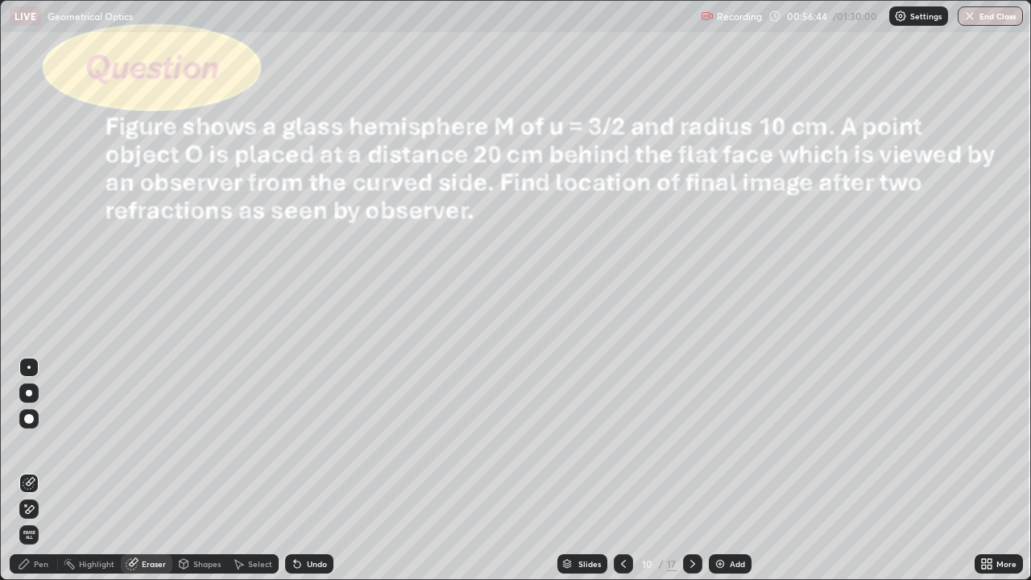
click at [255, 470] on div "Select" at bounding box center [260, 564] width 24 height 8
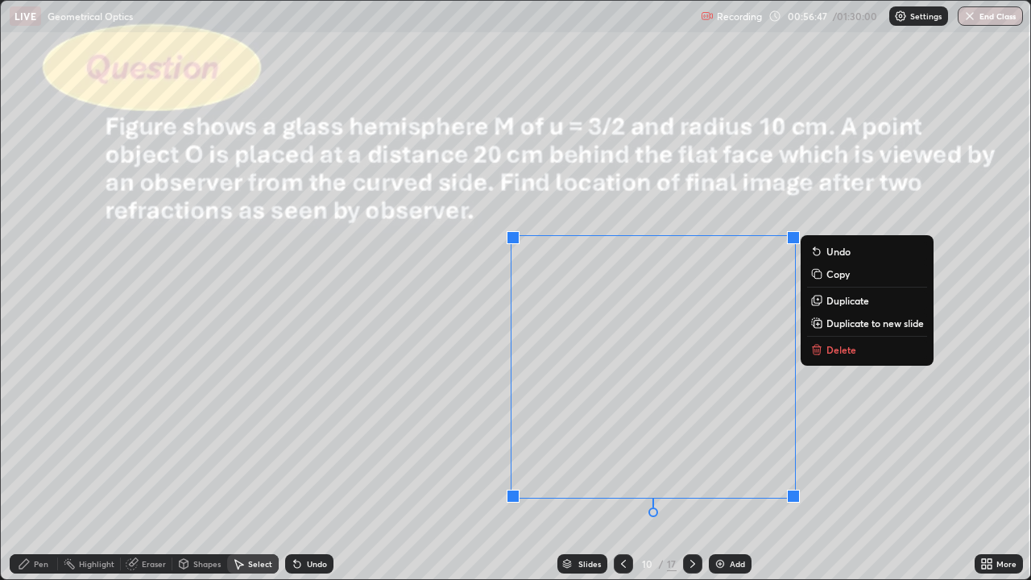
click at [425, 409] on div "0 ° Undo Copy Duplicate Duplicate to new slide Delete" at bounding box center [516, 290] width 1030 height 578
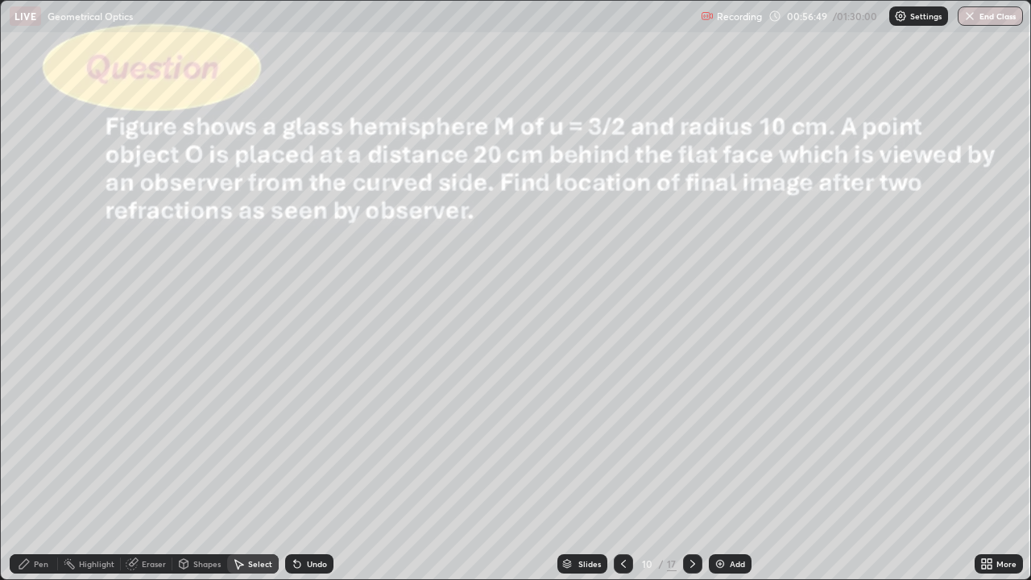
click at [199, 470] on div "Shapes" at bounding box center [206, 564] width 27 height 8
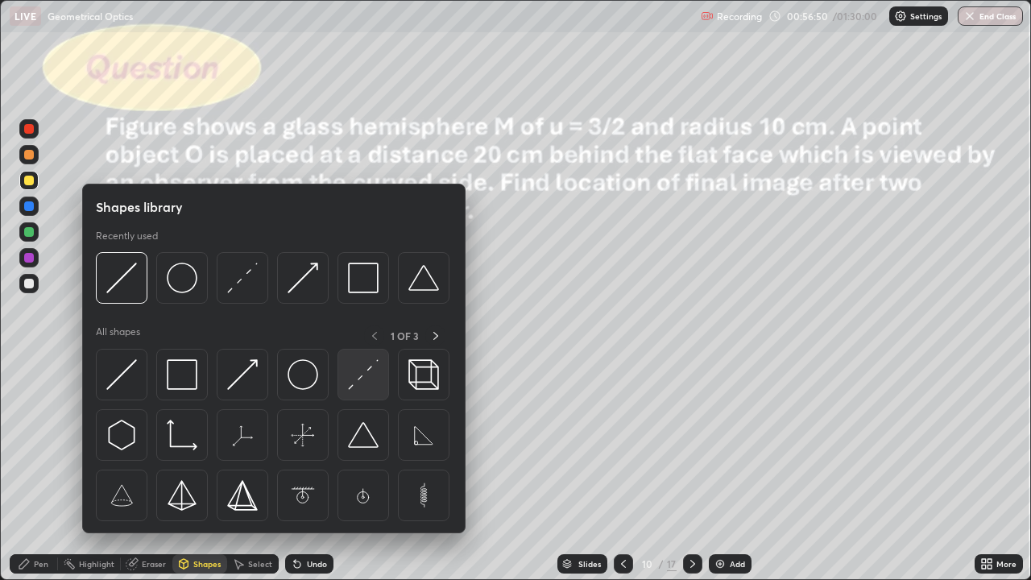
click at [364, 375] on img at bounding box center [363, 374] width 31 height 31
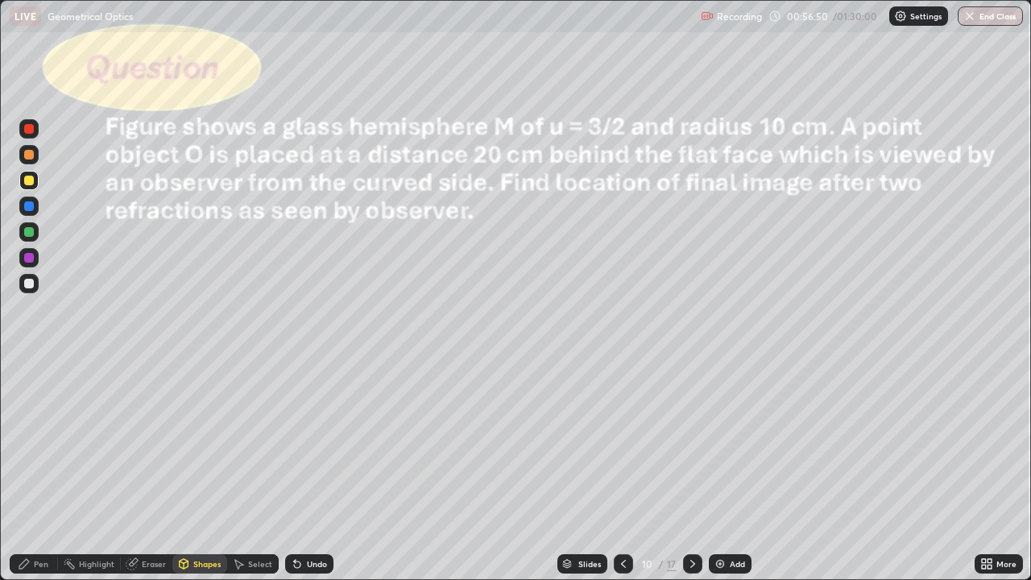
click at [30, 285] on div at bounding box center [29, 284] width 10 height 10
click at [44, 470] on div "Pen" at bounding box center [41, 564] width 15 height 8
click at [300, 470] on div "Undo" at bounding box center [309, 563] width 48 height 19
click at [305, 470] on div "Undo" at bounding box center [309, 563] width 48 height 19
click at [309, 470] on div "Undo" at bounding box center [317, 564] width 20 height 8
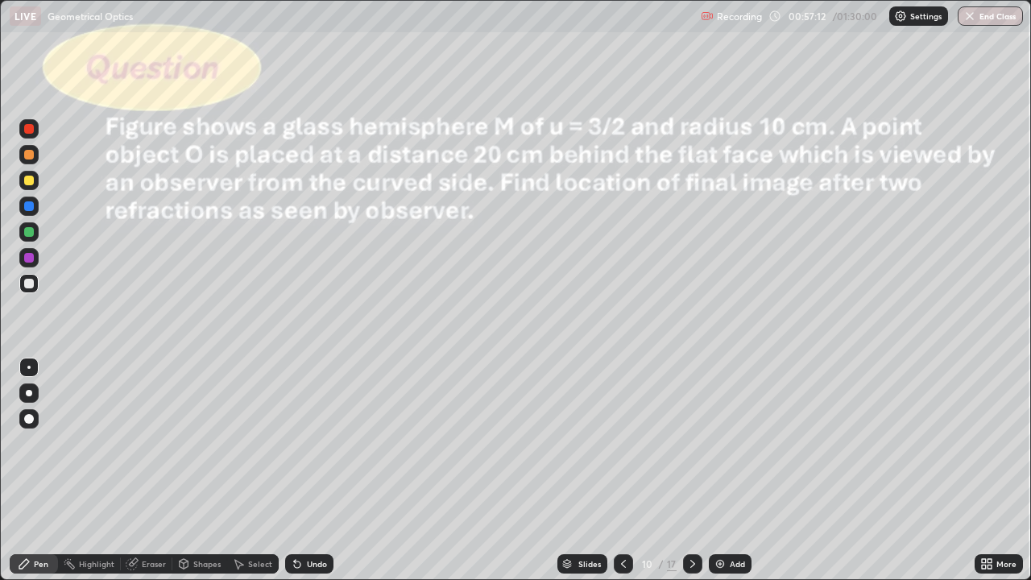
click at [310, 470] on div "Undo" at bounding box center [317, 564] width 20 height 8
click at [309, 470] on div "Undo" at bounding box center [317, 564] width 20 height 8
click at [197, 470] on div "Shapes" at bounding box center [199, 563] width 55 height 19
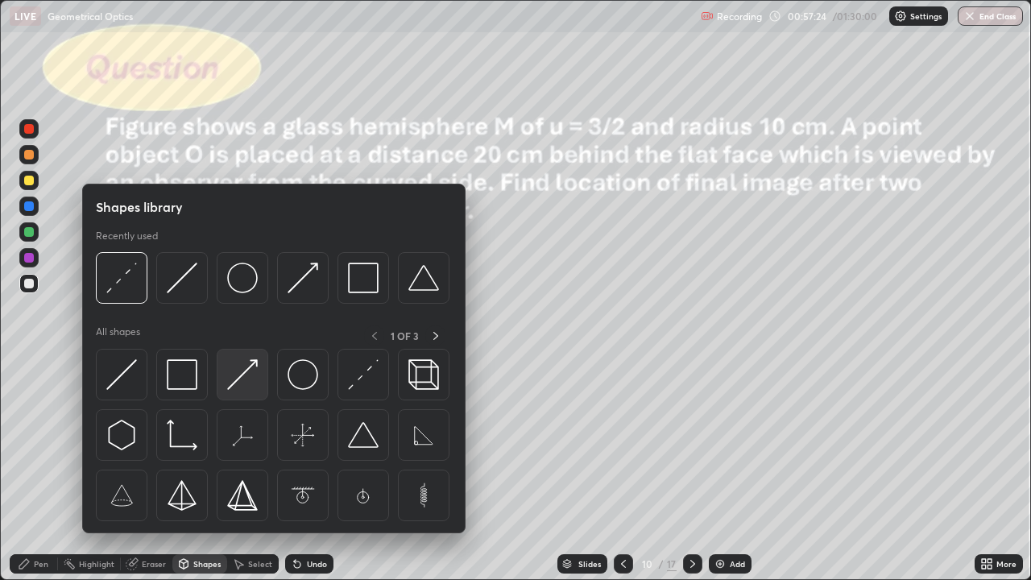
click at [253, 387] on img at bounding box center [242, 374] width 31 height 31
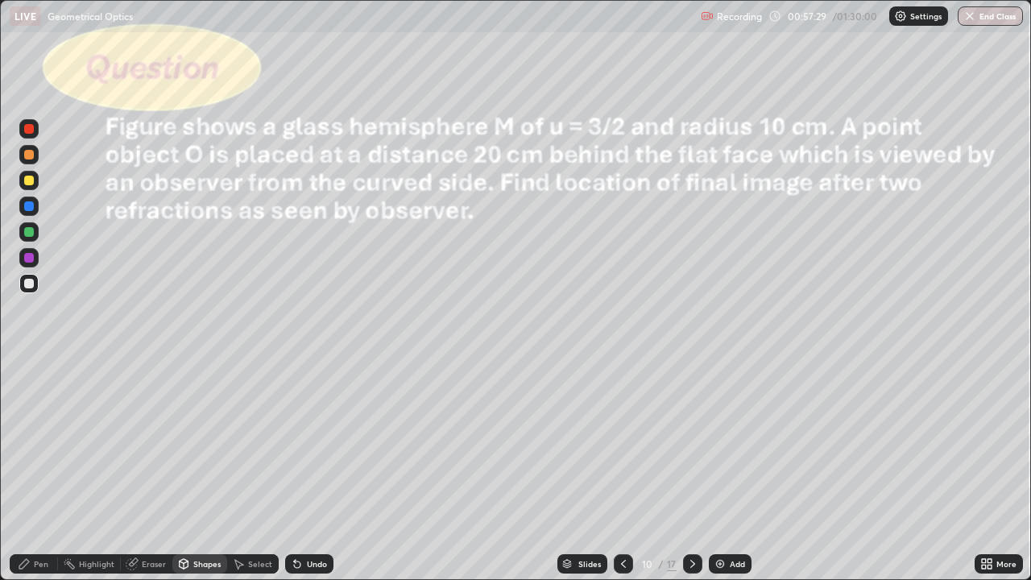
click at [33, 470] on div "Pen" at bounding box center [34, 563] width 48 height 19
click at [197, 470] on div "Shapes" at bounding box center [206, 564] width 27 height 8
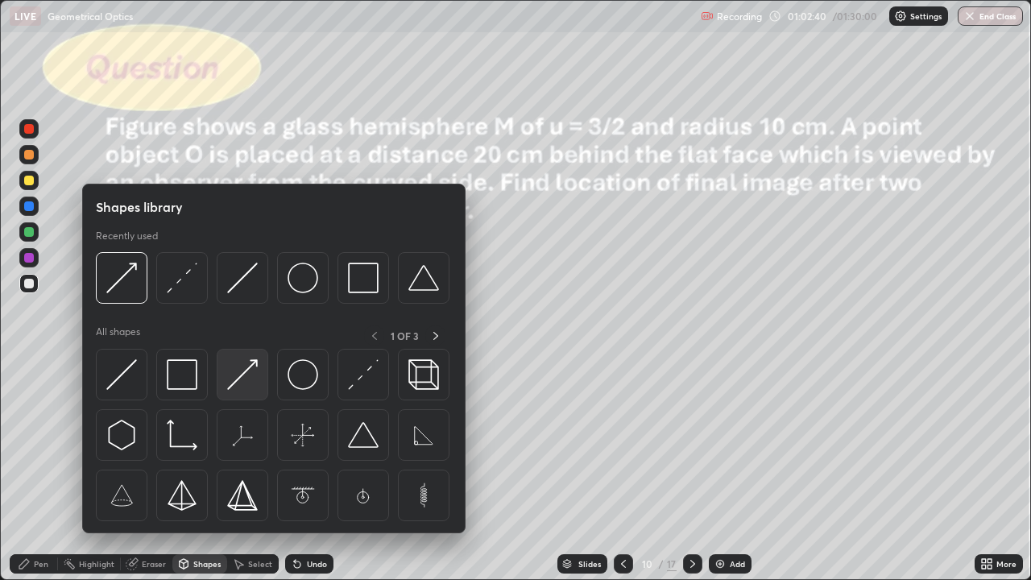
click at [248, 384] on img at bounding box center [242, 374] width 31 height 31
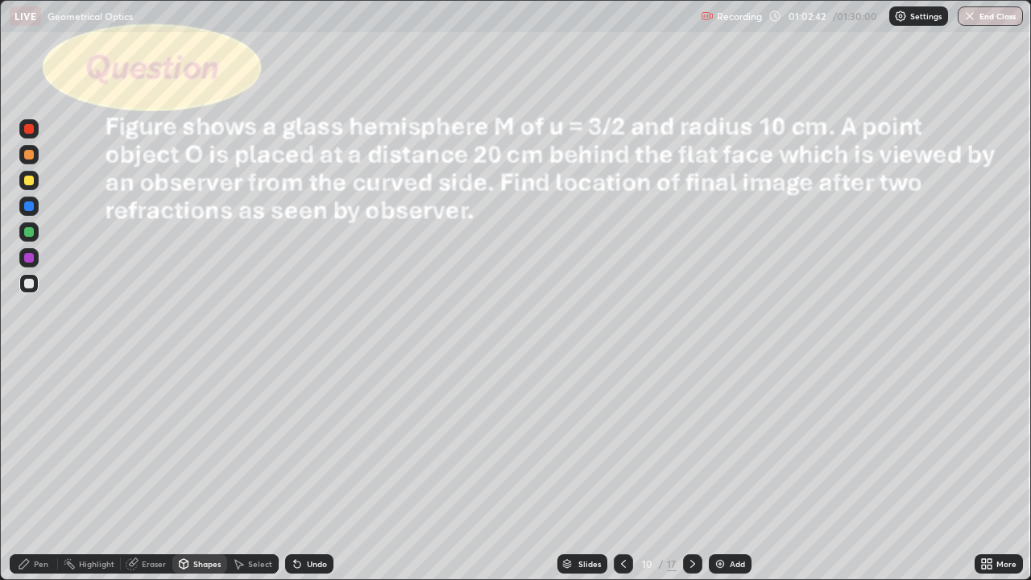
click at [30, 180] on div at bounding box center [29, 181] width 10 height 10
click at [32, 231] on div at bounding box center [29, 232] width 10 height 10
click at [39, 470] on div "Pen" at bounding box center [41, 564] width 15 height 8
click at [197, 470] on div "Shapes" at bounding box center [199, 563] width 55 height 19
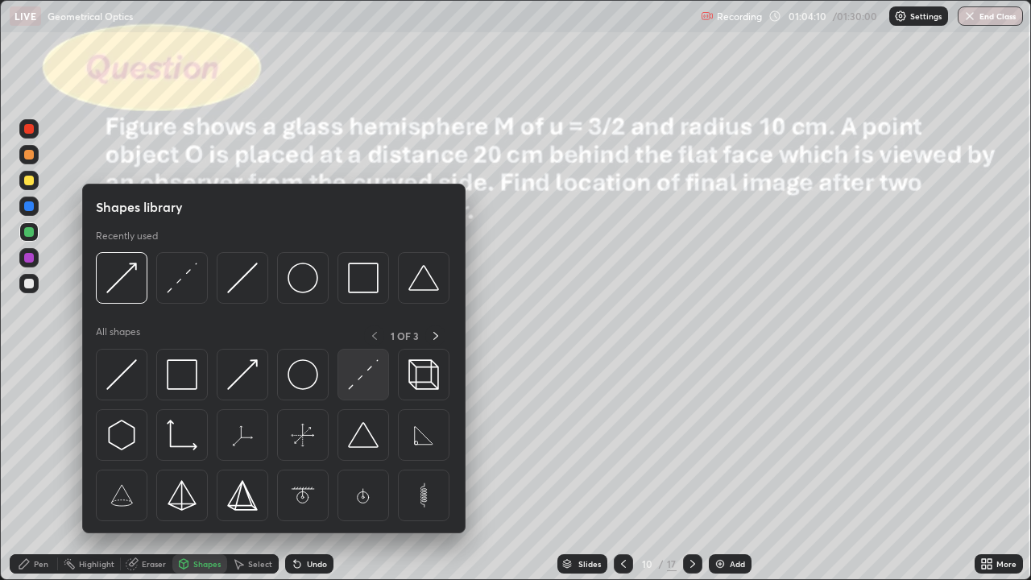
click at [357, 392] on div at bounding box center [364, 375] width 52 height 52
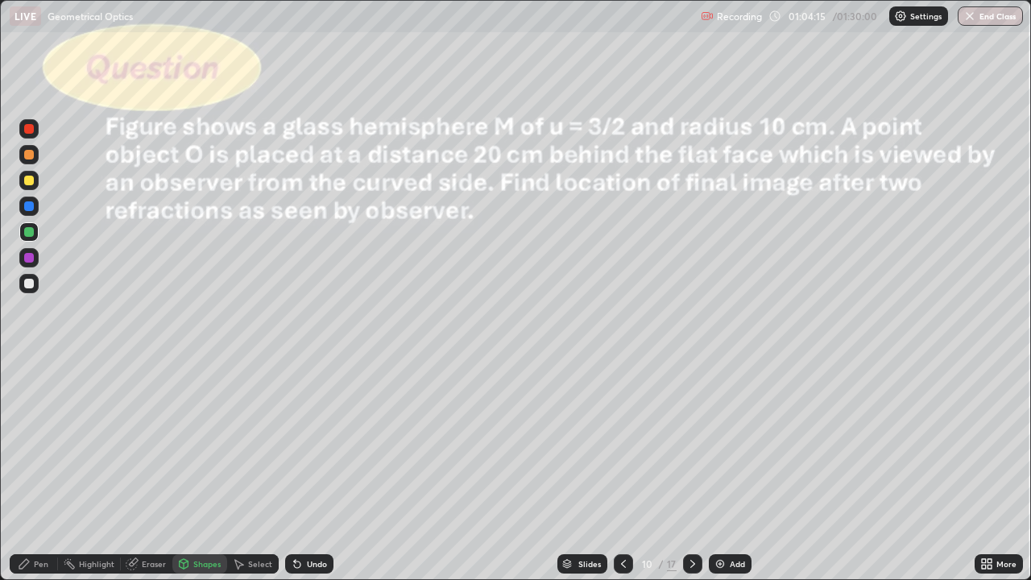
click at [35, 470] on div "Pen" at bounding box center [34, 563] width 48 height 19
click at [31, 282] on div at bounding box center [29, 284] width 10 height 10
click at [254, 470] on div "Select" at bounding box center [260, 564] width 24 height 8
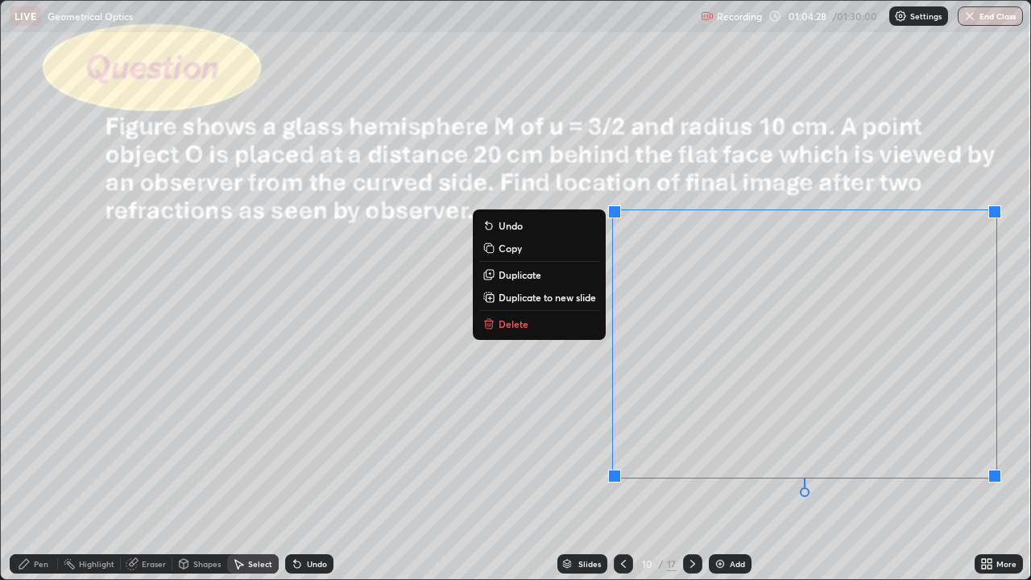
click at [481, 425] on div "0 ° Undo Copy Duplicate Duplicate to new slide Delete" at bounding box center [516, 290] width 1030 height 578
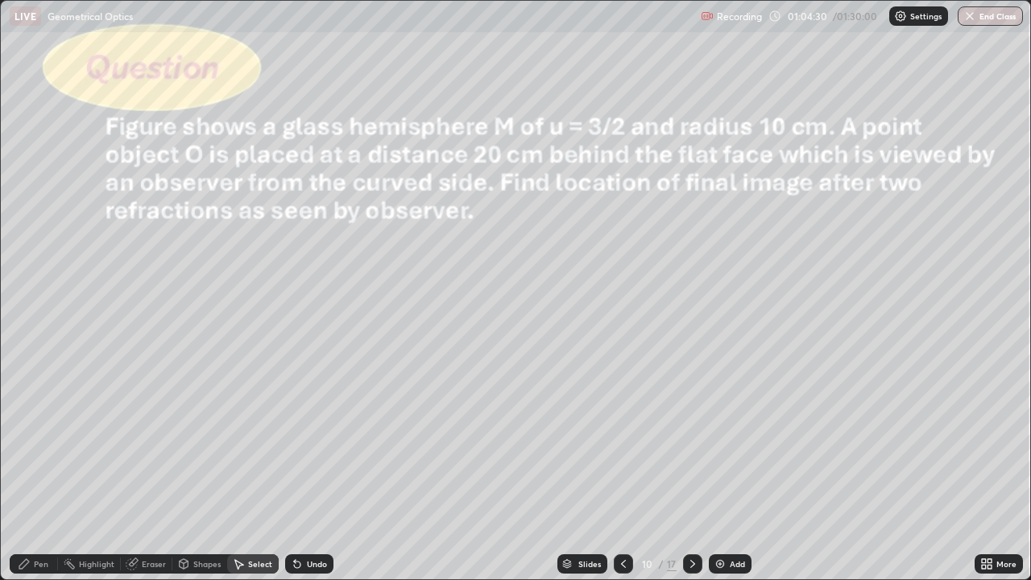
click at [44, 470] on div "Pen" at bounding box center [41, 564] width 15 height 8
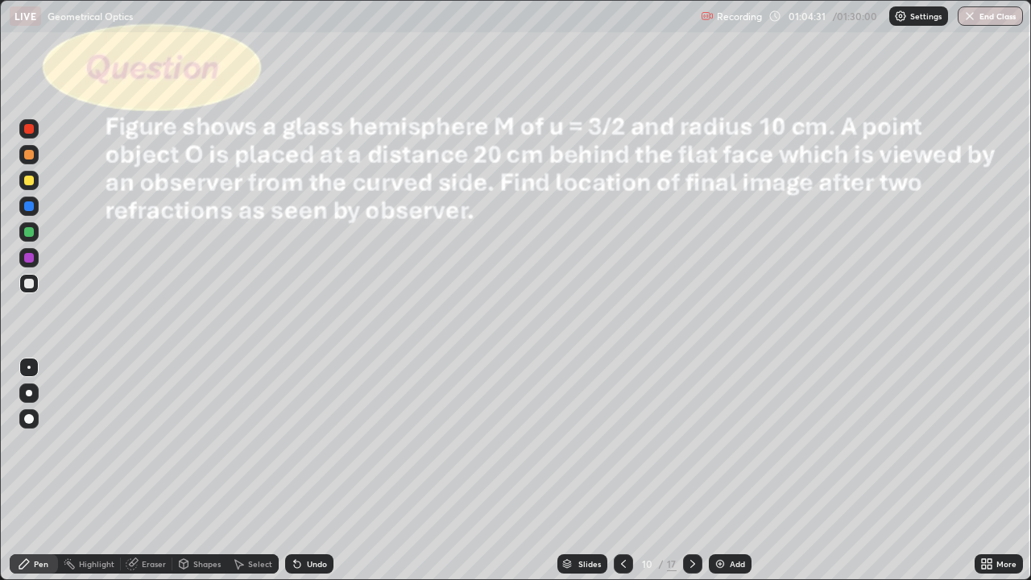
click at [32, 276] on div at bounding box center [28, 283] width 19 height 19
click at [30, 175] on div at bounding box center [28, 180] width 19 height 19
click at [307, 470] on div "Undo" at bounding box center [317, 564] width 20 height 8
click at [305, 470] on div "Undo" at bounding box center [309, 563] width 48 height 19
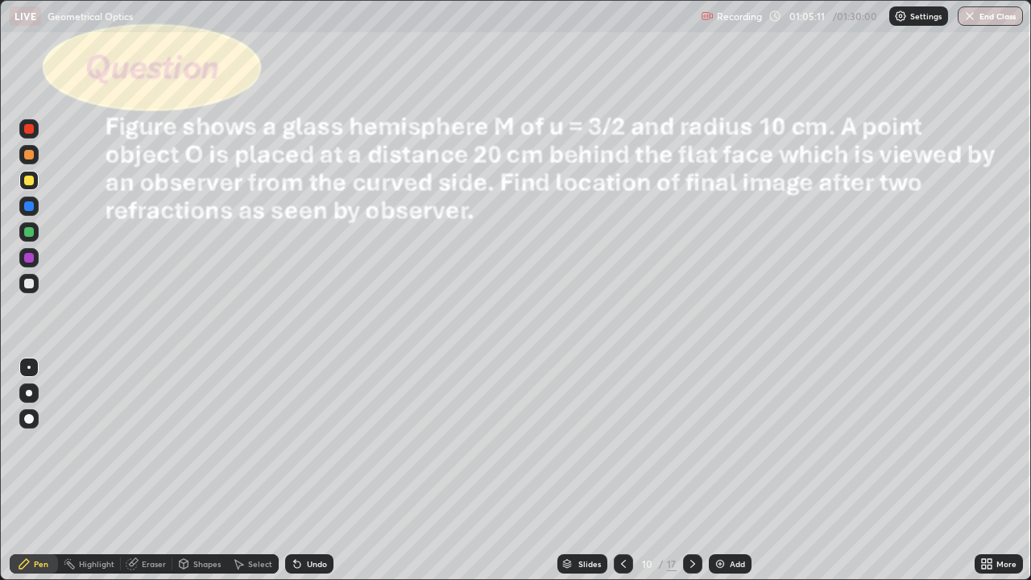
click at [36, 287] on div at bounding box center [28, 283] width 19 height 19
click at [310, 470] on div "Undo" at bounding box center [317, 564] width 20 height 8
click at [31, 176] on div at bounding box center [29, 181] width 10 height 10
click at [309, 470] on div "Undo" at bounding box center [309, 563] width 48 height 19
click at [31, 284] on div at bounding box center [29, 284] width 10 height 10
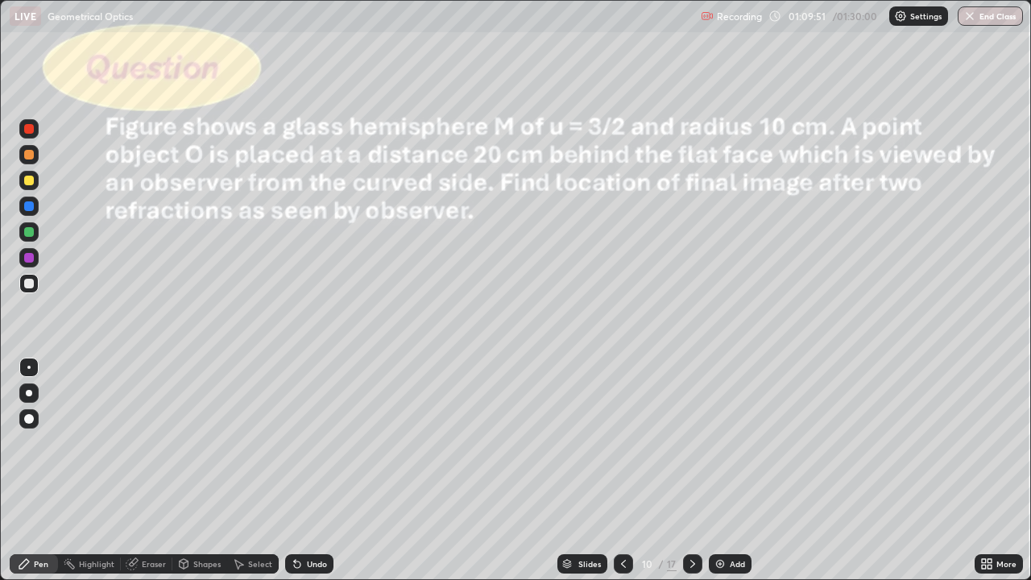
click at [692, 470] on icon at bounding box center [692, 563] width 13 height 13
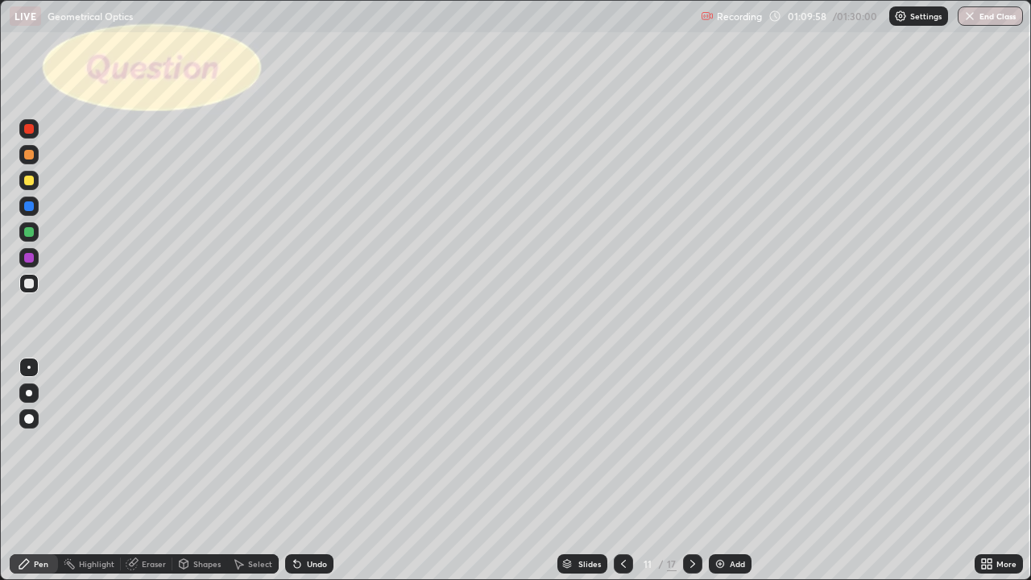
click at [198, 470] on div "Shapes" at bounding box center [206, 564] width 27 height 8
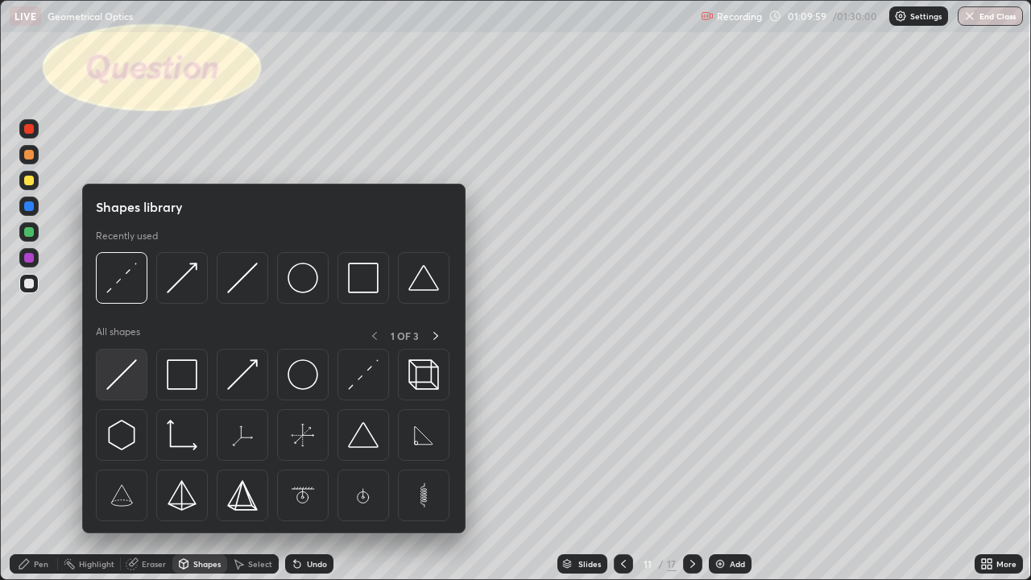
click at [140, 378] on div at bounding box center [122, 375] width 52 height 52
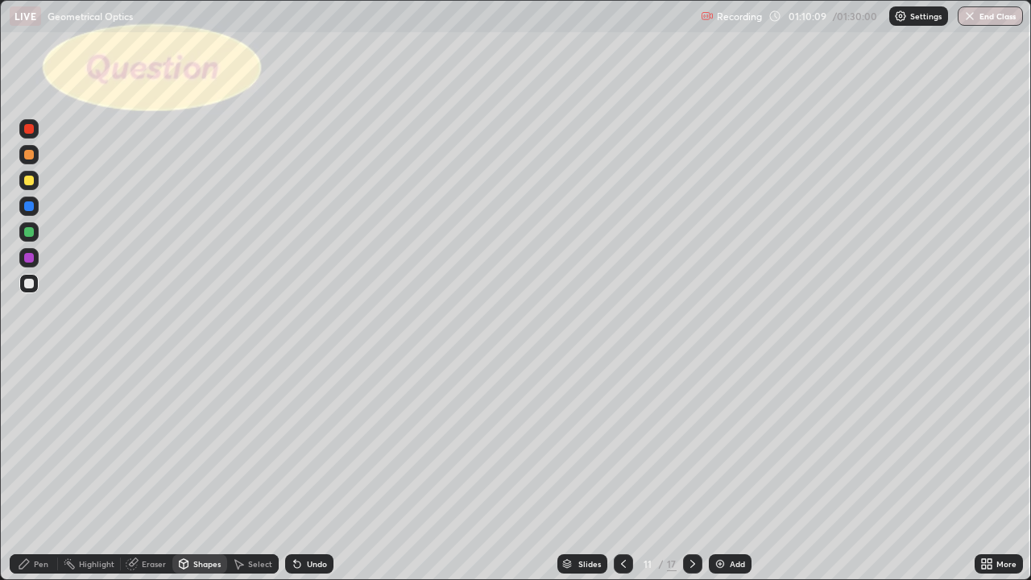
click at [41, 470] on div "Pen" at bounding box center [41, 564] width 15 height 8
click at [305, 470] on div "Undo" at bounding box center [309, 563] width 48 height 19
click at [203, 470] on div "Shapes" at bounding box center [206, 564] width 27 height 8
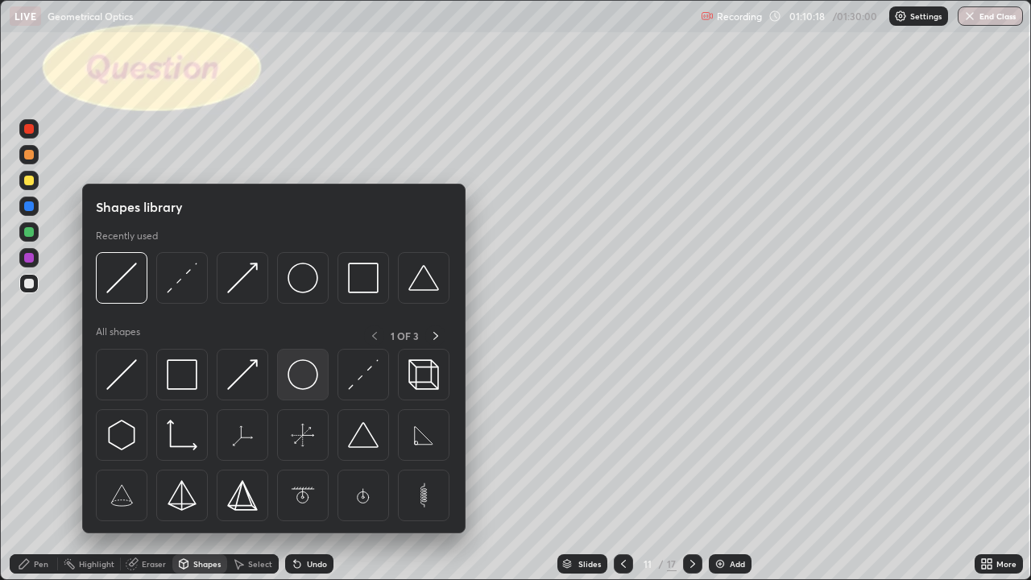
click at [307, 371] on img at bounding box center [303, 374] width 31 height 31
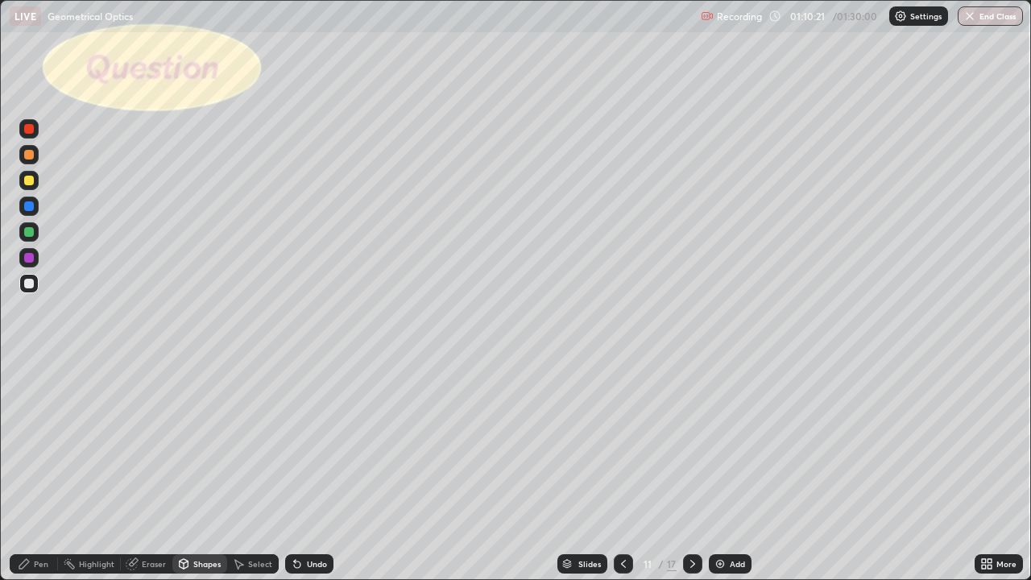
click at [258, 470] on div "Select" at bounding box center [260, 564] width 24 height 8
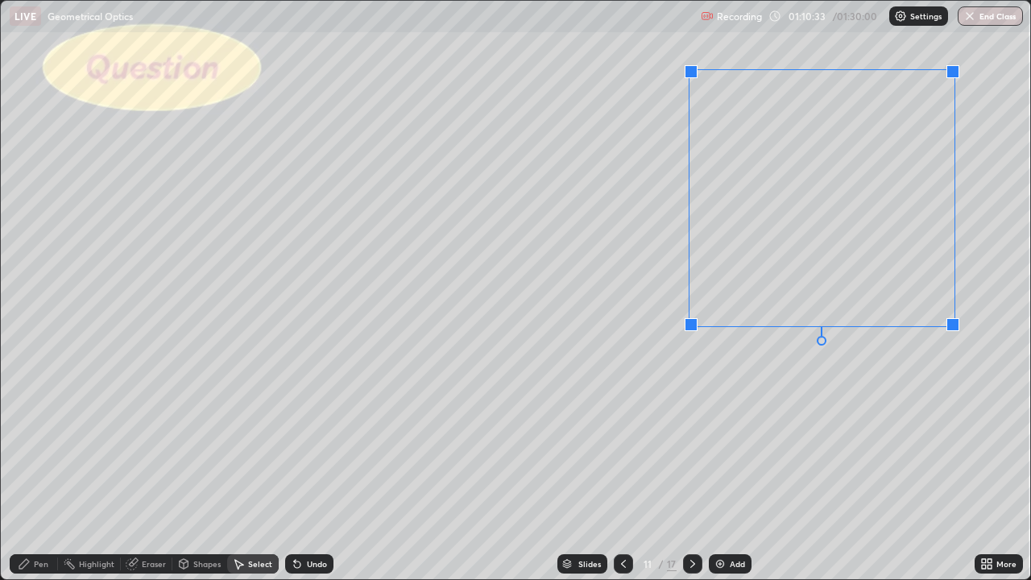
click at [687, 66] on div at bounding box center [691, 71] width 13 height 13
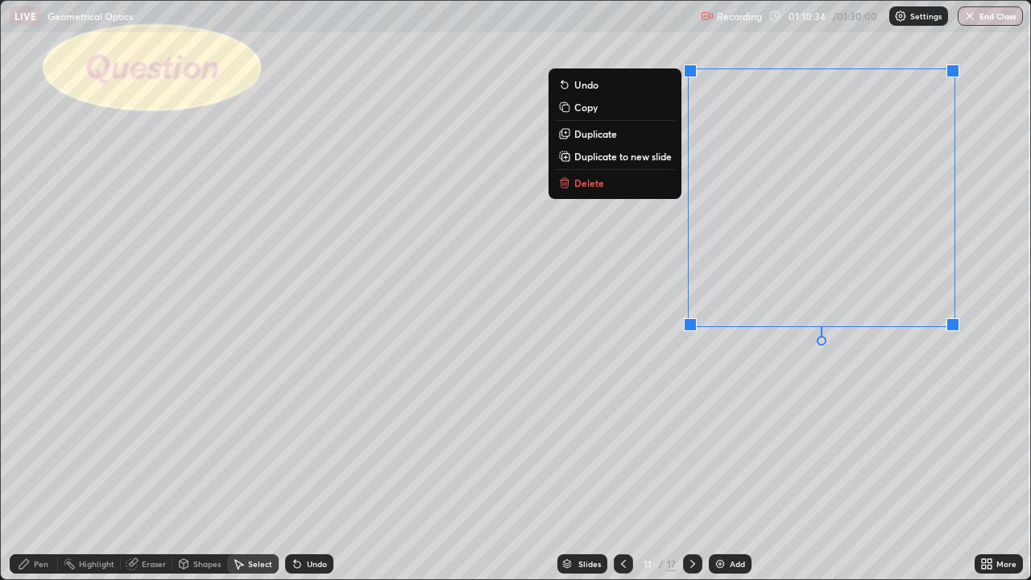
click at [792, 470] on div "0 ° Undo Copy Duplicate Duplicate to new slide Delete" at bounding box center [516, 290] width 1030 height 578
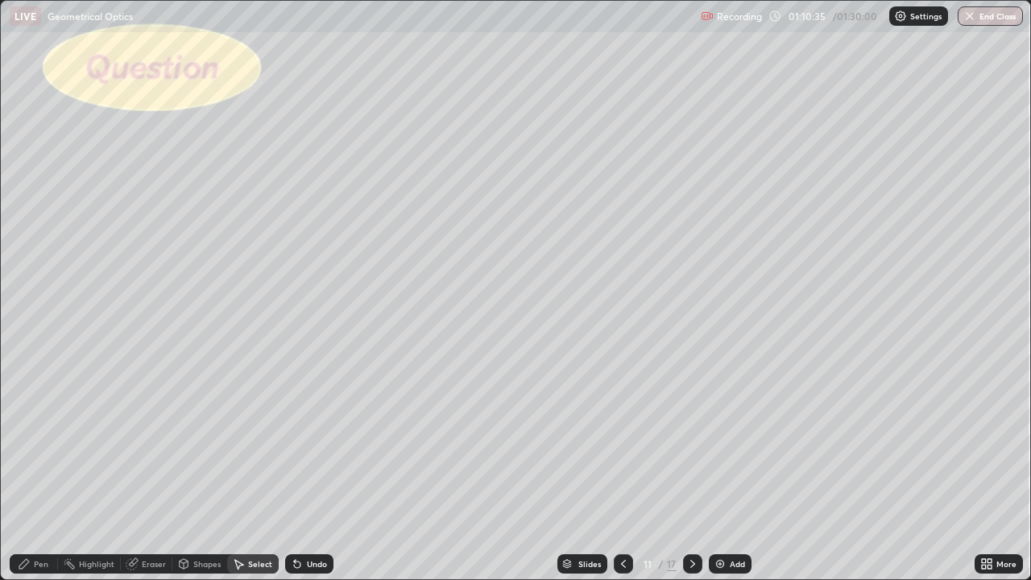
click at [154, 470] on div "Eraser" at bounding box center [154, 564] width 24 height 8
click at [255, 470] on div "Select" at bounding box center [253, 563] width 52 height 19
click at [692, 420] on div "0 ° Undo Copy Duplicate Duplicate to new slide Delete" at bounding box center [516, 290] width 1030 height 578
click at [647, 470] on div "0 ° Undo Copy Duplicate Duplicate to new slide Delete" at bounding box center [516, 290] width 1030 height 578
click at [200, 470] on div "Shapes" at bounding box center [199, 563] width 55 height 19
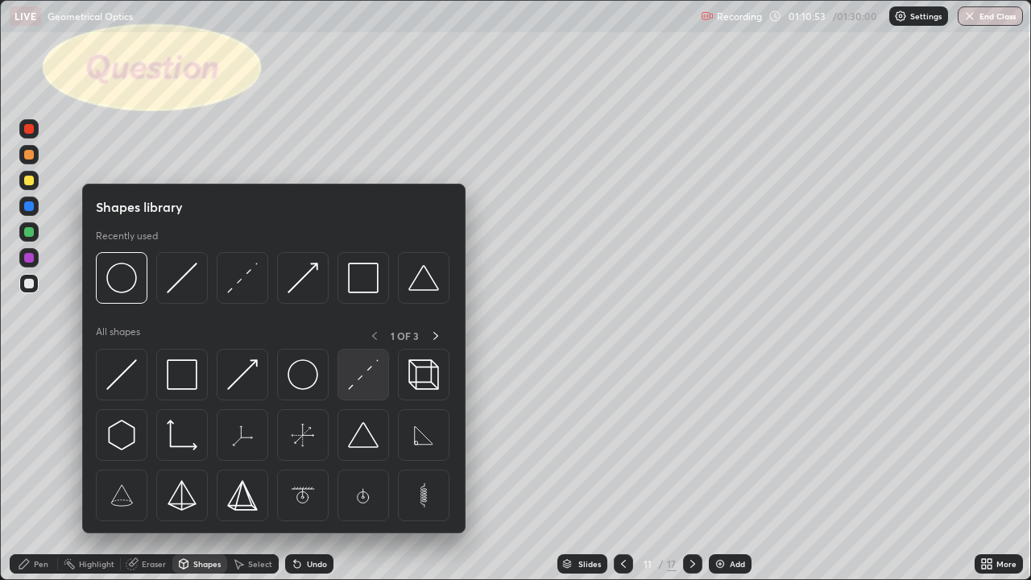
click at [371, 369] on img at bounding box center [363, 374] width 31 height 31
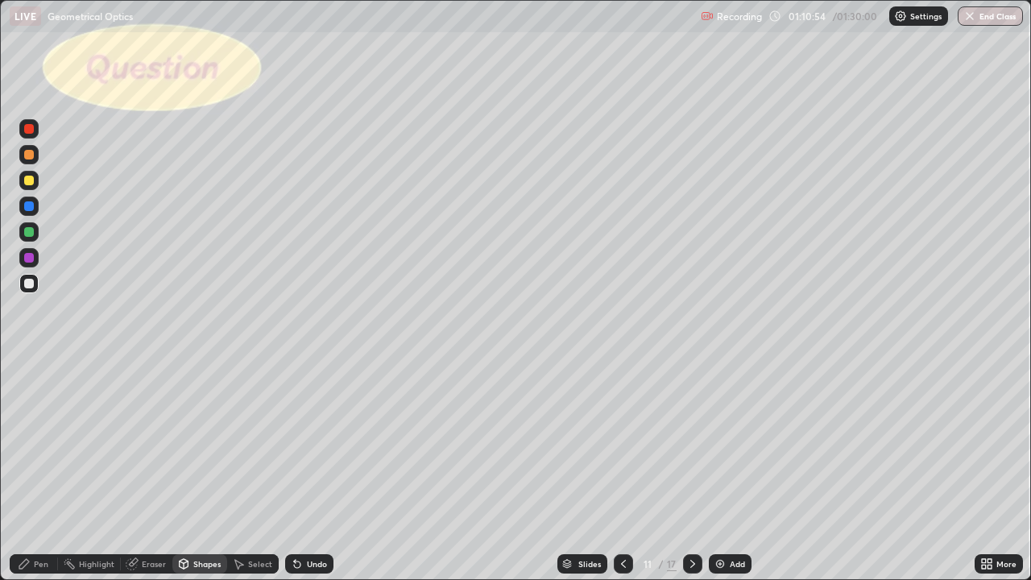
click at [33, 227] on div at bounding box center [28, 231] width 19 height 19
click at [201, 470] on div "Shapes" at bounding box center [206, 564] width 27 height 8
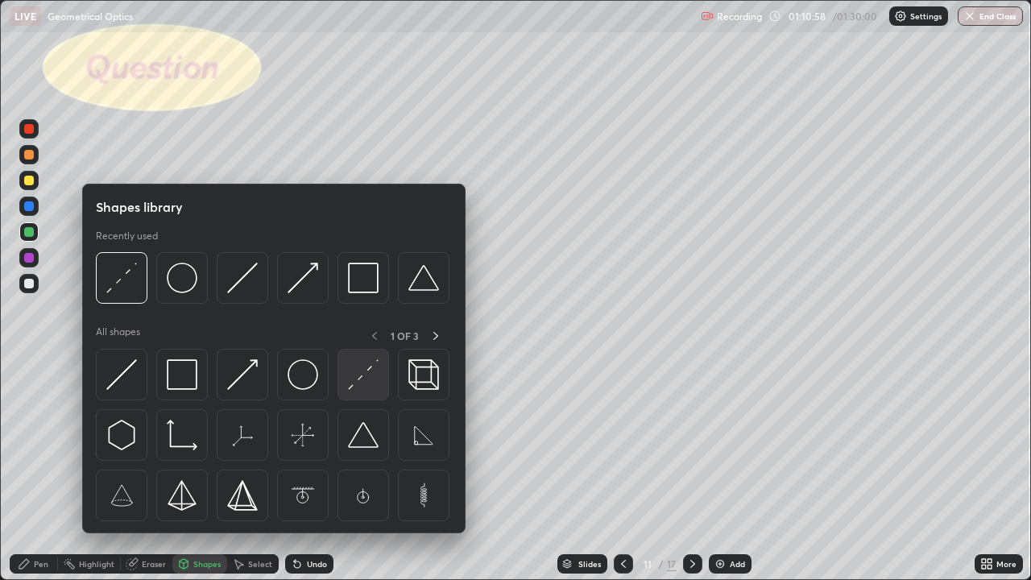
click at [357, 373] on img at bounding box center [363, 374] width 31 height 31
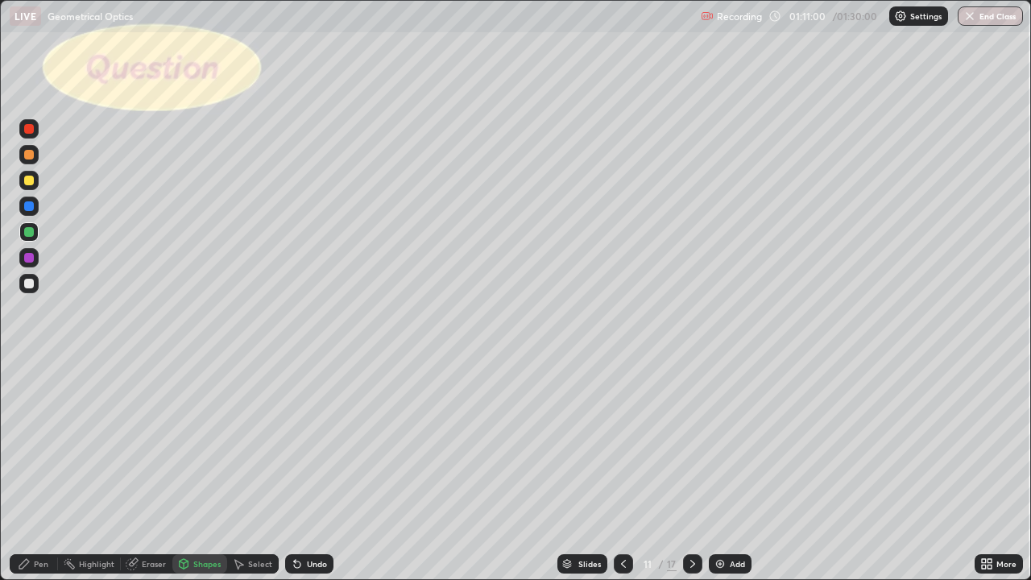
click at [30, 206] on div at bounding box center [29, 206] width 10 height 10
click at [36, 470] on div "Pen" at bounding box center [41, 564] width 15 height 8
click at [29, 284] on div at bounding box center [29, 284] width 10 height 10
click at [195, 470] on div "Shapes" at bounding box center [206, 564] width 27 height 8
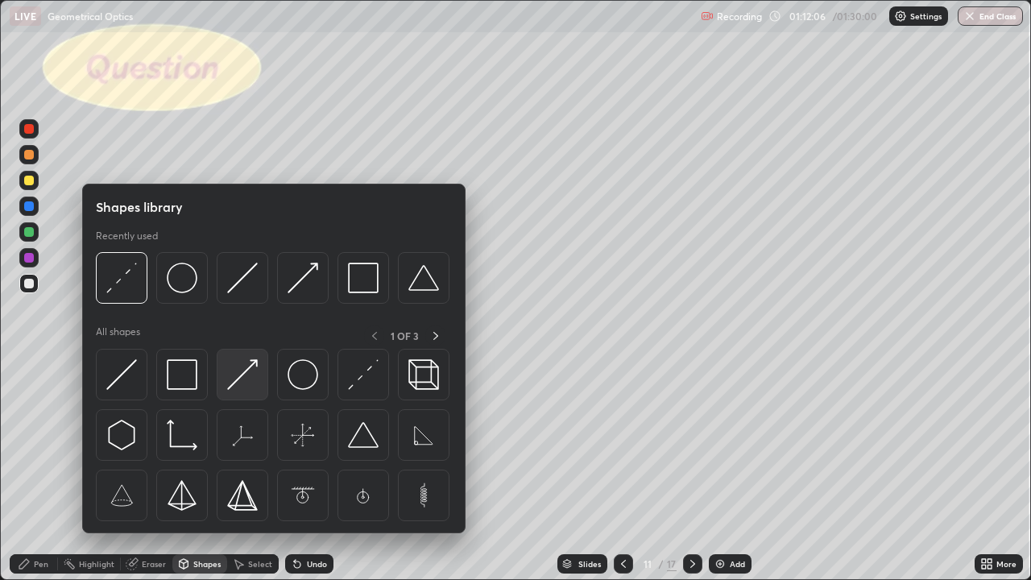
click at [241, 392] on div at bounding box center [243, 375] width 52 height 52
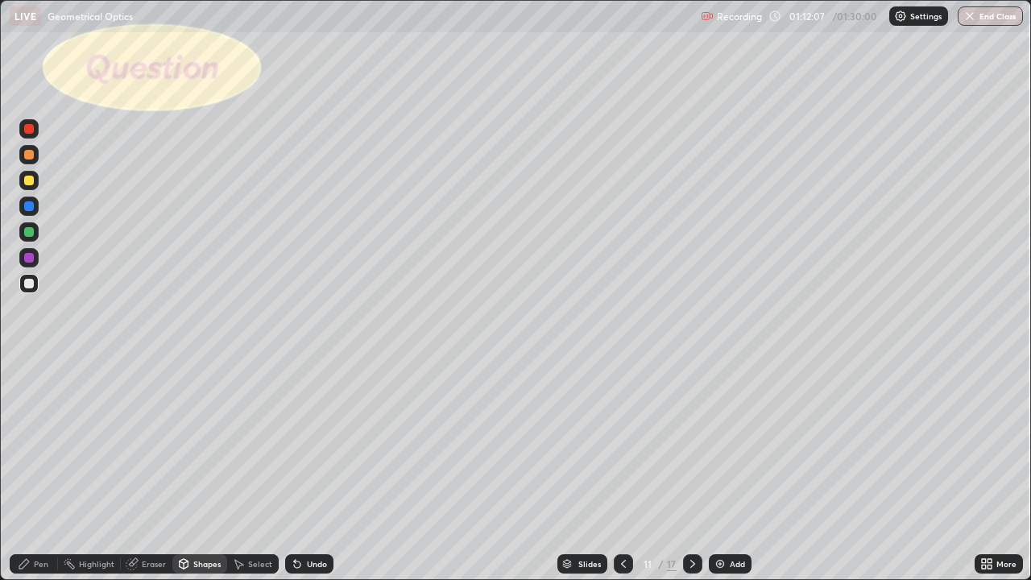
click at [32, 184] on div at bounding box center [29, 181] width 10 height 10
click at [213, 470] on div "Shapes" at bounding box center [206, 564] width 27 height 8
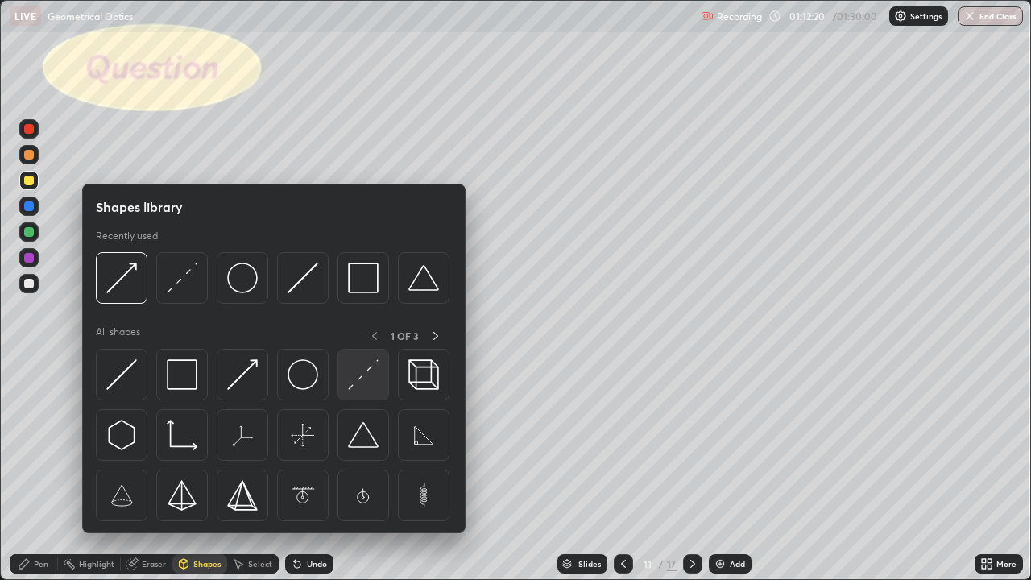
click at [365, 370] on img at bounding box center [363, 374] width 31 height 31
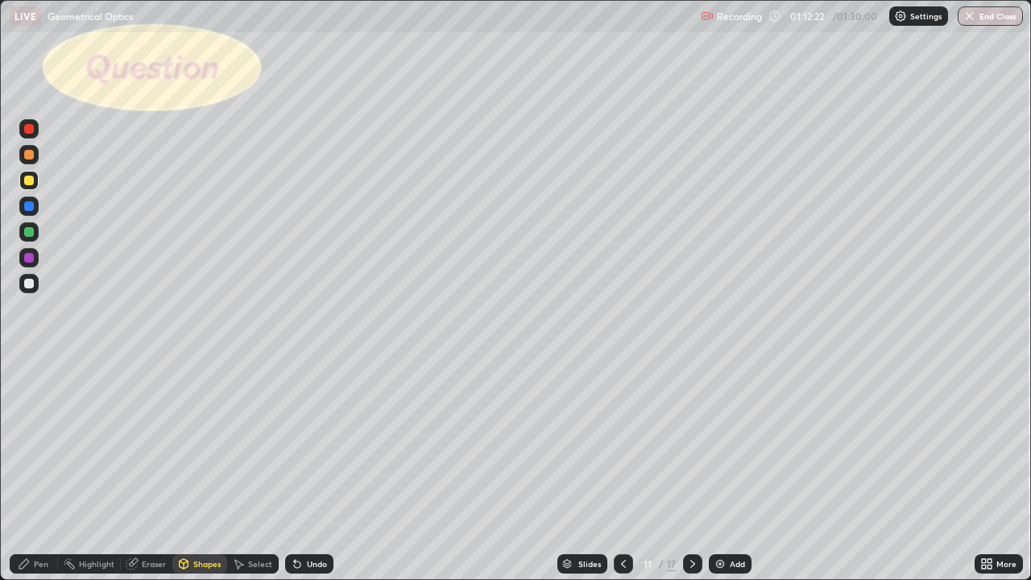
click at [30, 258] on div at bounding box center [29, 258] width 10 height 10
click at [39, 470] on div "Pen" at bounding box center [41, 564] width 15 height 8
click at [30, 287] on div at bounding box center [29, 284] width 10 height 10
click at [195, 470] on div "Shapes" at bounding box center [206, 564] width 27 height 8
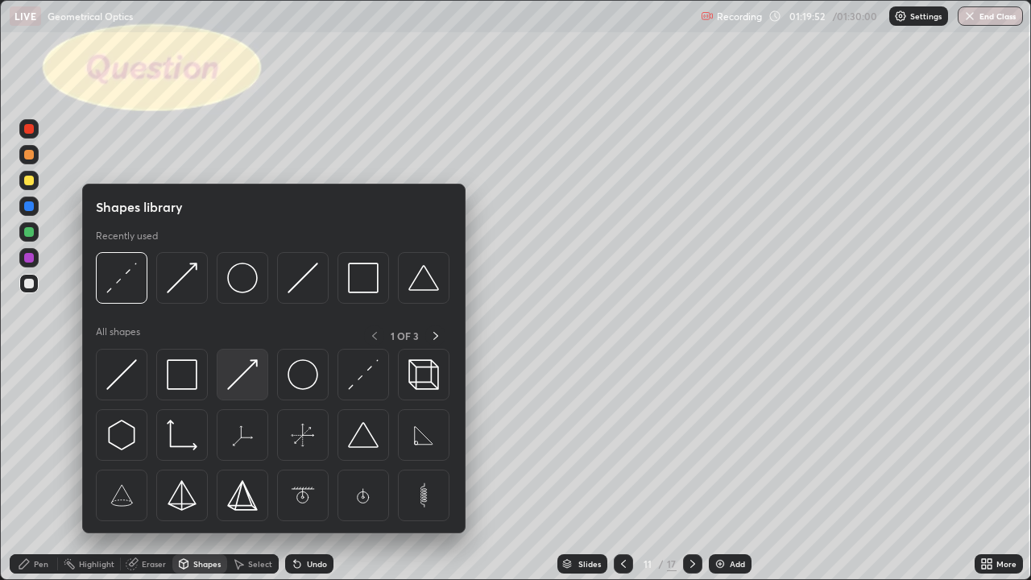
click at [247, 371] on img at bounding box center [242, 374] width 31 height 31
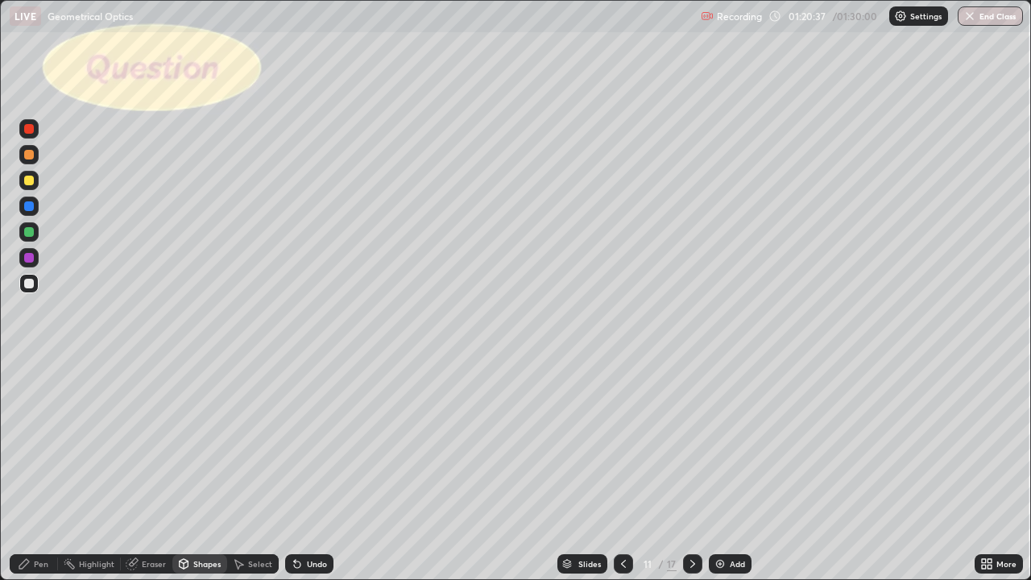
click at [193, 470] on div "Shapes" at bounding box center [206, 564] width 27 height 8
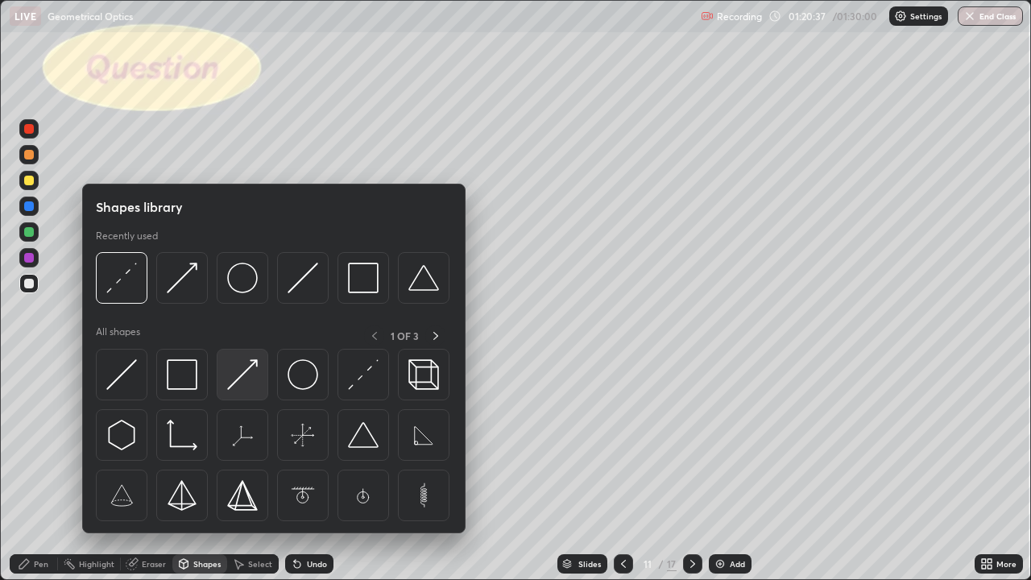
click at [247, 375] on img at bounding box center [242, 374] width 31 height 31
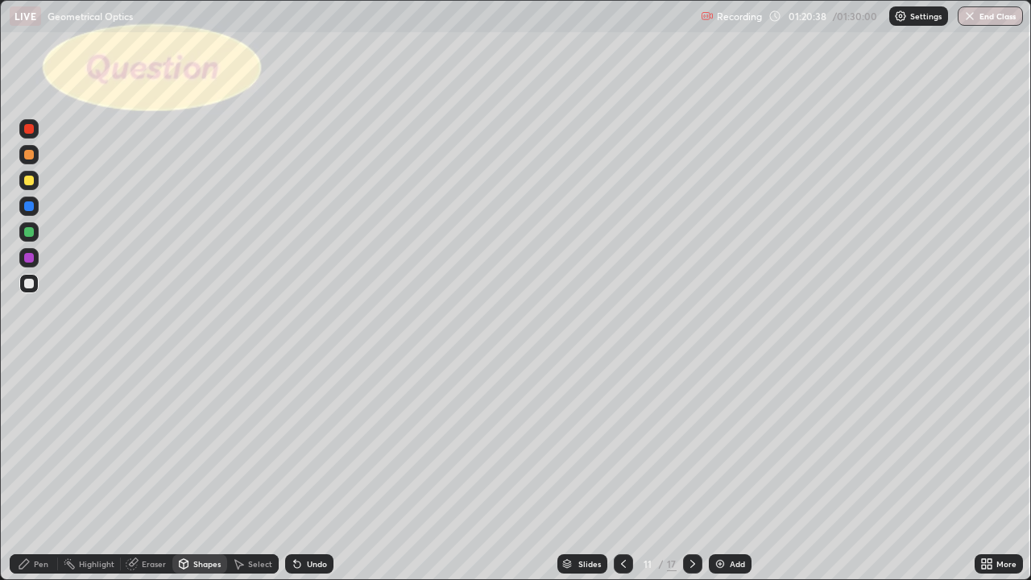
click at [35, 186] on div at bounding box center [28, 180] width 19 height 19
click at [38, 470] on div "Pen" at bounding box center [41, 564] width 15 height 8
click at [28, 281] on div at bounding box center [29, 284] width 10 height 10
click at [310, 470] on div "Undo" at bounding box center [317, 564] width 20 height 8
click at [307, 470] on div "Undo" at bounding box center [317, 564] width 20 height 8
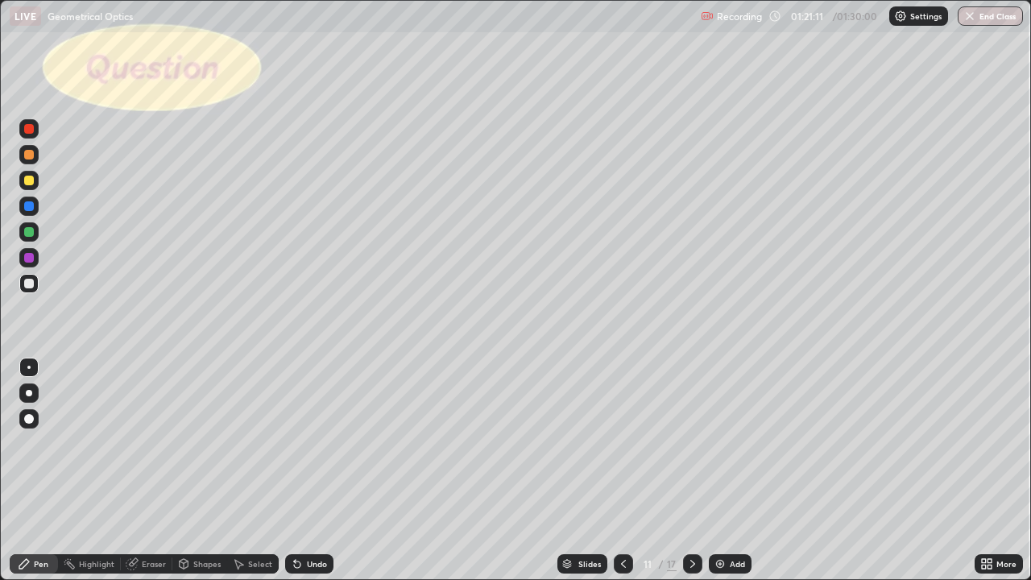
click at [308, 470] on div "Undo" at bounding box center [317, 564] width 20 height 8
click at [31, 284] on div at bounding box center [29, 284] width 10 height 10
click at [33, 180] on div at bounding box center [29, 181] width 10 height 10
click at [31, 282] on div at bounding box center [29, 284] width 10 height 10
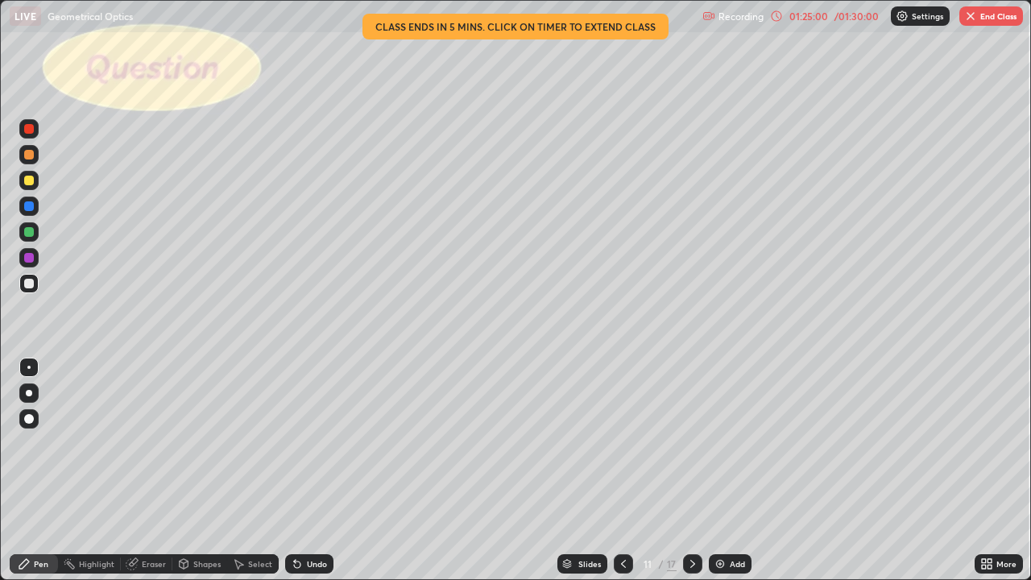
click at [974, 18] on img "button" at bounding box center [970, 16] width 13 height 13
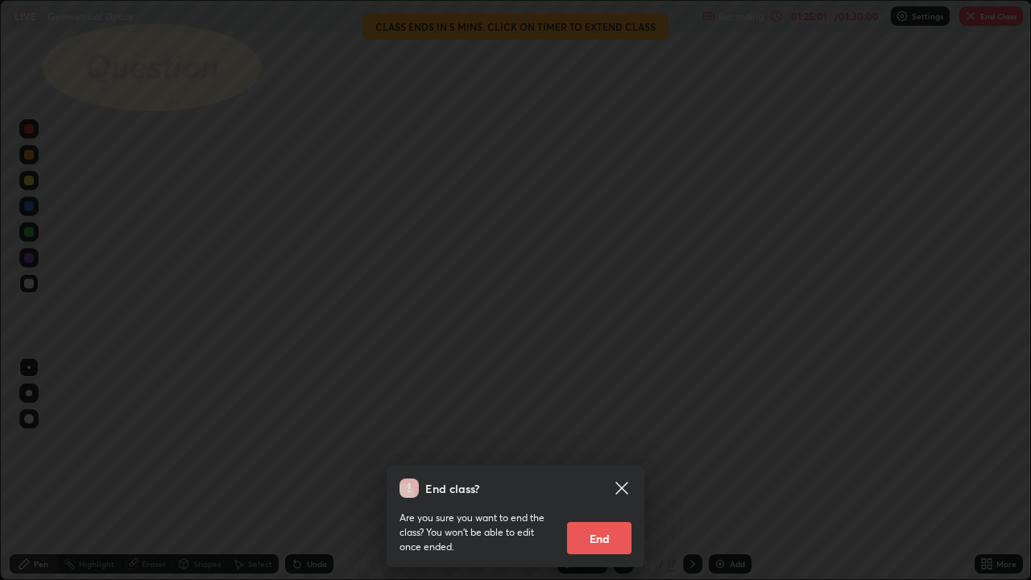
click at [595, 470] on button "End" at bounding box center [599, 538] width 64 height 32
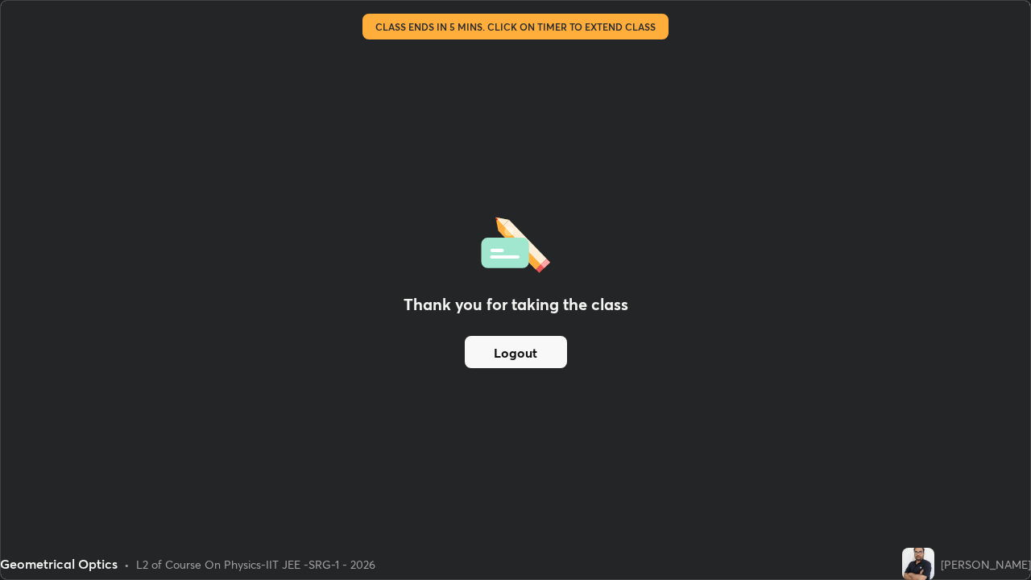
click at [520, 346] on button "Logout" at bounding box center [516, 352] width 102 height 32
